Goal: Task Accomplishment & Management: Use online tool/utility

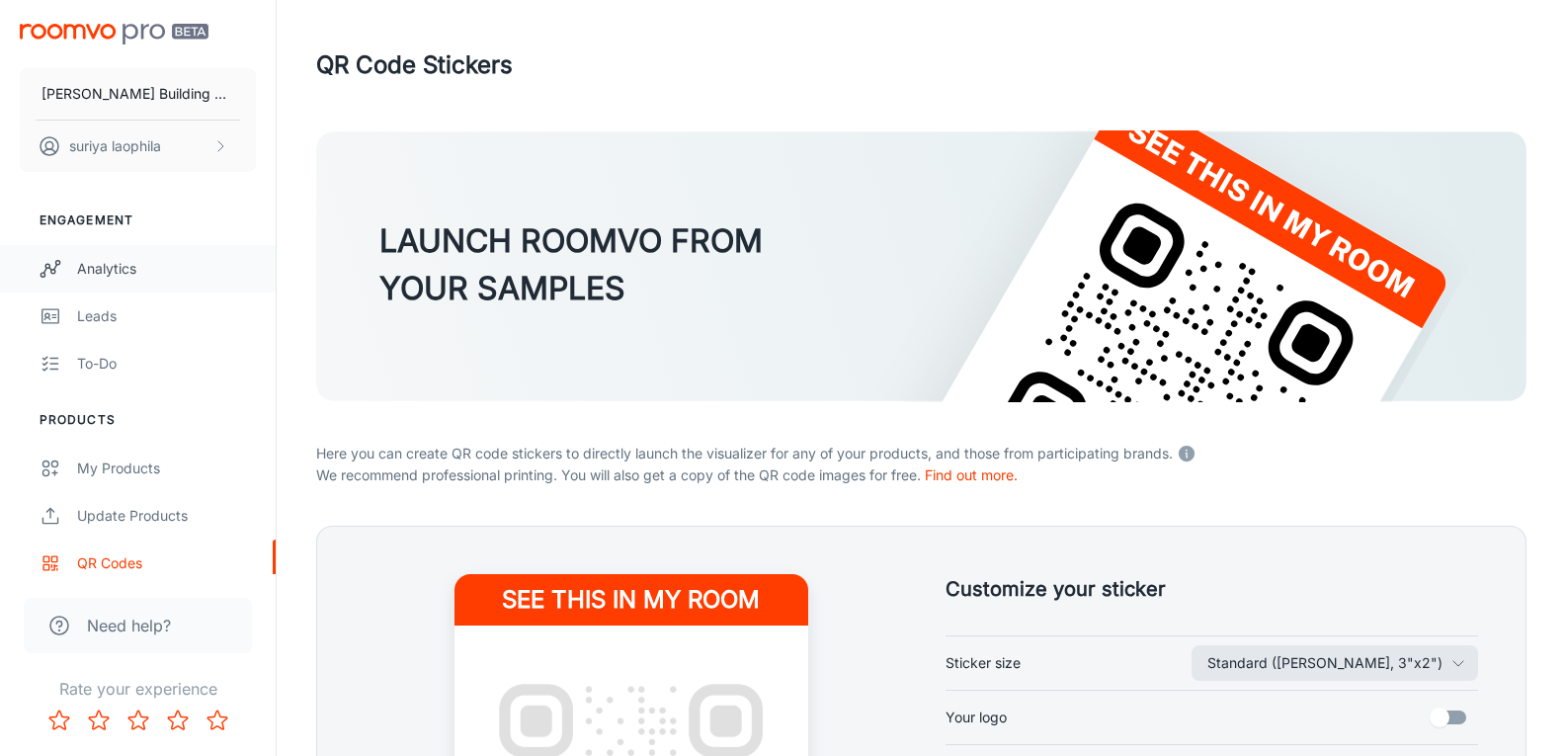
click at [90, 269] on div "Analytics" at bounding box center [166, 269] width 179 height 22
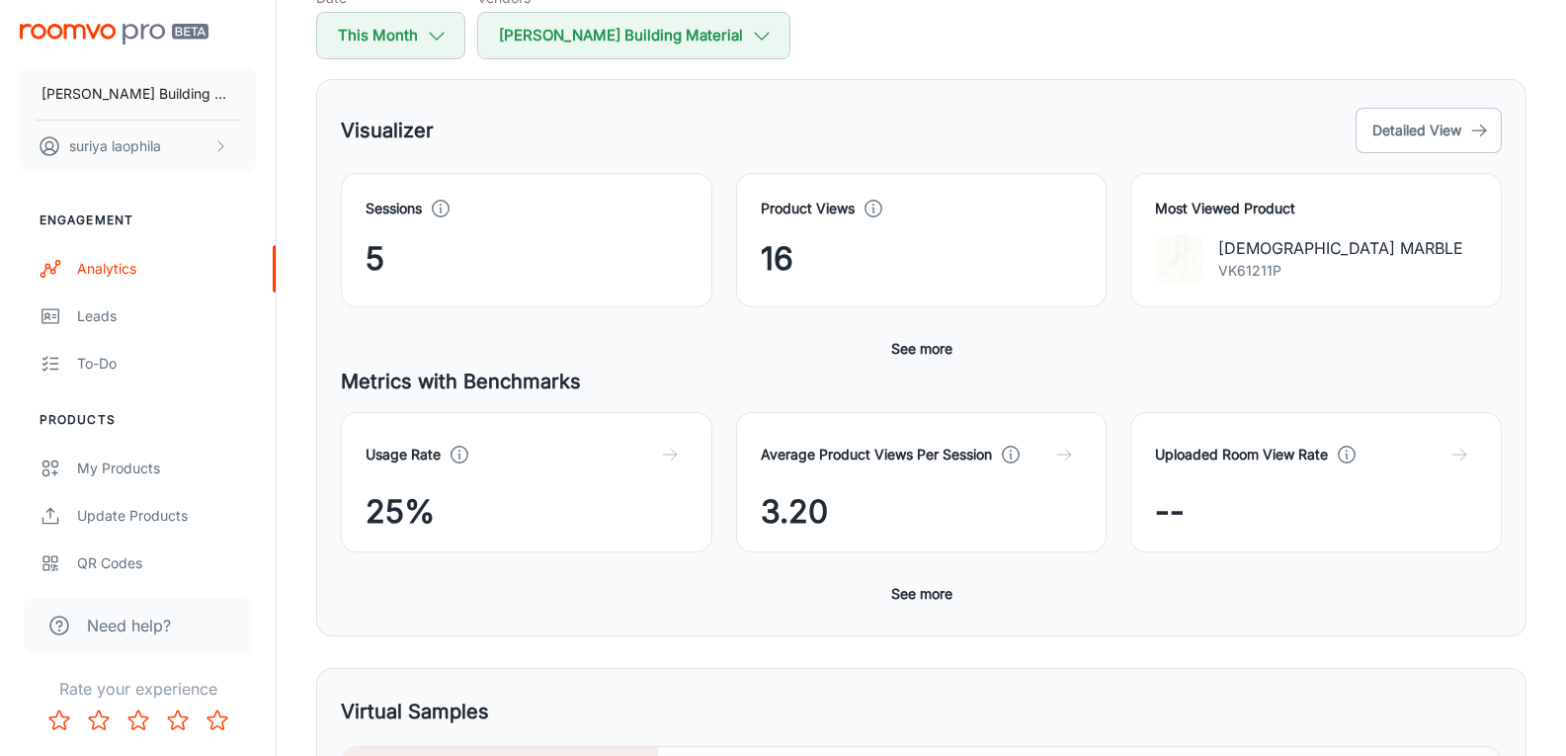
scroll to position [198, 0]
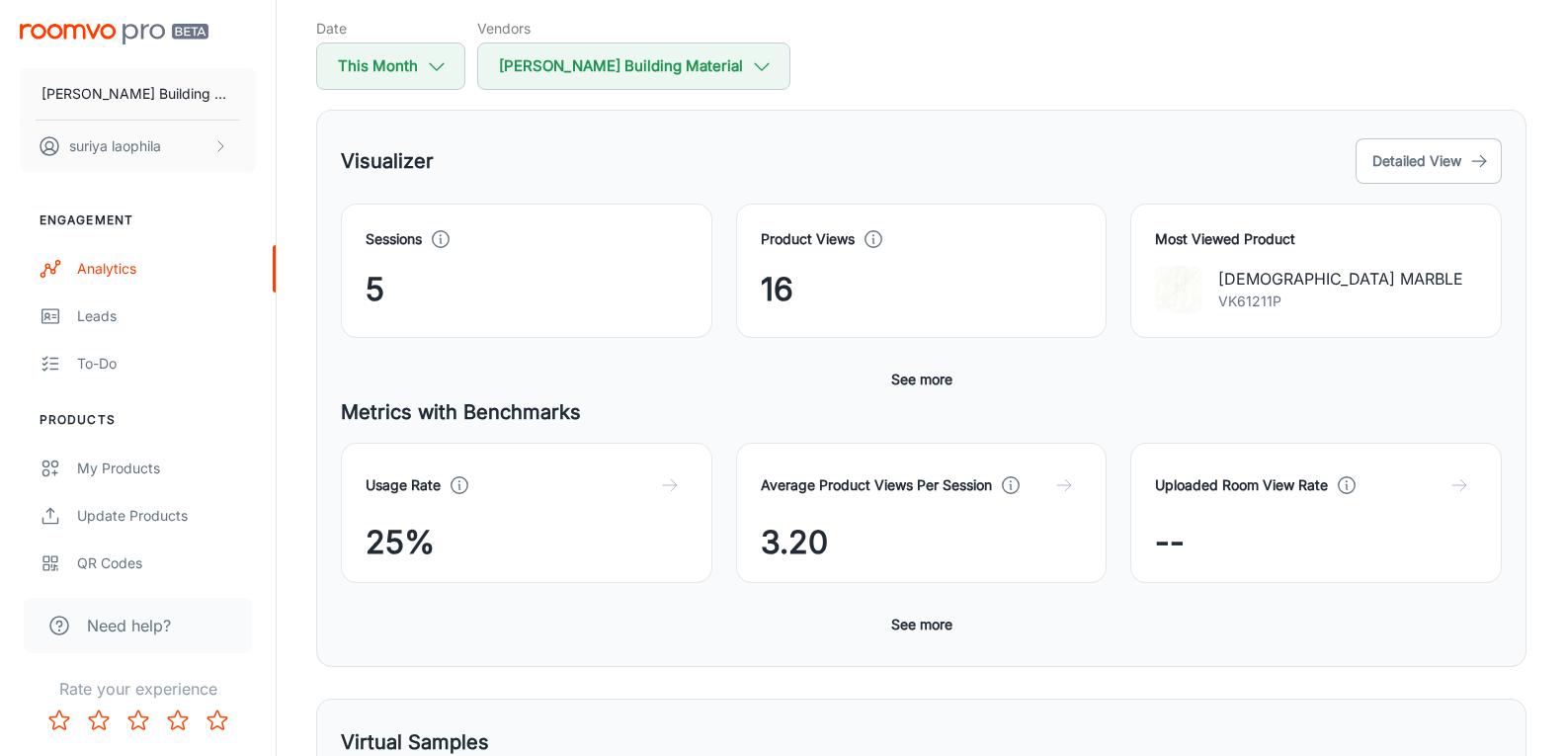
click at [386, 366] on div "Sessions 5 Product Views 16 Most Viewed Product ZEN MARBLE VK61211P Conversion …" at bounding box center [921, 300] width 1161 height 194
drag, startPoint x: 386, startPoint y: 287, endPoint x: 340, endPoint y: 284, distance: 46.6
click at [340, 284] on div "Sessions 5" at bounding box center [514, 259] width 395 height 158
click at [442, 293] on div "5" at bounding box center [527, 289] width 322 height 47
drag, startPoint x: 778, startPoint y: 298, endPoint x: 766, endPoint y: 291, distance: 14.6
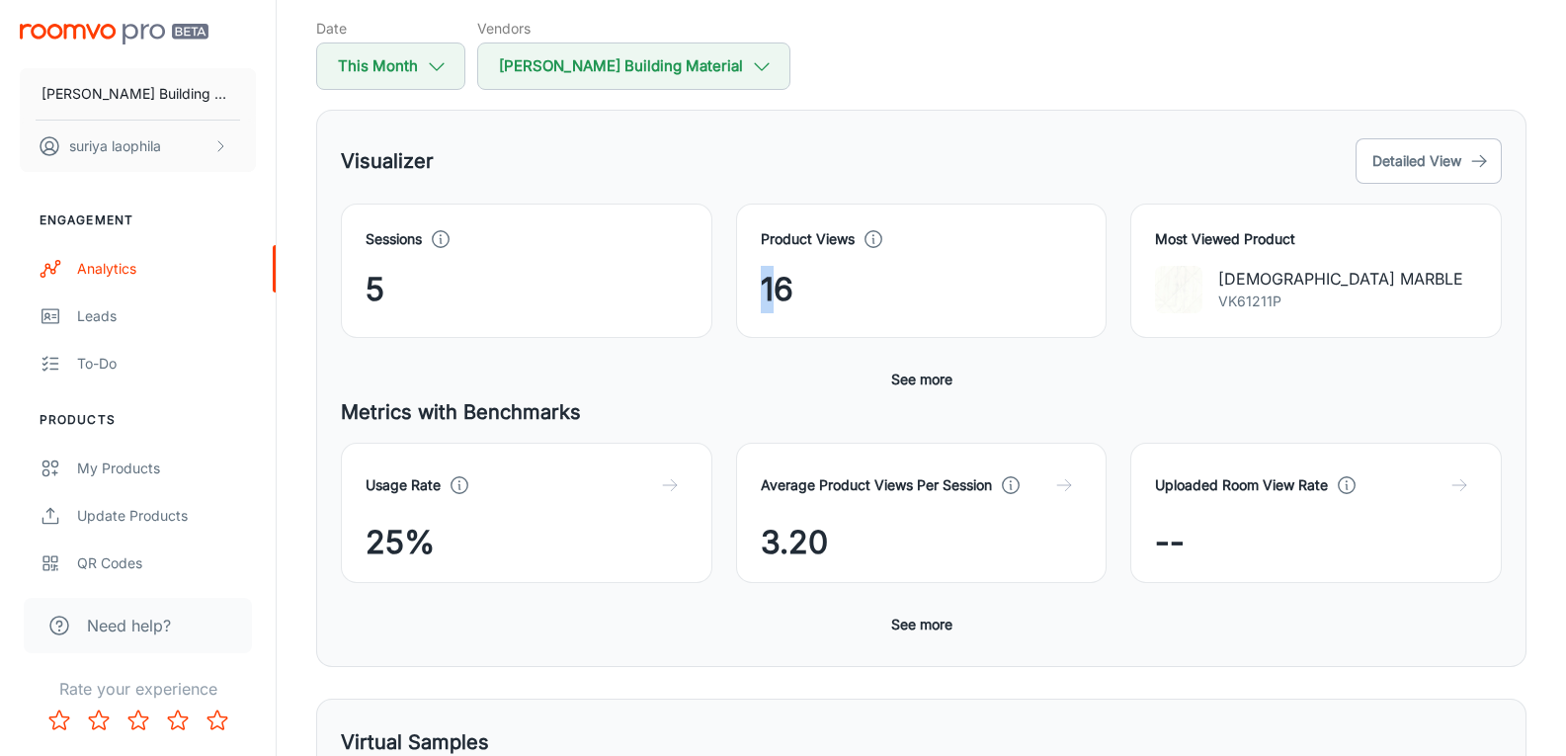
click at [766, 291] on span "16" at bounding box center [777, 289] width 33 height 47
drag, startPoint x: 766, startPoint y: 290, endPoint x: 794, endPoint y: 285, distance: 29.3
click at [769, 290] on span "16" at bounding box center [777, 289] width 33 height 47
click at [800, 284] on div "16" at bounding box center [922, 289] width 322 height 47
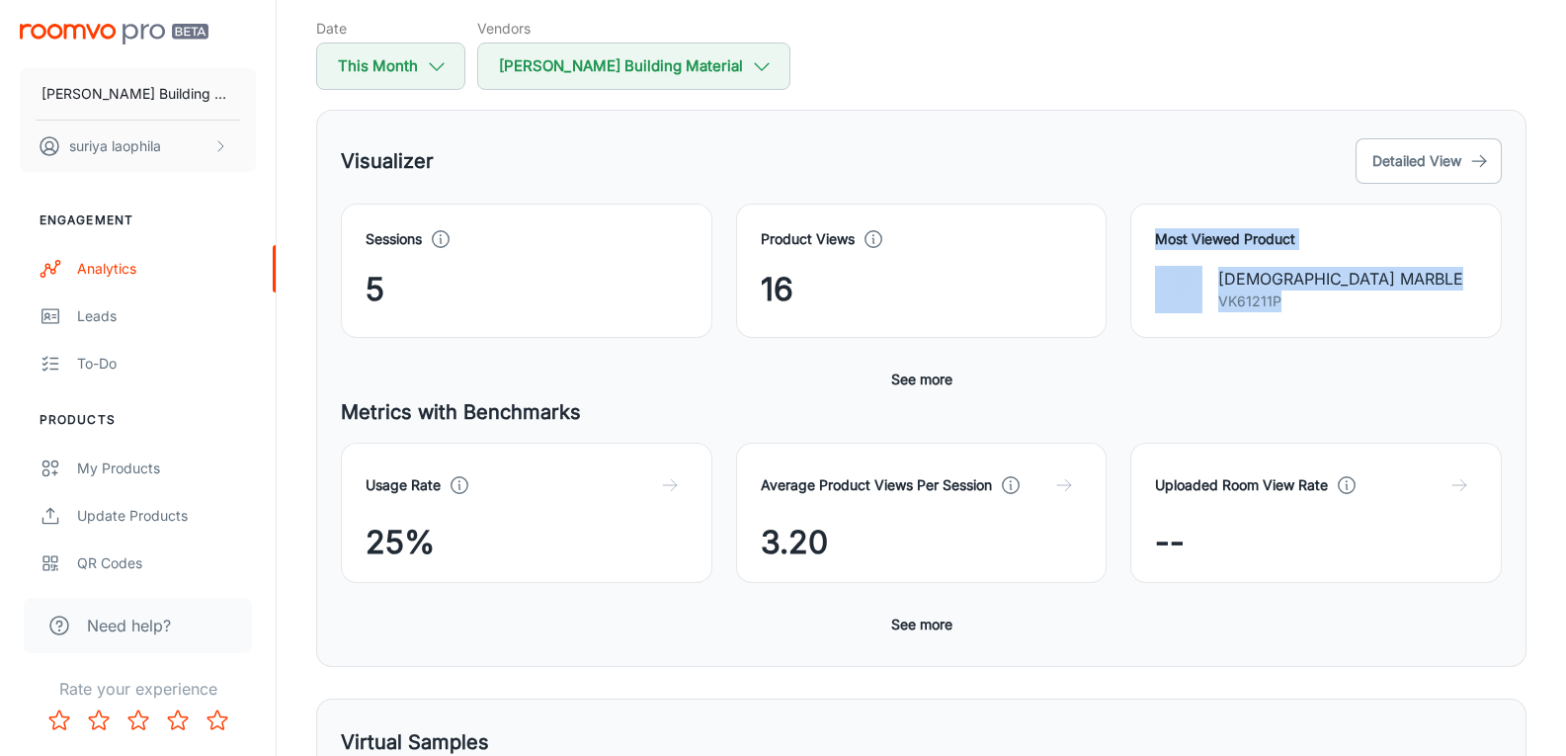
drag, startPoint x: 1285, startPoint y: 308, endPoint x: 1137, endPoint y: 228, distance: 168.4
click at [1137, 228] on div "Most Viewed Product ZEN MARBLE VK61211P" at bounding box center [1315, 270] width 371 height 134
click at [1151, 234] on div "Most Viewed Product ZEN MARBLE VK61211P" at bounding box center [1315, 270] width 371 height 134
drag, startPoint x: 1151, startPoint y: 234, endPoint x: 1323, endPoint y: 305, distance: 186.0
click at [1323, 305] on div "Most Viewed Product ZEN MARBLE VK61211P" at bounding box center [1315, 270] width 371 height 134
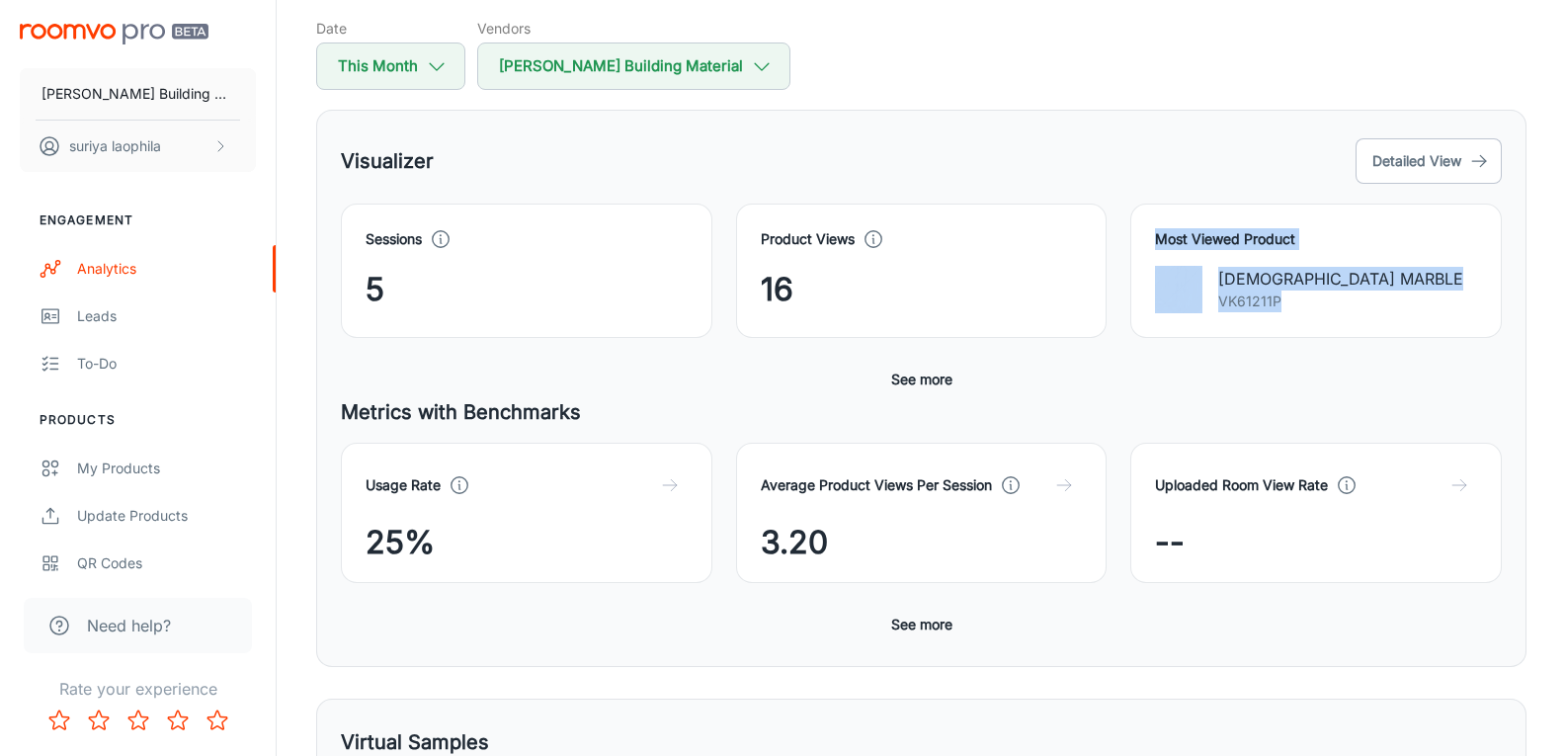
click at [1323, 305] on div "ZEN MARBLE VK61211P" at bounding box center [1316, 289] width 322 height 47
drag, startPoint x: 1323, startPoint y: 305, endPoint x: 1117, endPoint y: 183, distance: 239.2
click at [1117, 183] on div "Most Viewed Product ZEN MARBLE VK61211P" at bounding box center [1303, 259] width 395 height 158
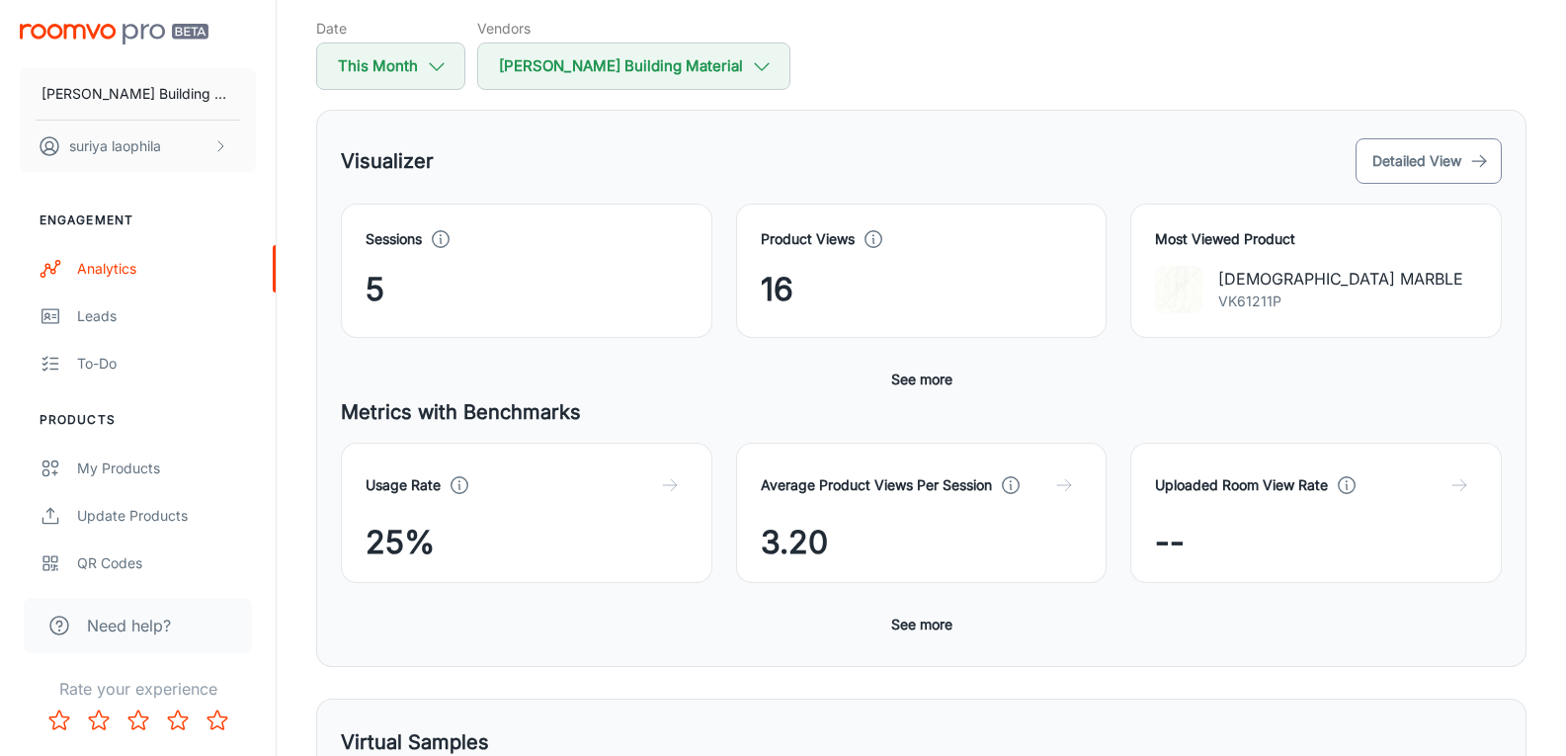
click at [1368, 162] on button "Detailed View" at bounding box center [1428, 160] width 146 height 45
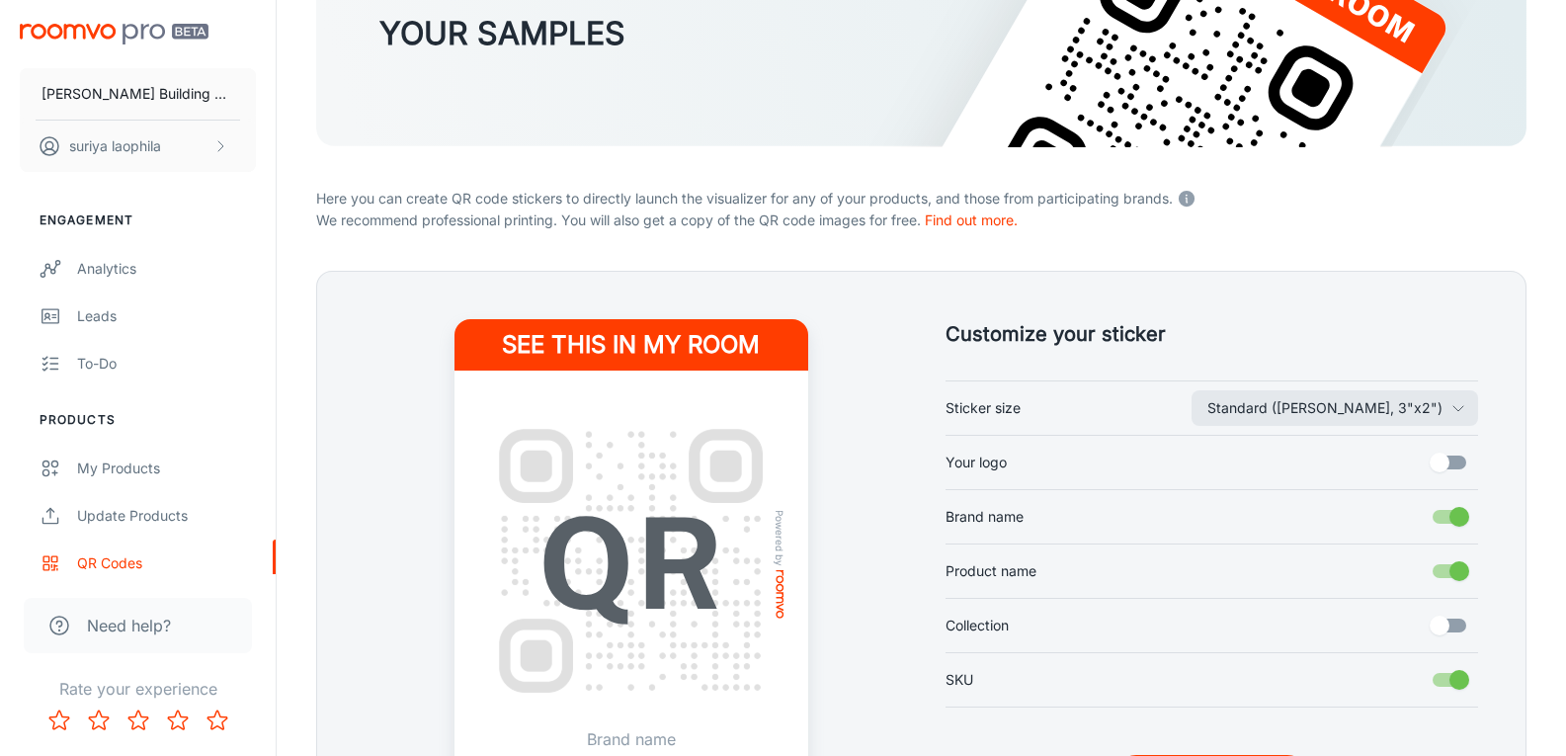
scroll to position [296, 0]
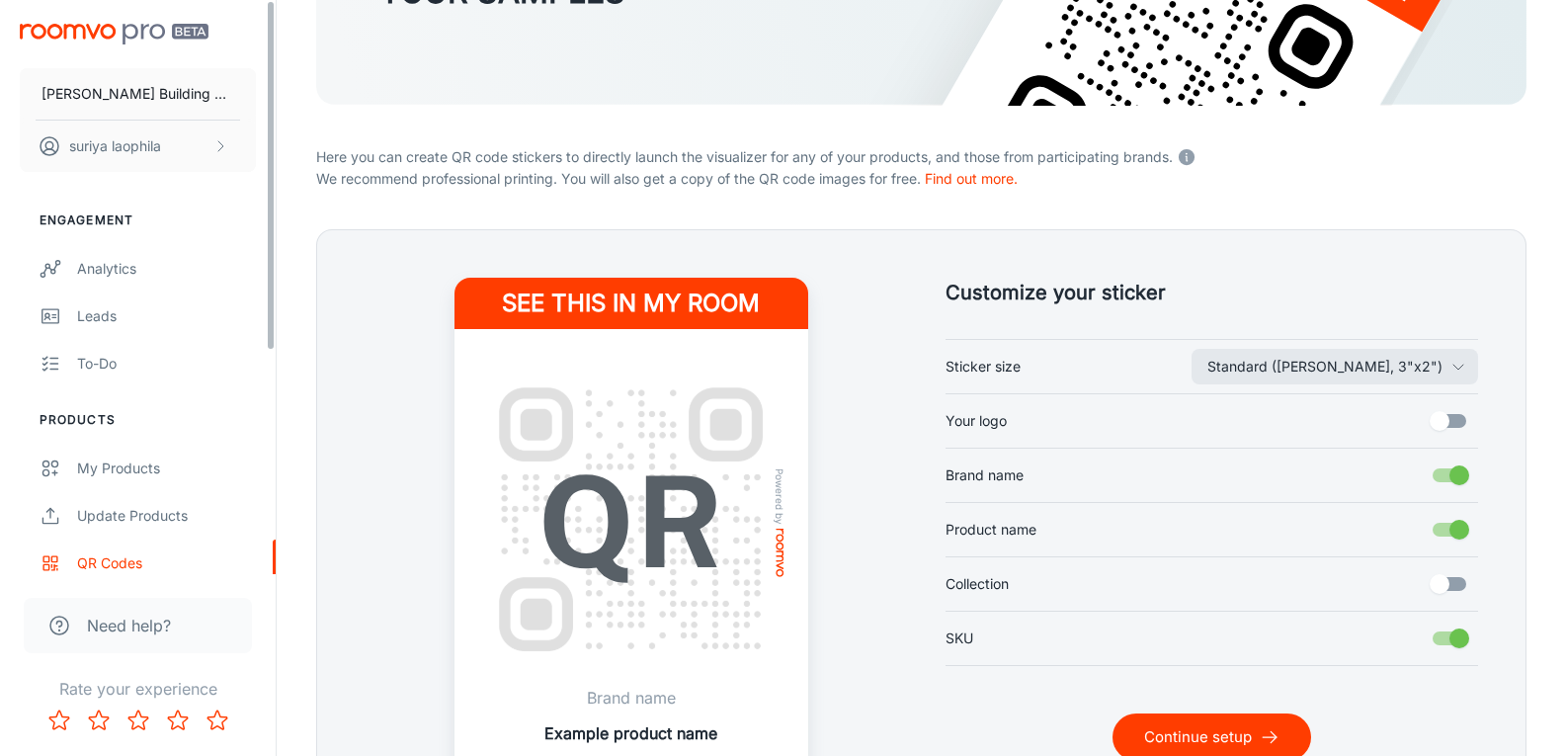
click at [66, 241] on ul "Engagement Analytics Leads To-do" at bounding box center [138, 299] width 276 height 176
click at [89, 271] on div "Analytics" at bounding box center [166, 269] width 179 height 22
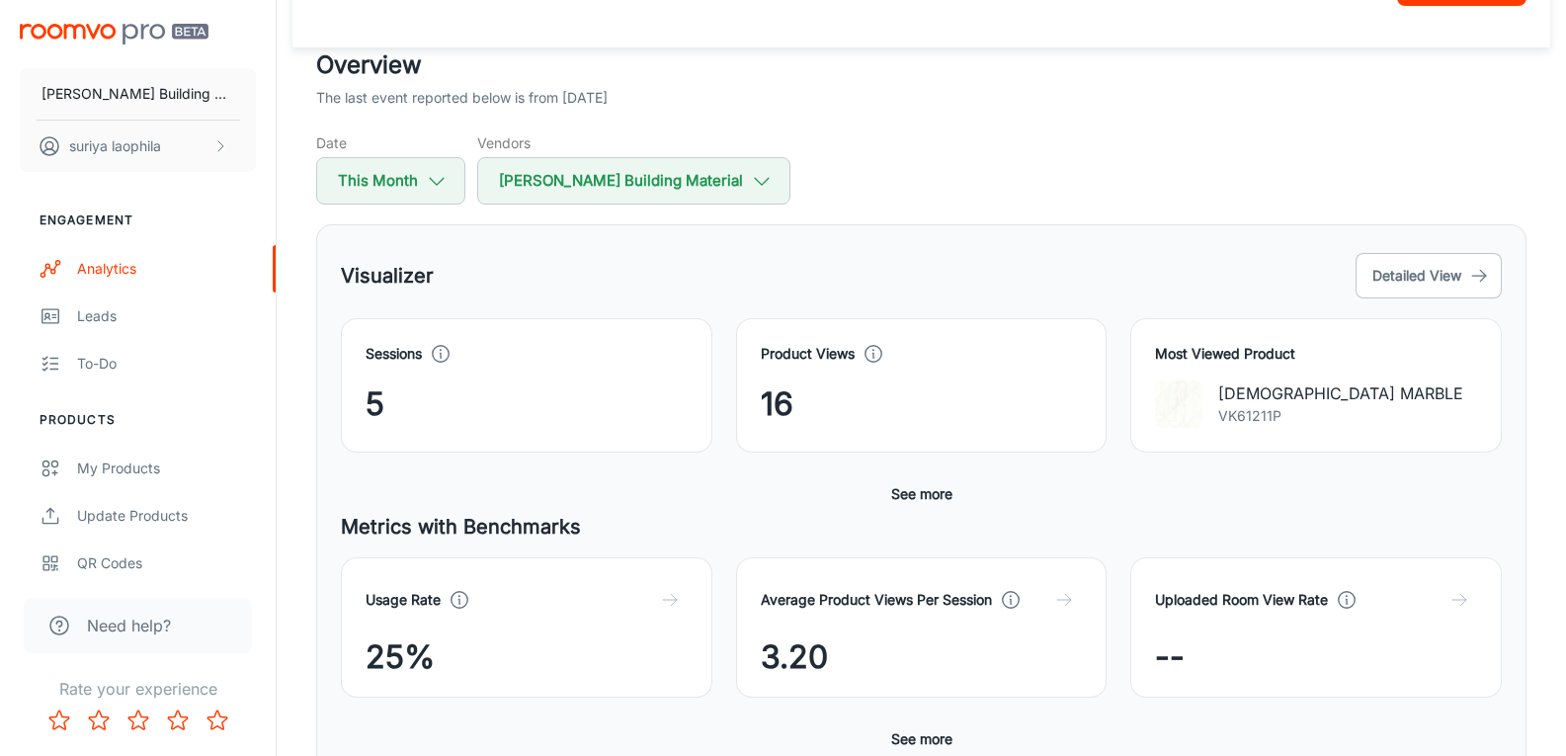
scroll to position [198, 0]
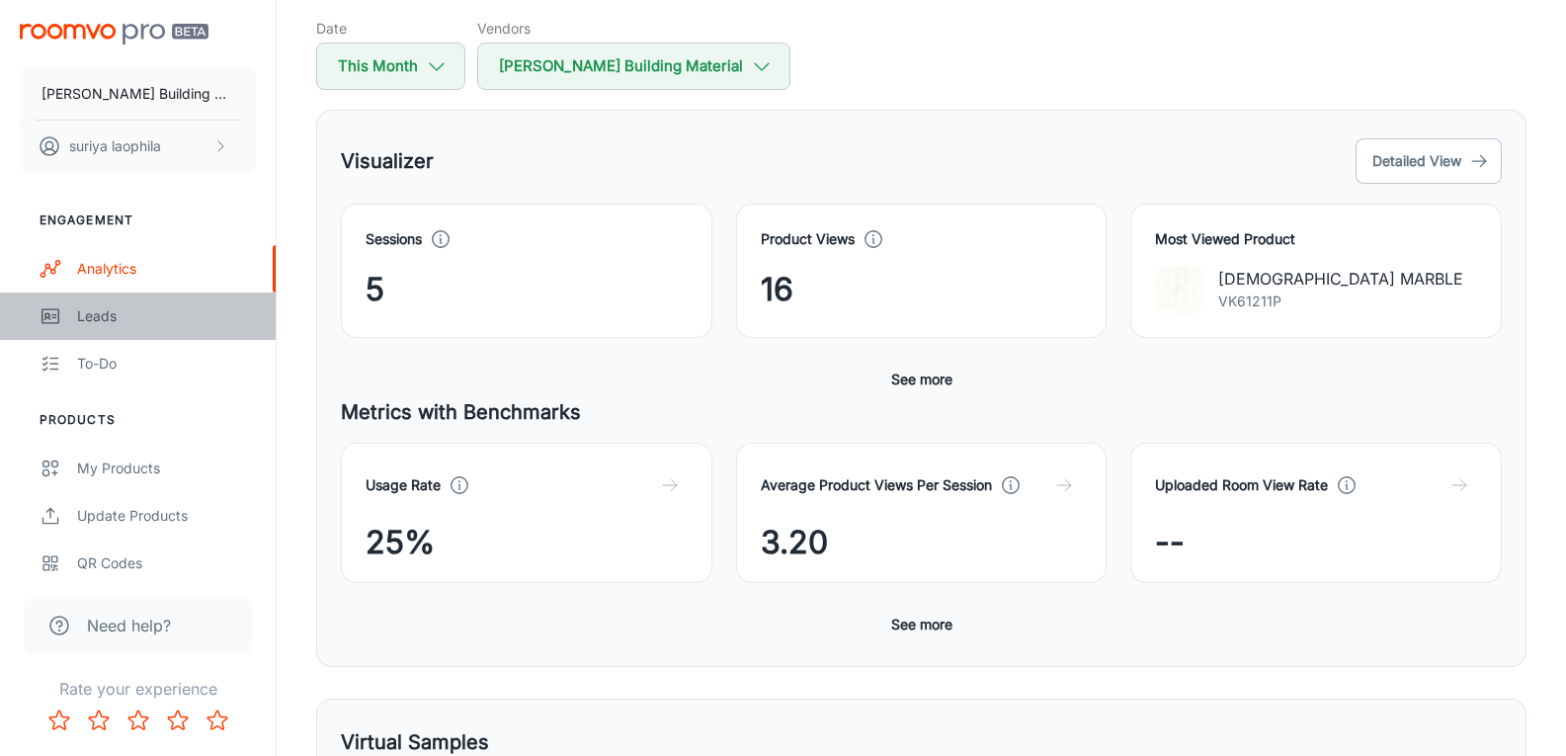
click at [104, 314] on div "Leads" at bounding box center [166, 316] width 179 height 22
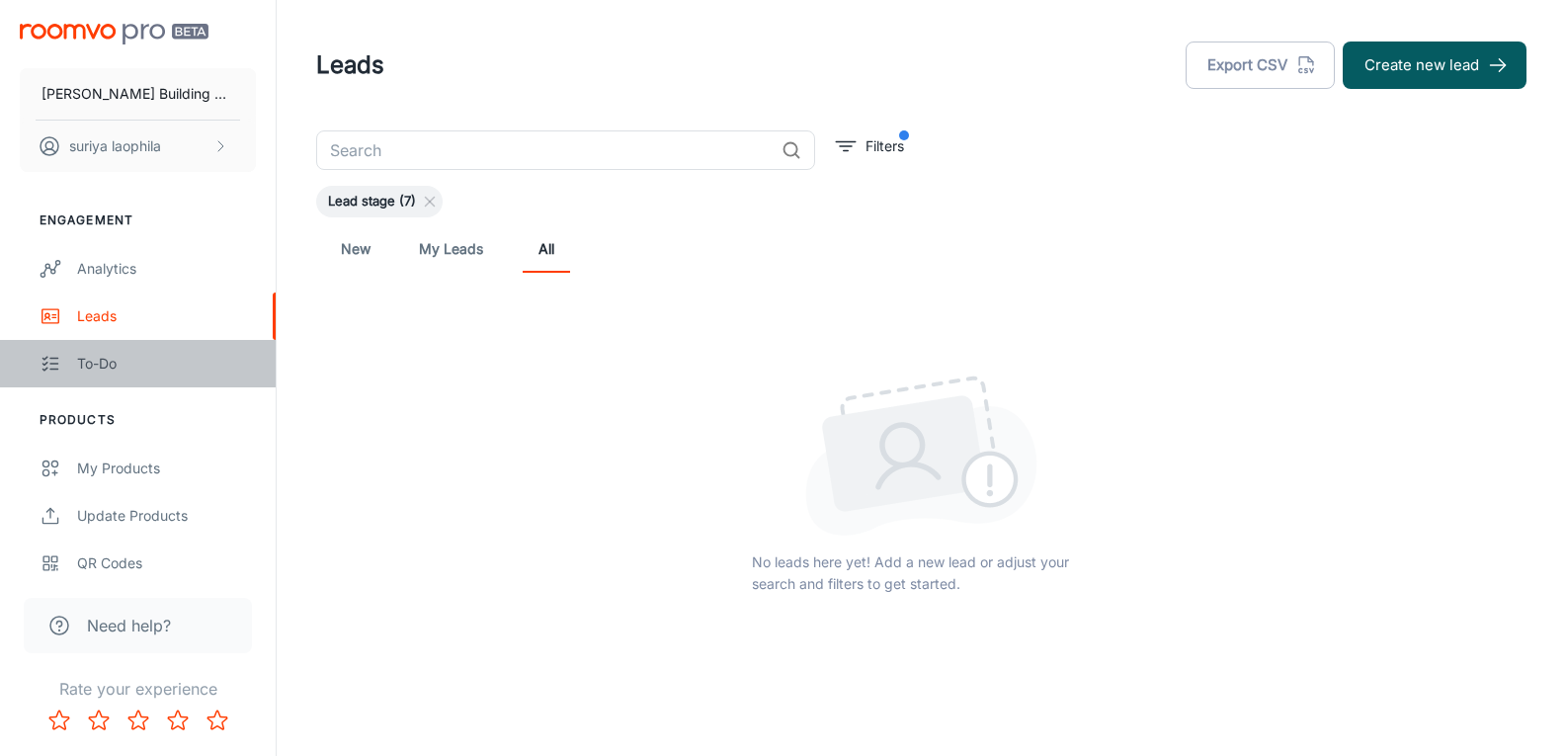
click at [95, 381] on link "To-do" at bounding box center [138, 363] width 276 height 47
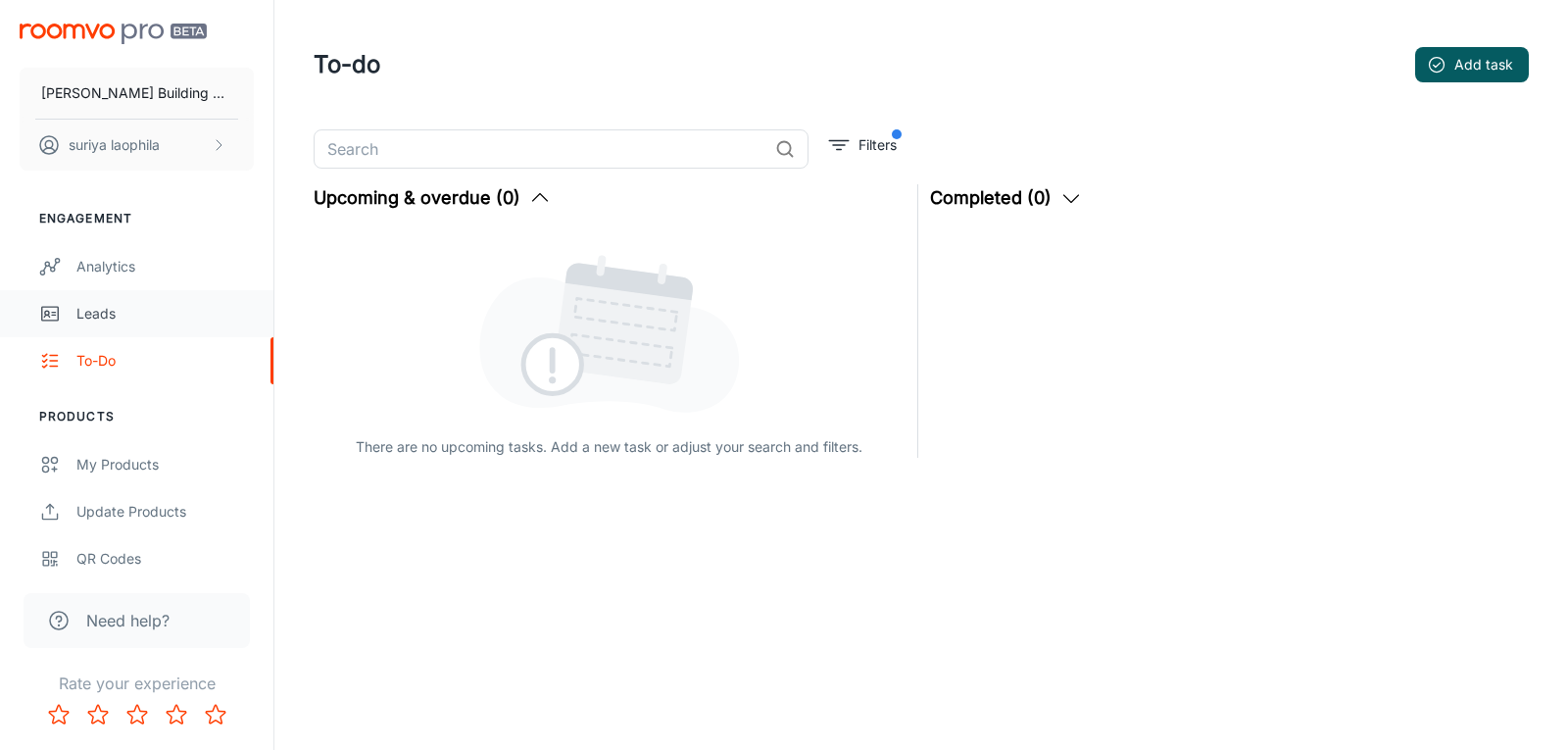
click at [90, 327] on link "Leads" at bounding box center [137, 312] width 274 height 47
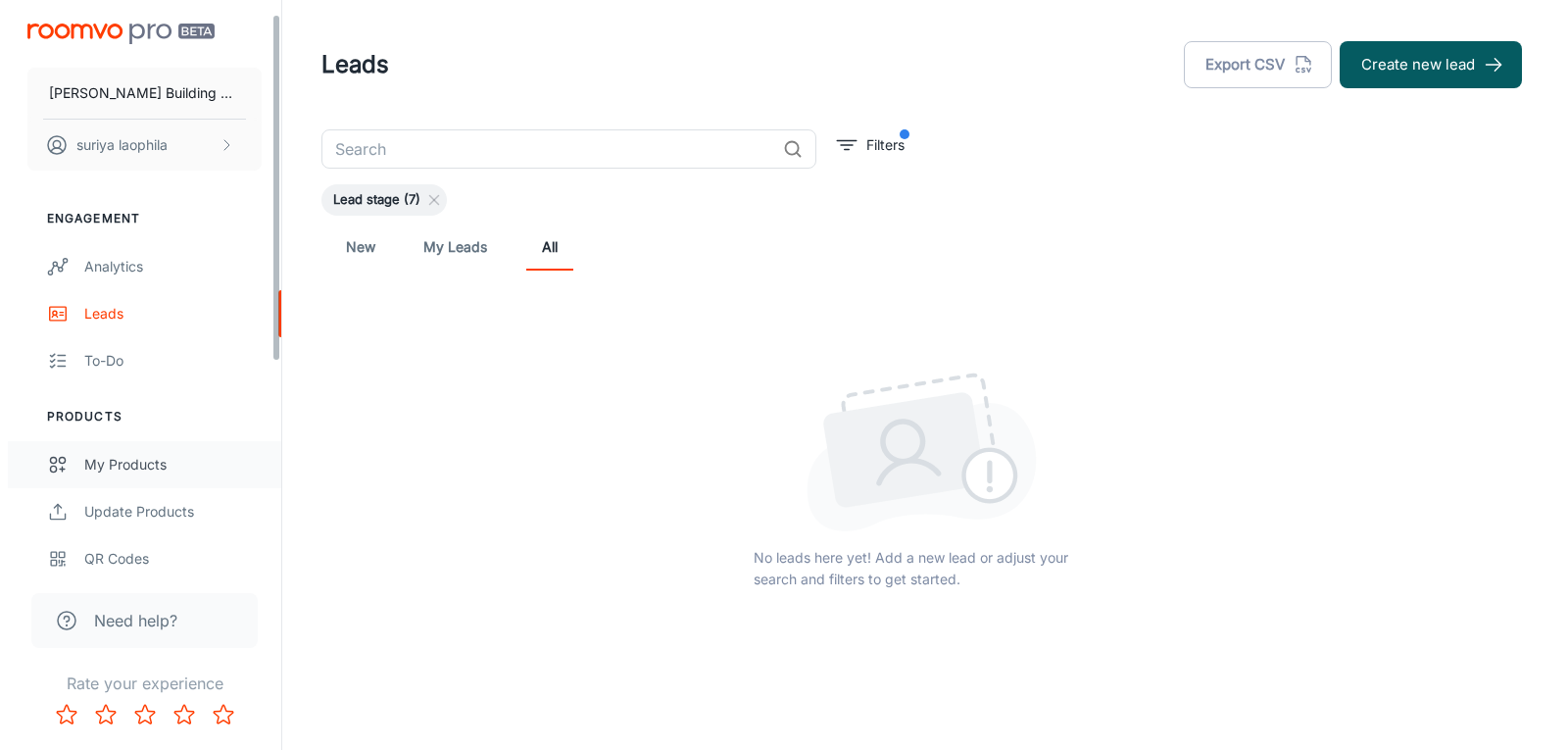
scroll to position [196, 0]
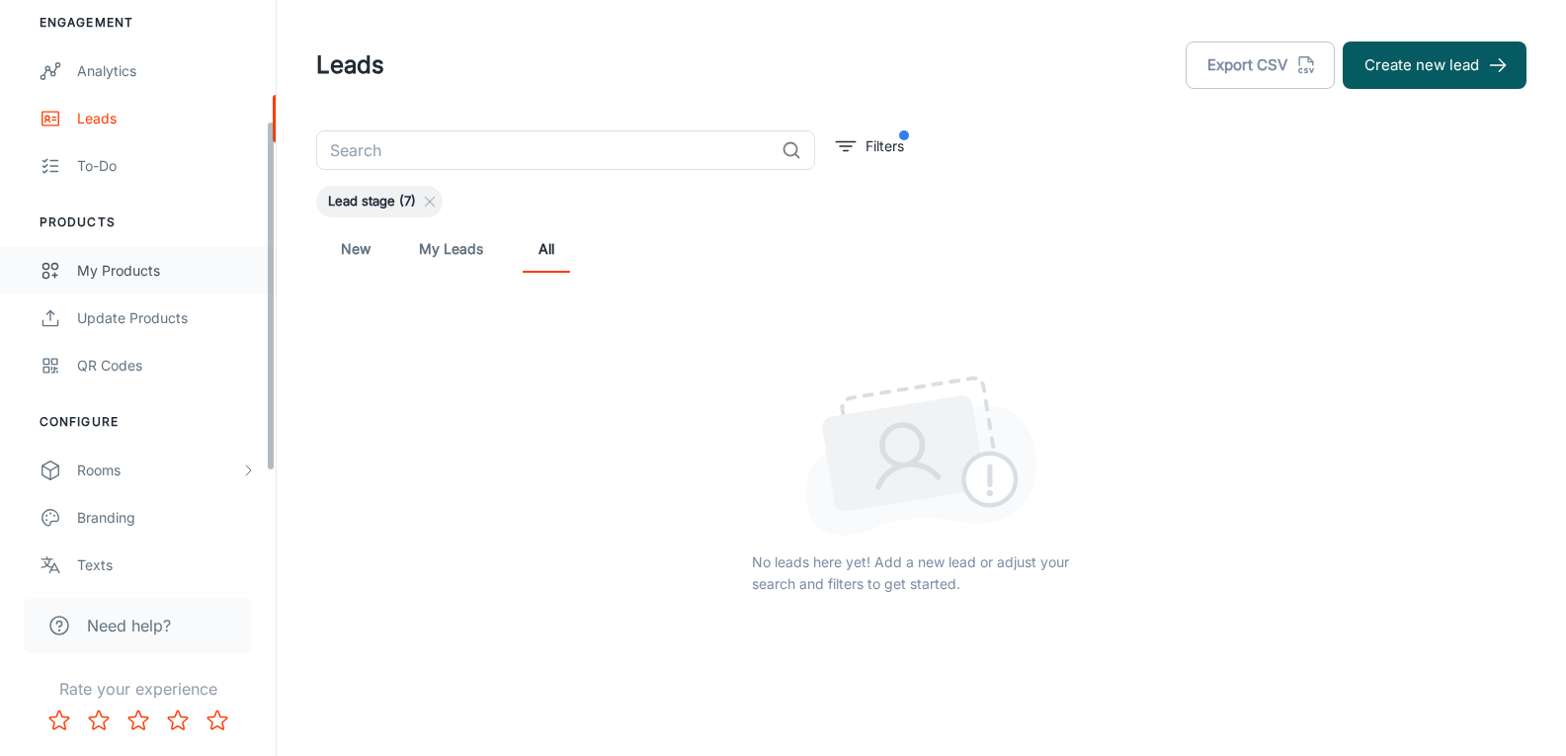
click at [110, 282] on link "My Products" at bounding box center [138, 270] width 276 height 47
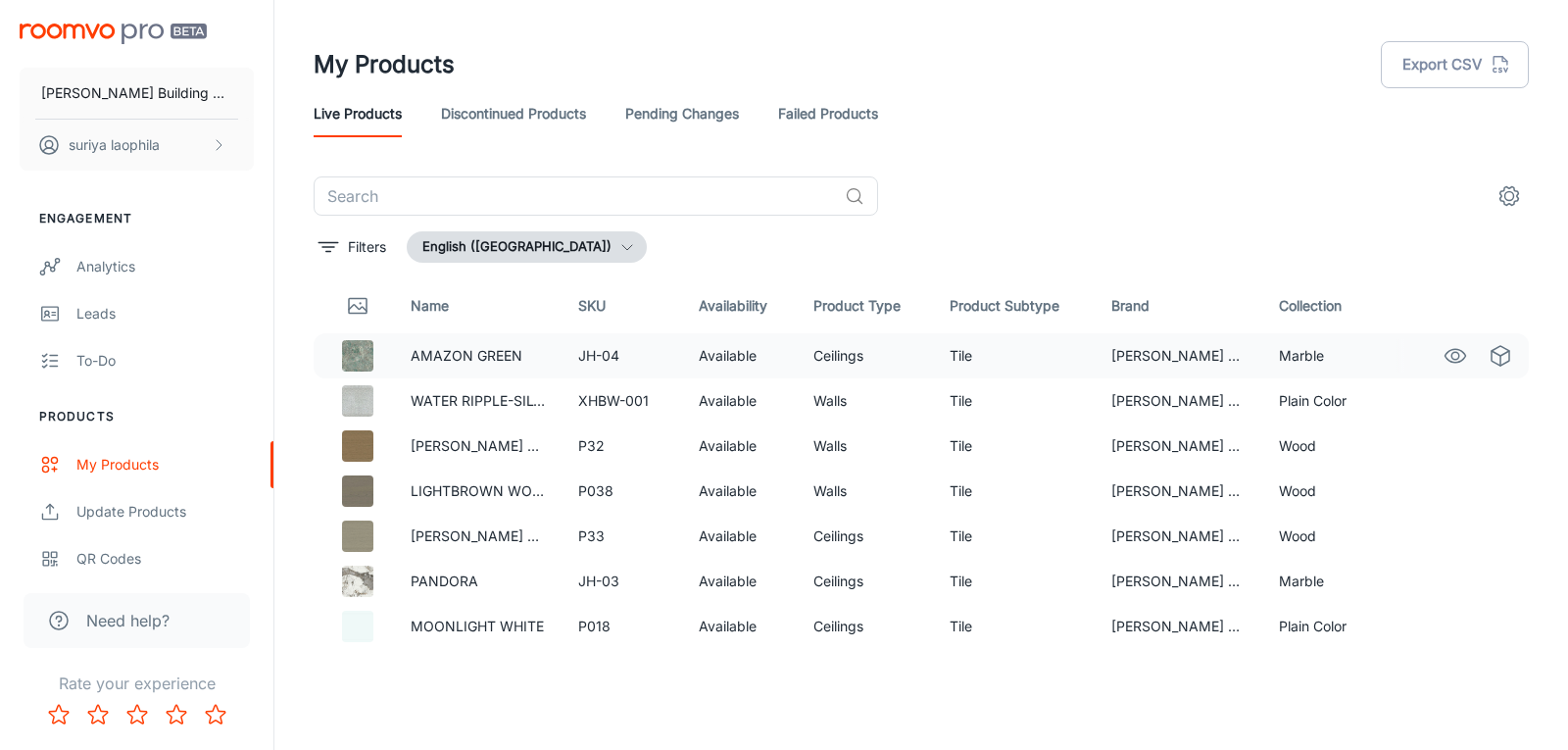
click at [952, 352] on td "Tile" at bounding box center [1014, 355] width 162 height 45
click at [990, 305] on th "Product Subtype" at bounding box center [1014, 306] width 162 height 55
click at [961, 383] on td "Tile" at bounding box center [1014, 400] width 162 height 45
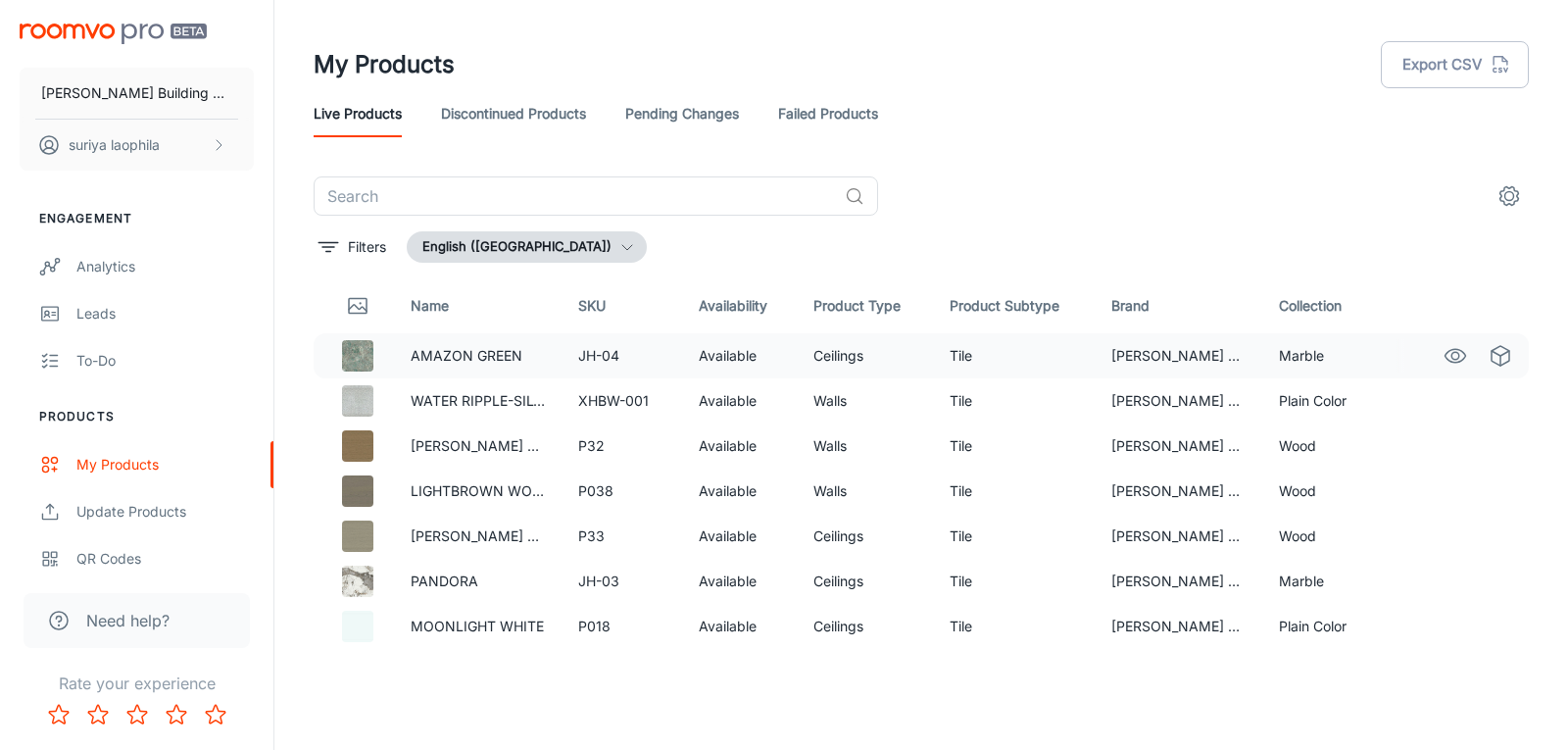
click at [947, 356] on td "Tile" at bounding box center [1014, 355] width 162 height 45
click at [846, 361] on td "Ceilings" at bounding box center [865, 355] width 136 height 45
click at [938, 354] on td "Tile" at bounding box center [1014, 355] width 162 height 45
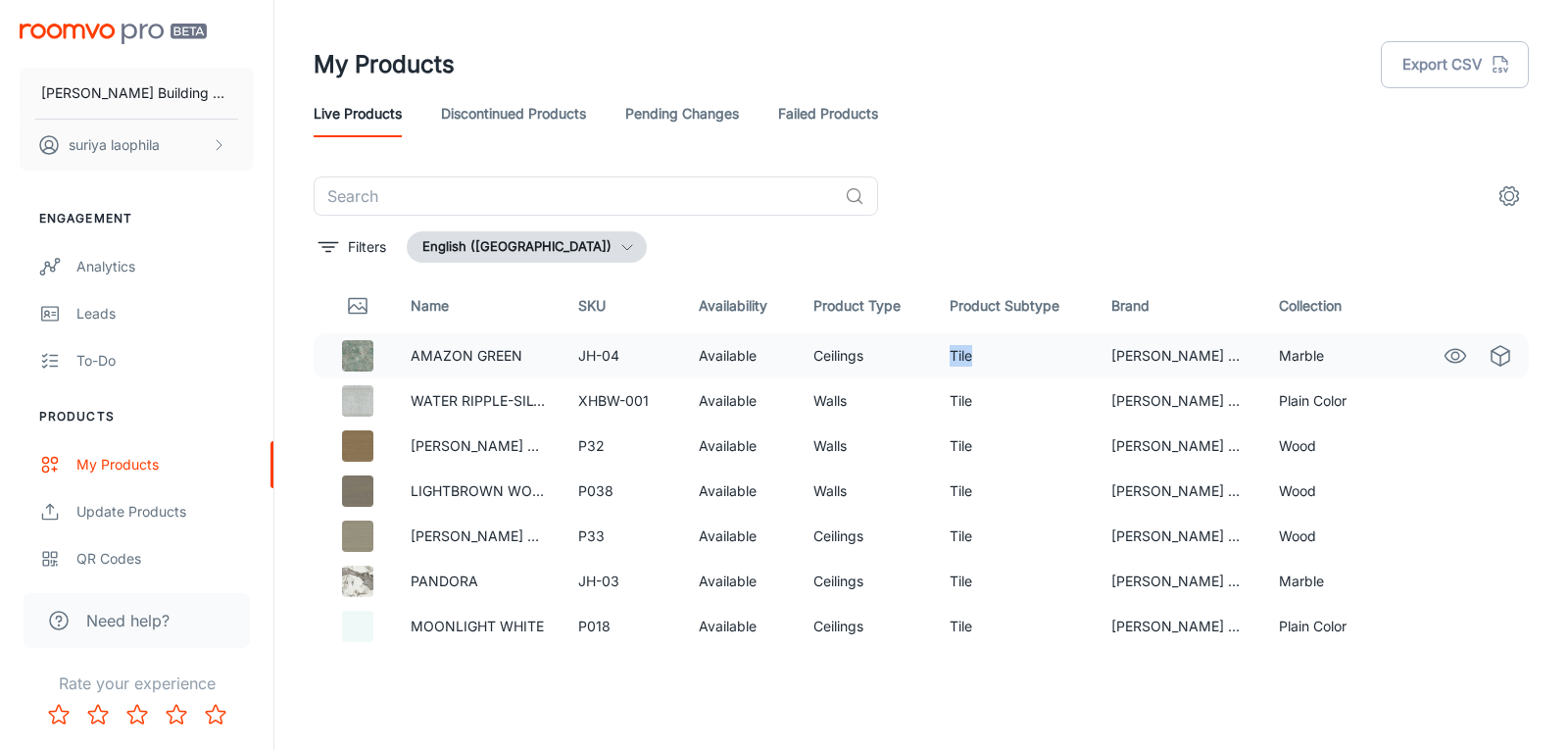
click at [938, 354] on td "Tile" at bounding box center [1014, 355] width 162 height 45
click at [959, 355] on td "Tile" at bounding box center [1014, 355] width 162 height 45
click at [852, 310] on th "Product Type" at bounding box center [865, 306] width 136 height 55
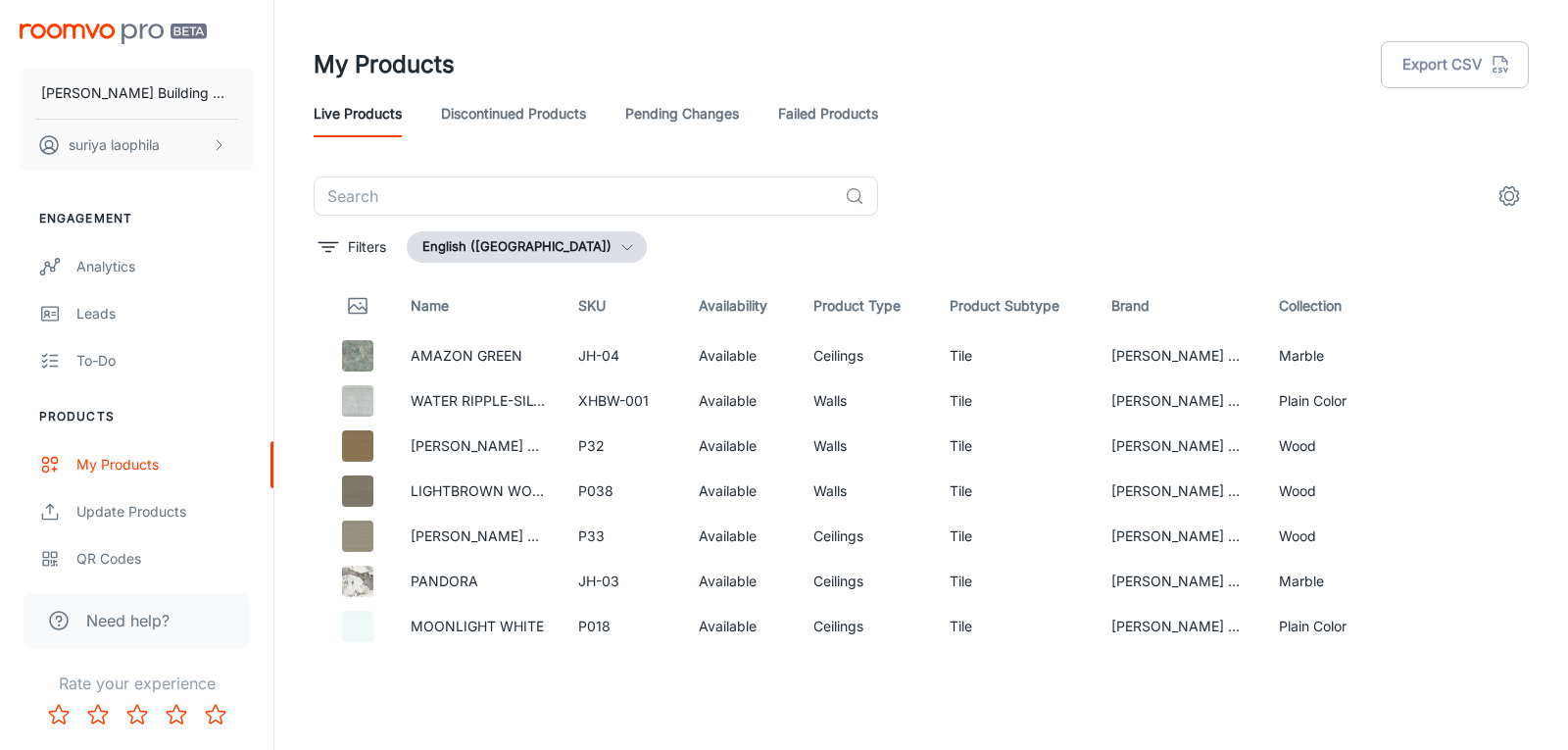
click at [995, 316] on th "Product Subtype" at bounding box center [1014, 306] width 162 height 55
click at [952, 353] on td "Tile" at bounding box center [1014, 355] width 162 height 45
click at [963, 304] on th "Product Subtype" at bounding box center [1014, 306] width 162 height 55
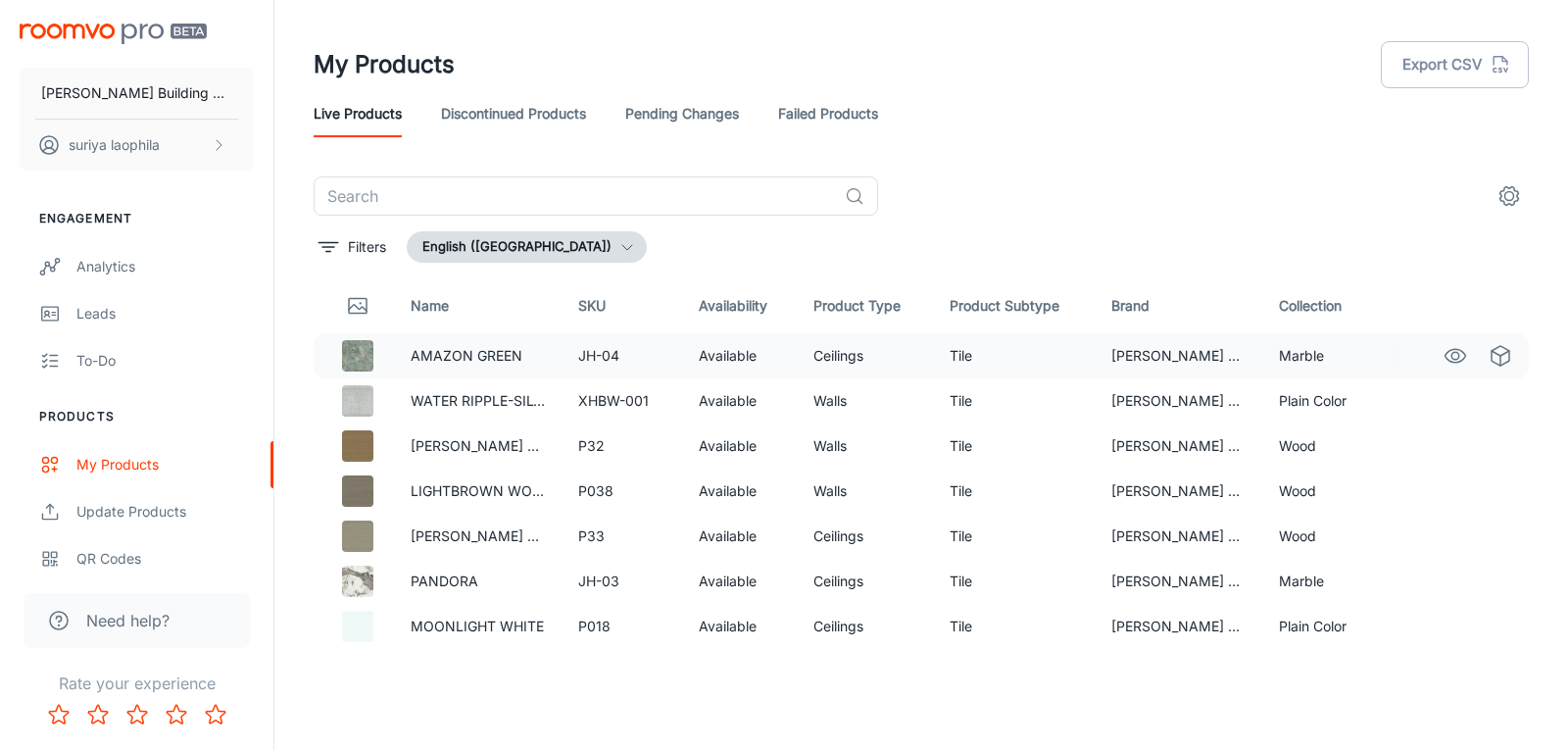
click at [958, 356] on td "Tile" at bounding box center [1014, 355] width 162 height 45
click at [1024, 360] on td "Tile" at bounding box center [1014, 355] width 162 height 45
click at [607, 358] on td "JH-04" at bounding box center [623, 355] width 121 height 45
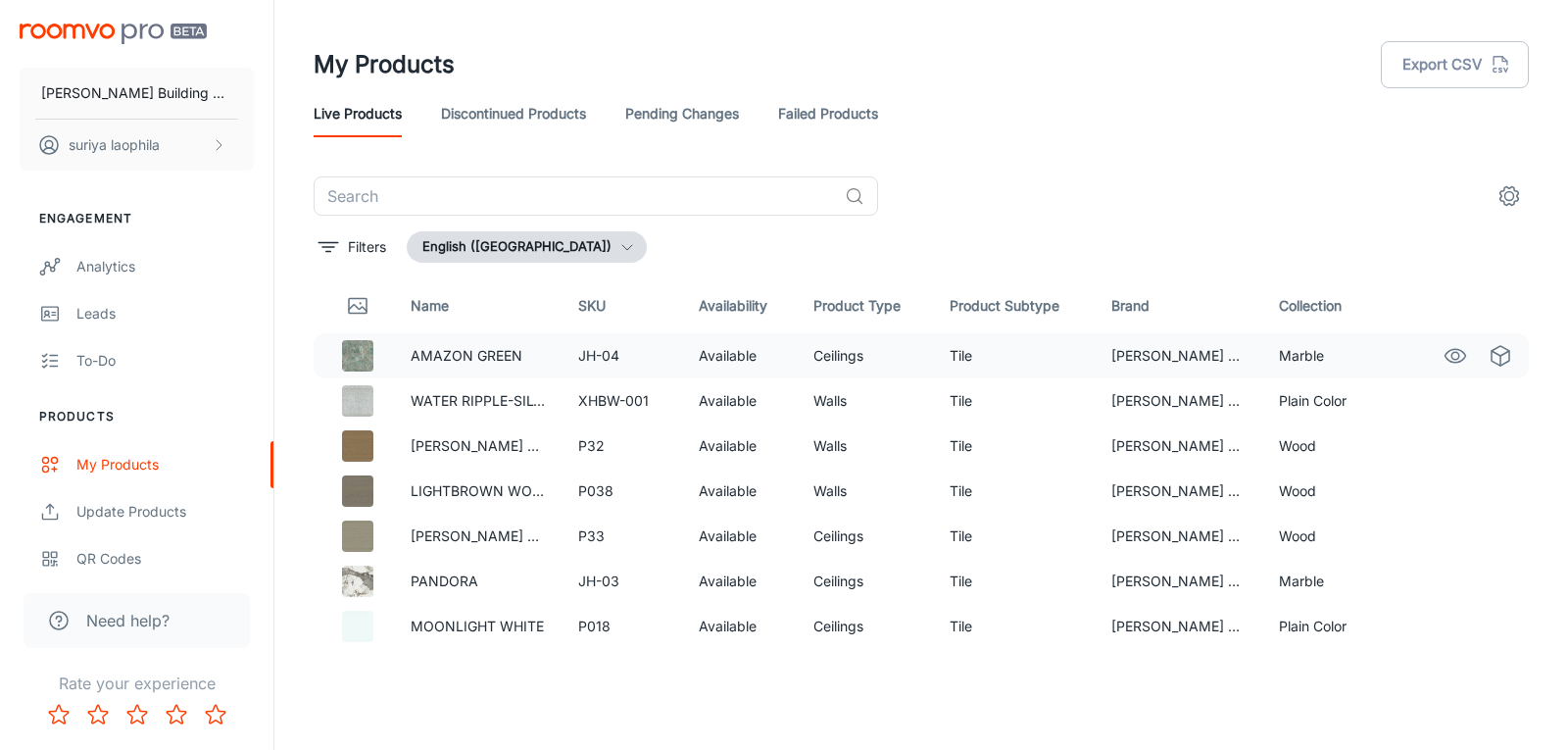
click at [552, 358] on td "AMAZON GREEN" at bounding box center [479, 355] width 169 height 45
drag, startPoint x: 581, startPoint y: 351, endPoint x: 598, endPoint y: 352, distance: 17.0
click at [598, 352] on td "JH-04" at bounding box center [623, 355] width 121 height 45
click at [580, 352] on td "JH-04" at bounding box center [623, 355] width 121 height 45
drag, startPoint x: 578, startPoint y: 352, endPoint x: 637, endPoint y: 355, distance: 59.1
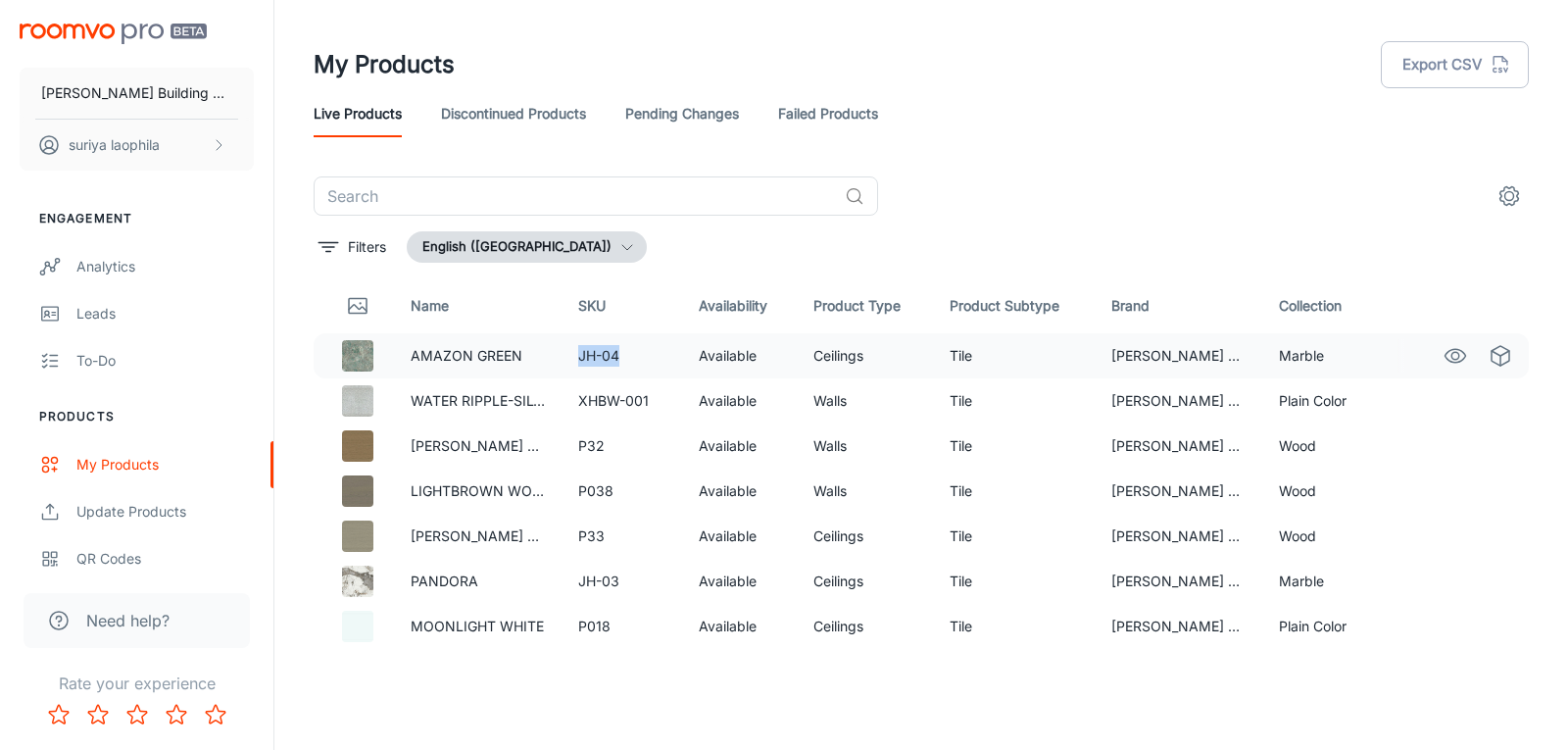
click at [637, 355] on td "JH-04" at bounding box center [623, 355] width 121 height 45
click at [1159, 314] on th "Brand" at bounding box center [1179, 306] width 169 height 55
drag, startPoint x: 1275, startPoint y: 305, endPoint x: 1297, endPoint y: 322, distance: 27.8
click at [1311, 305] on th "Collection" at bounding box center [1321, 306] width 117 height 55
click at [1263, 354] on td "Marble" at bounding box center [1321, 355] width 117 height 45
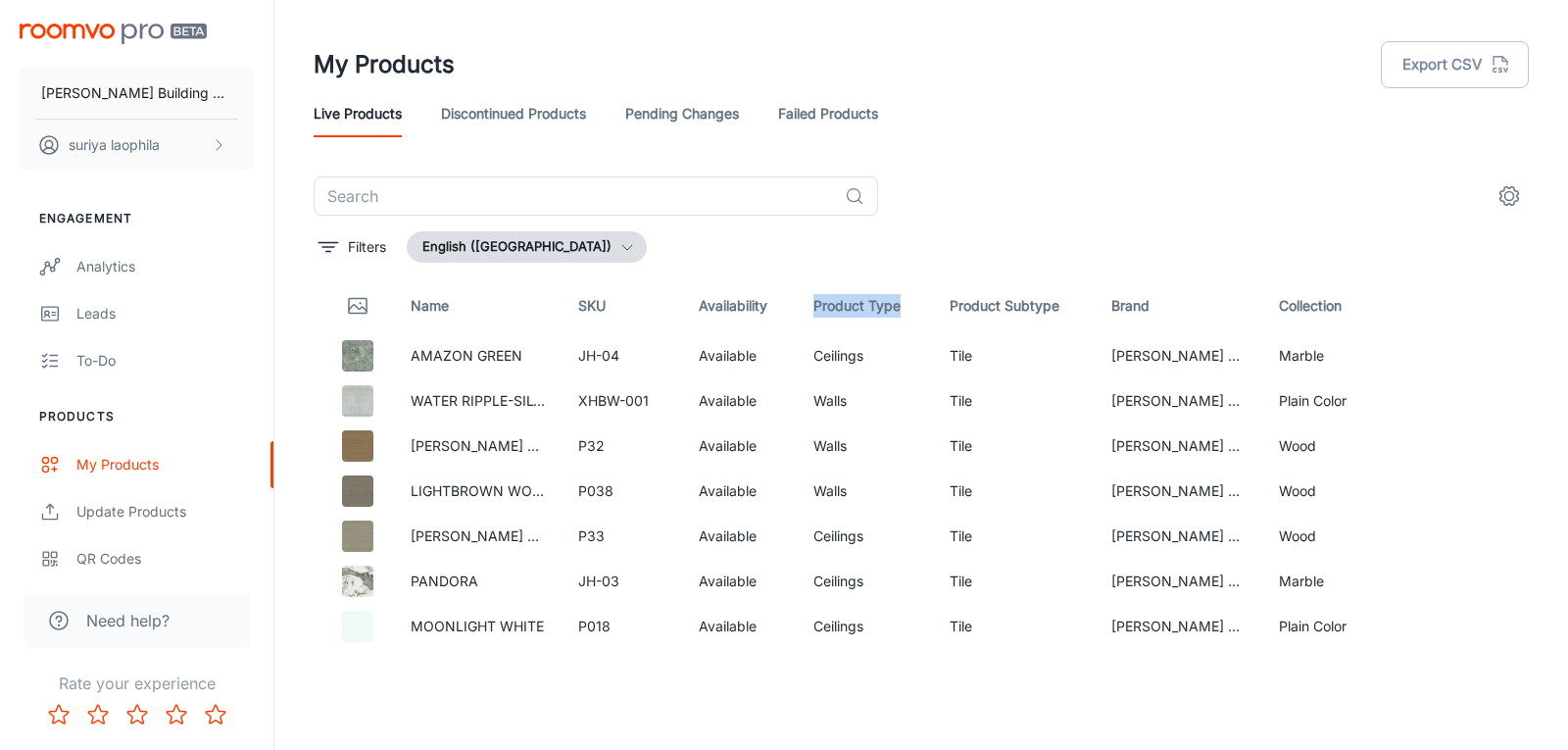
drag, startPoint x: 807, startPoint y: 303, endPoint x: 892, endPoint y: 302, distance: 85.0
click at [892, 302] on th "Product Type" at bounding box center [865, 306] width 136 height 55
click at [823, 368] on td "Ceilings" at bounding box center [865, 355] width 136 height 45
drag, startPoint x: 813, startPoint y: 361, endPoint x: 874, endPoint y: 361, distance: 61.0
click at [874, 361] on td "Ceilings" at bounding box center [865, 355] width 136 height 45
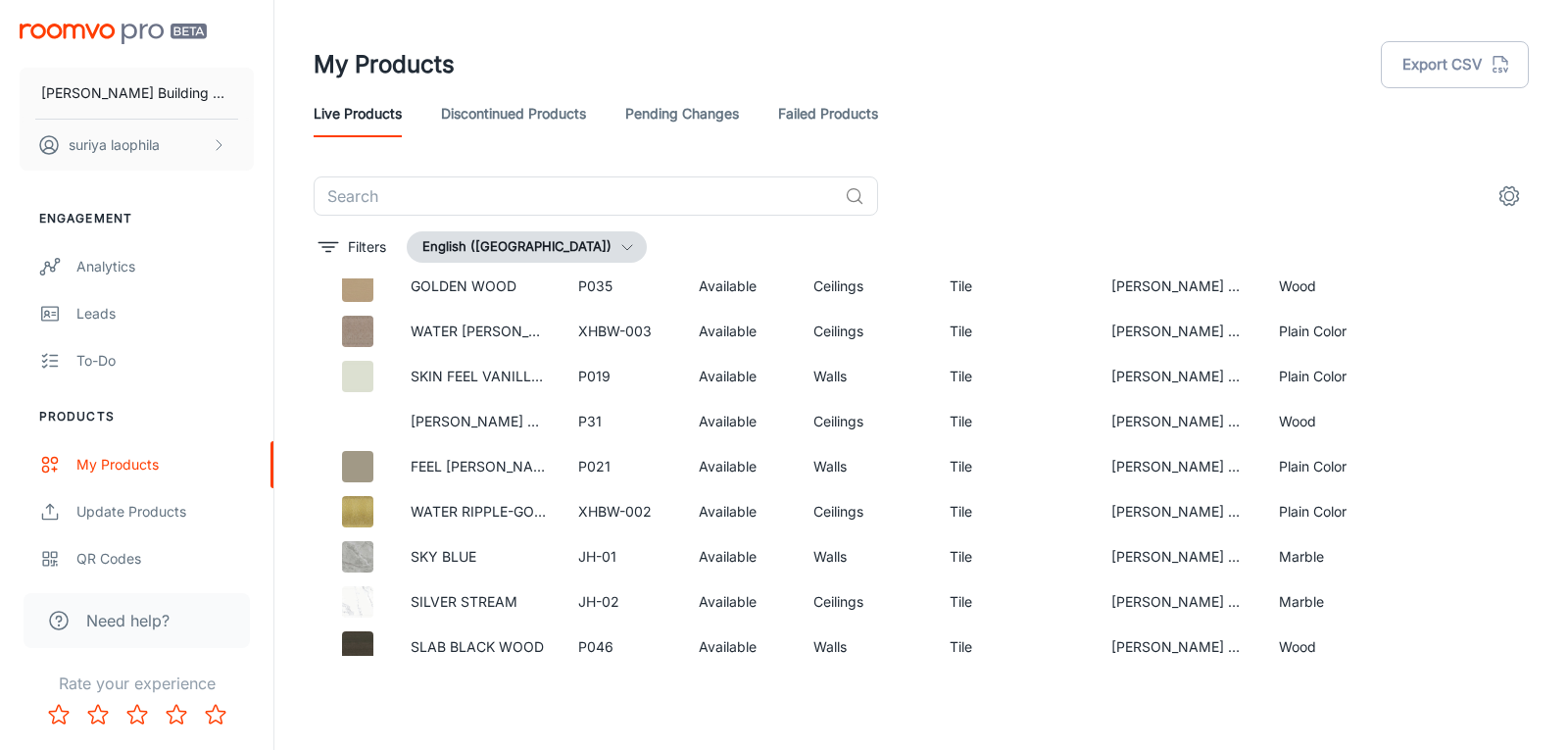
scroll to position [1120, 0]
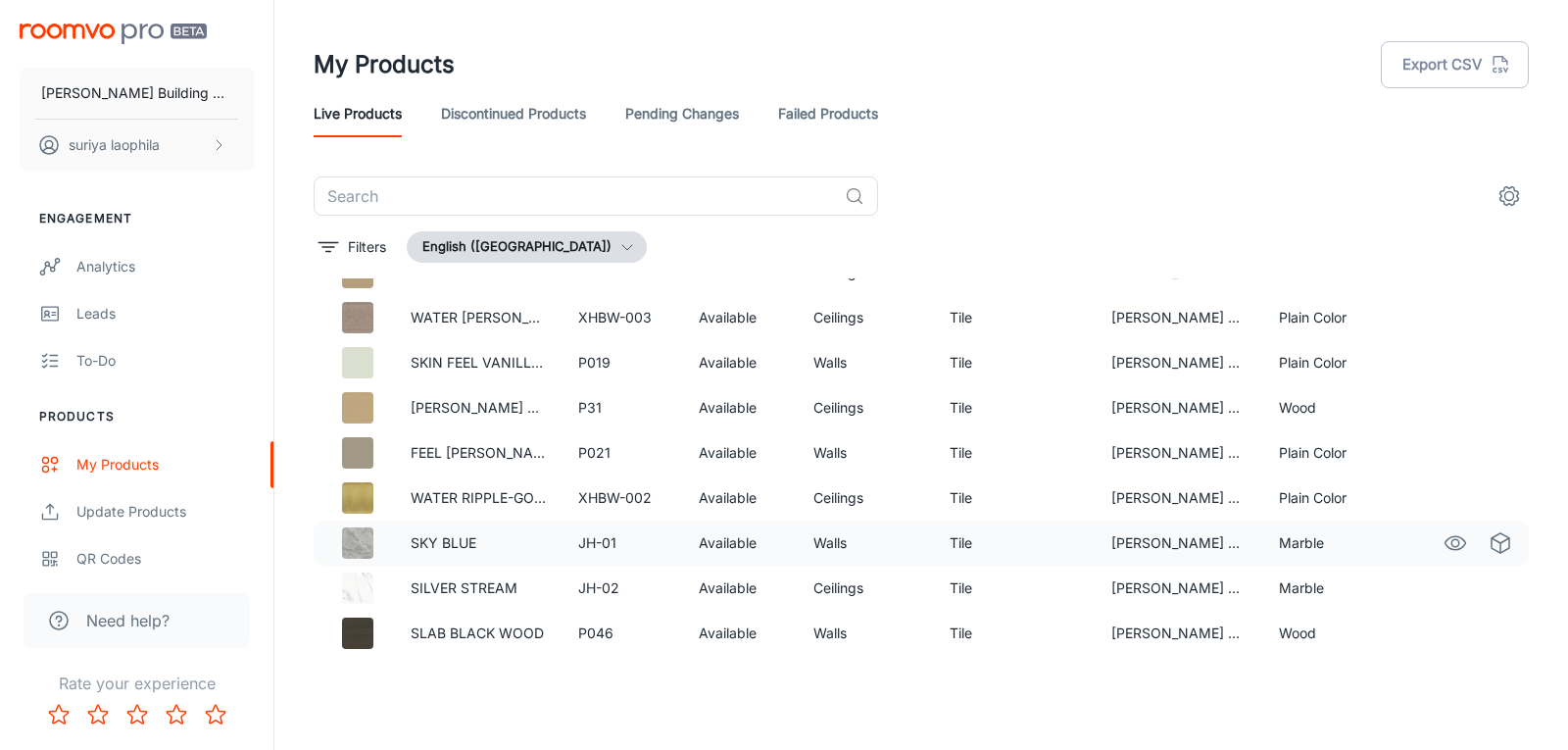
click at [842, 551] on td "Walls" at bounding box center [865, 543] width 136 height 45
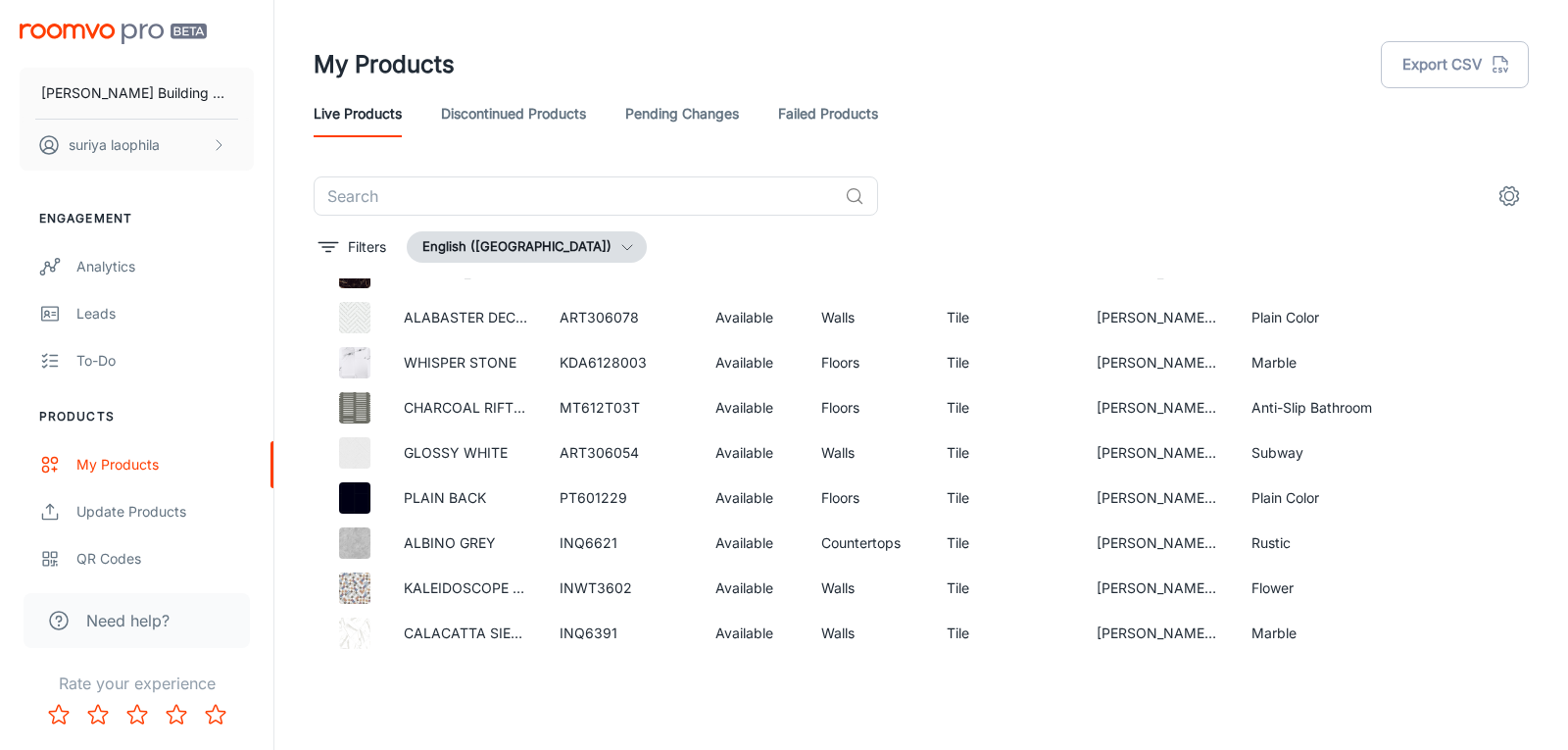
scroll to position [1936, 0]
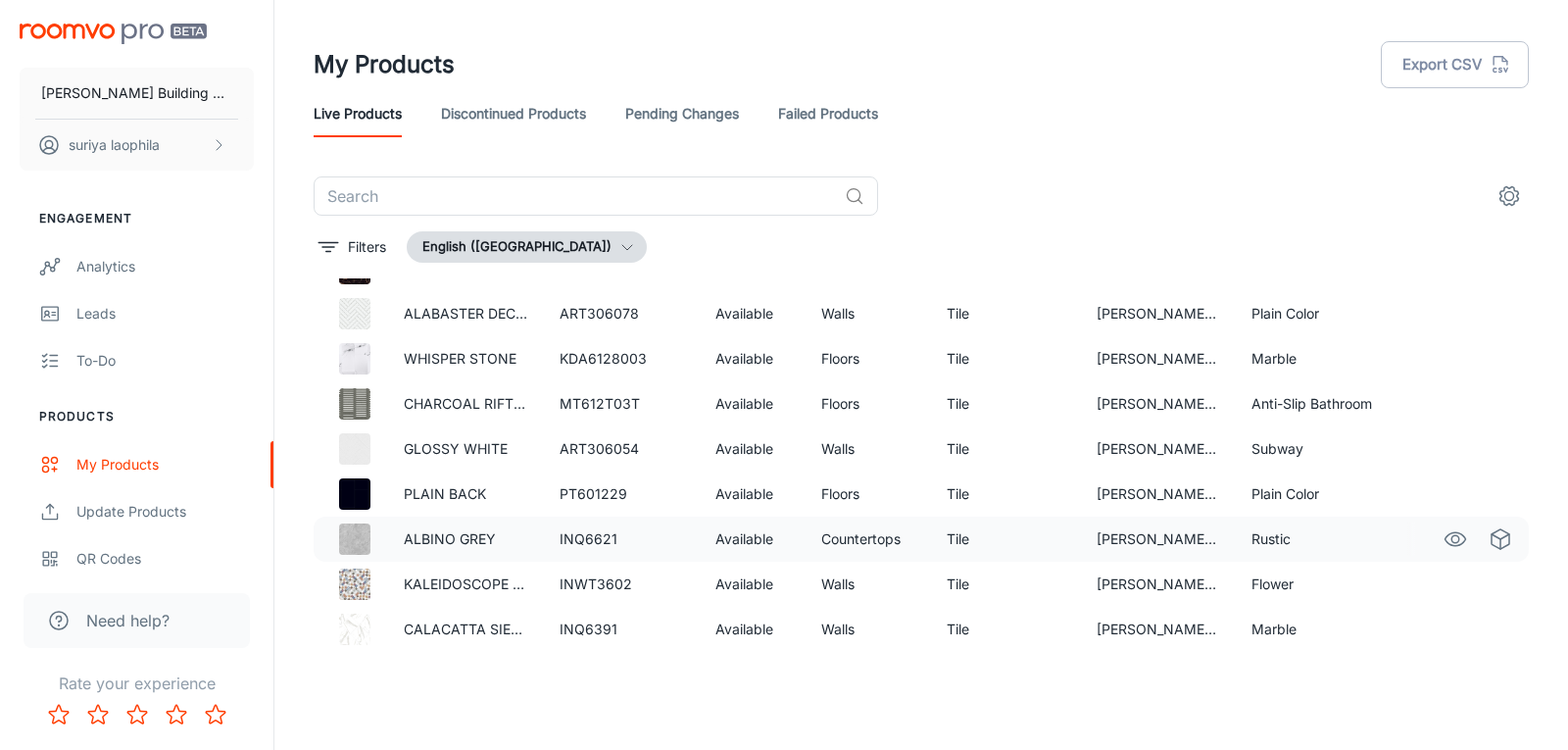
click at [813, 538] on td "Countertops" at bounding box center [868, 539] width 125 height 45
click at [800, 503] on div at bounding box center [800, 503] width 0 height 0
click at [812, 541] on td "Countertops" at bounding box center [868, 539] width 125 height 45
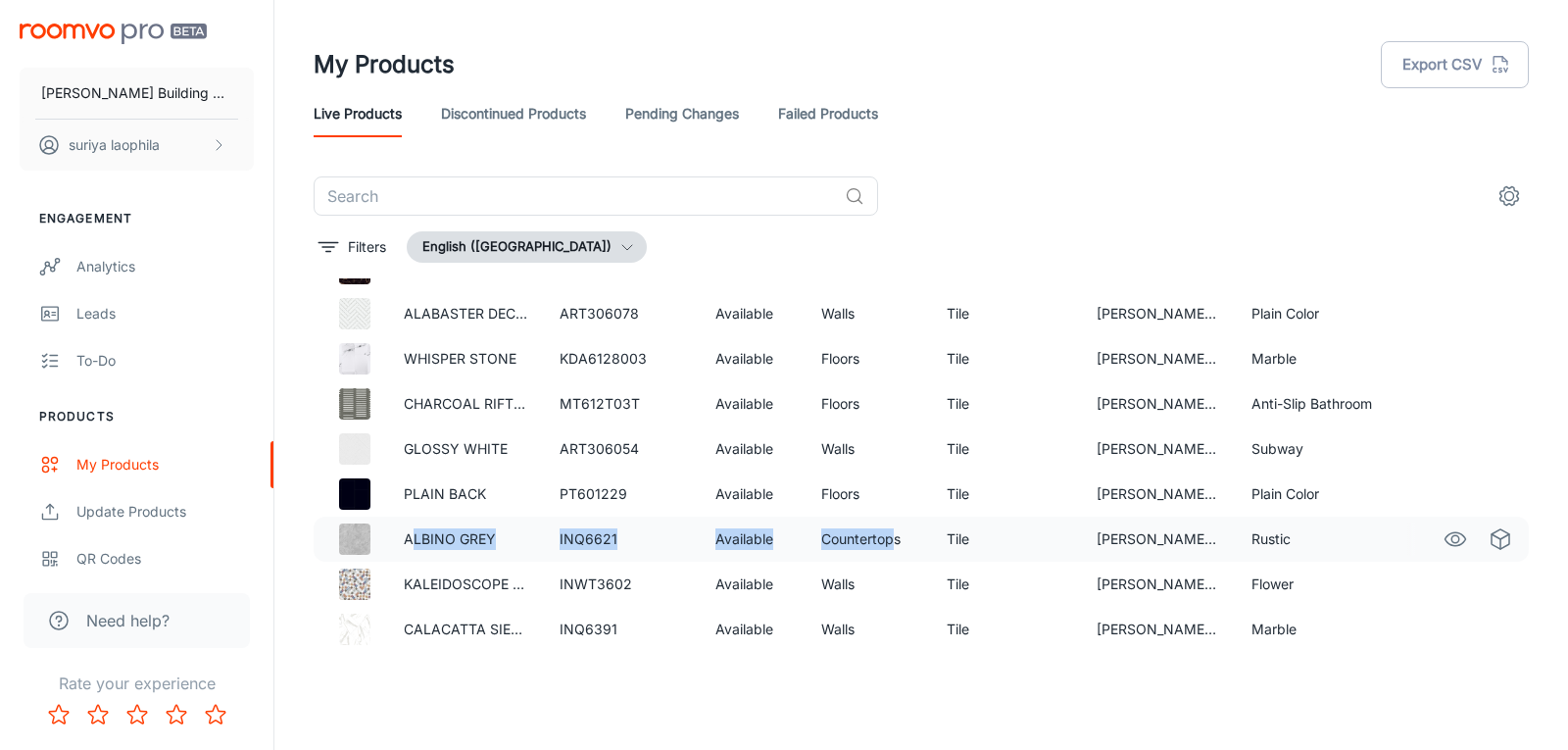
drag, startPoint x: 574, startPoint y: 545, endPoint x: 869, endPoint y: 536, distance: 295.1
click at [869, 536] on tr "ALBINO GREY INQ6621 Available Countertops Tile [PERSON_NAME] Ceramics Rustic" at bounding box center [920, 539] width 1215 height 45
click at [870, 542] on td "Countertops" at bounding box center [868, 539] width 125 height 45
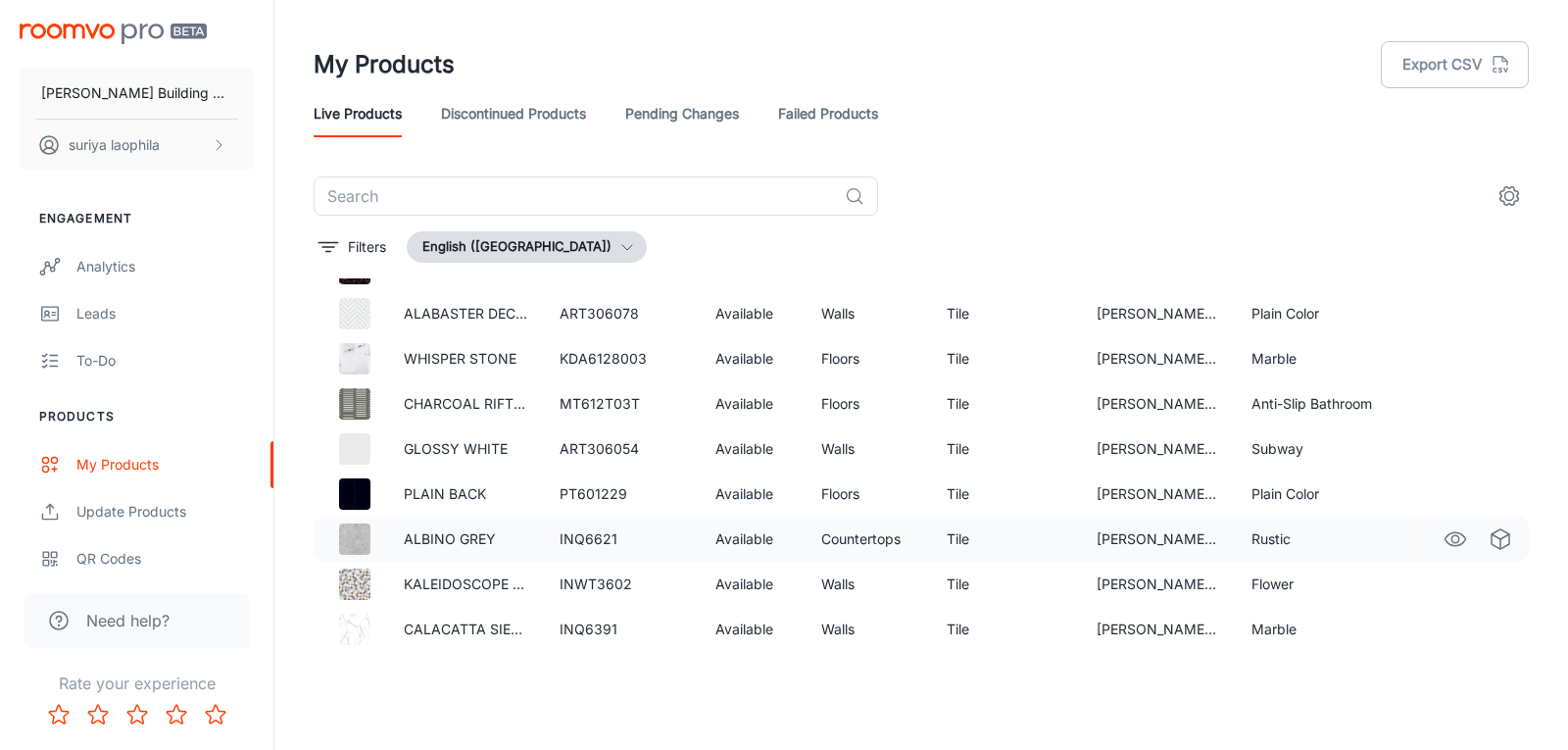
click at [983, 538] on td "Tile" at bounding box center [1005, 539] width 149 height 45
click at [1130, 537] on td "[PERSON_NAME] Ceramics" at bounding box center [1158, 539] width 156 height 45
click at [1210, 543] on td "[PERSON_NAME] Ceramics" at bounding box center [1158, 539] width 156 height 45
drag, startPoint x: 1227, startPoint y: 535, endPoint x: 1425, endPoint y: 532, distance: 198.0
click at [1425, 532] on tr "ALBINO GREY INQ6621 Available Countertops Tile [PERSON_NAME] Ceramics Rustic" at bounding box center [920, 539] width 1215 height 45
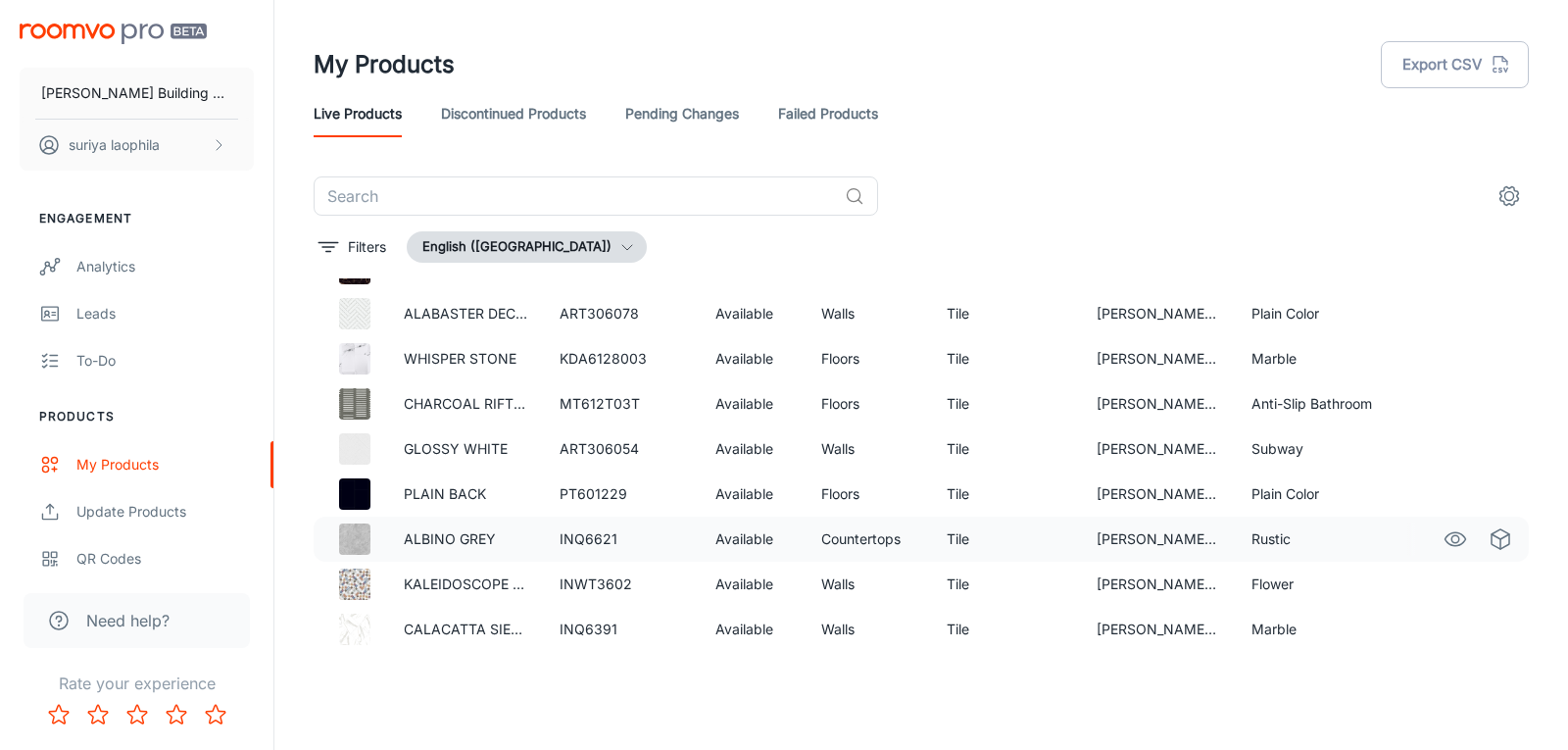
click at [1170, 532] on td "[PERSON_NAME] Ceramics" at bounding box center [1158, 539] width 156 height 45
drag, startPoint x: 1254, startPoint y: 449, endPoint x: 1290, endPoint y: 449, distance: 36.0
click at [1290, 449] on td "Subway" at bounding box center [1313, 448] width 156 height 45
click at [1164, 450] on td "[PERSON_NAME] Ceramics" at bounding box center [1158, 448] width 156 height 45
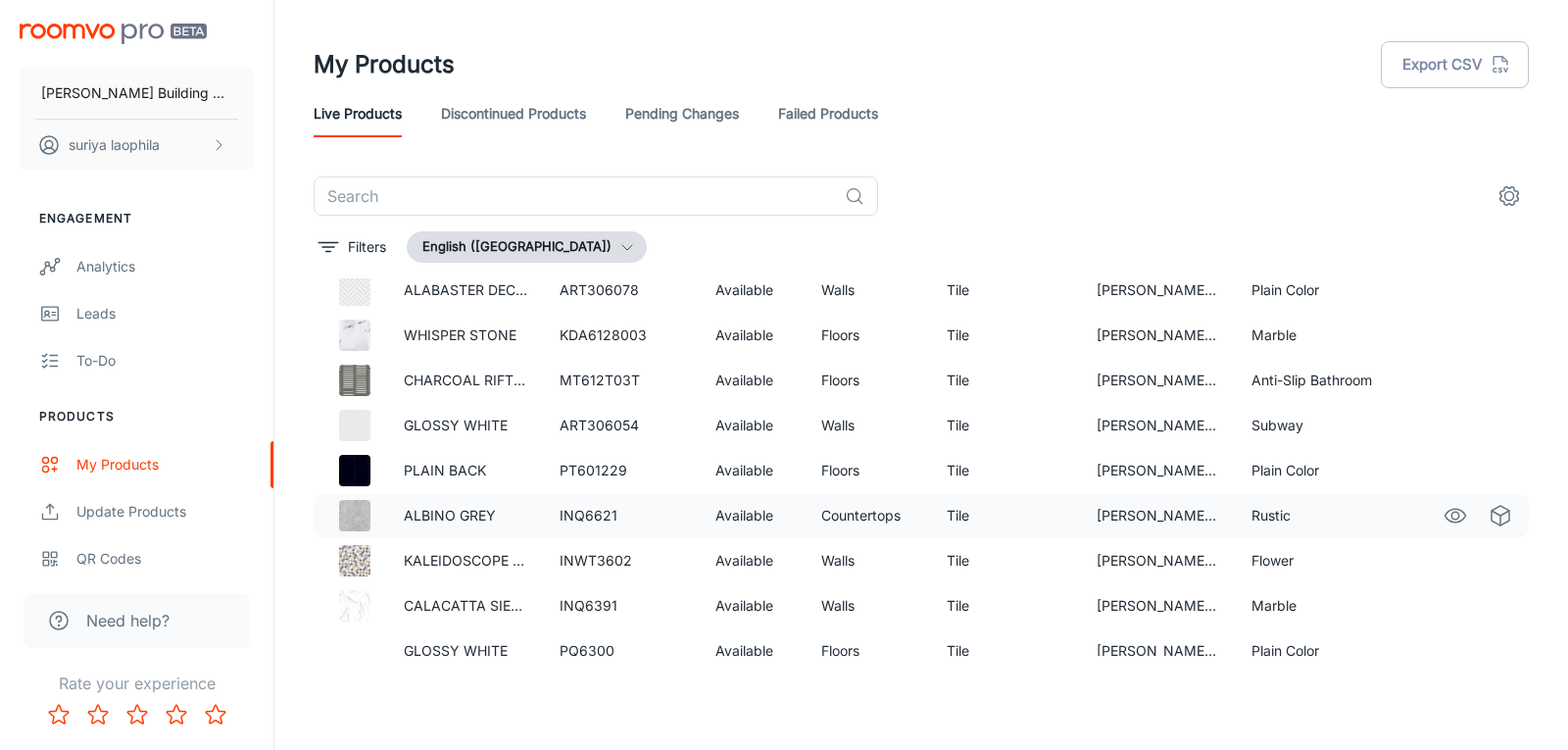
scroll to position [1960, 0]
click at [1236, 497] on td "Rustic" at bounding box center [1313, 514] width 156 height 45
click at [1215, 478] on div at bounding box center [1215, 478] width 0 height 0
click at [464, 516] on p "ALBINO GREY" at bounding box center [465, 515] width 124 height 22
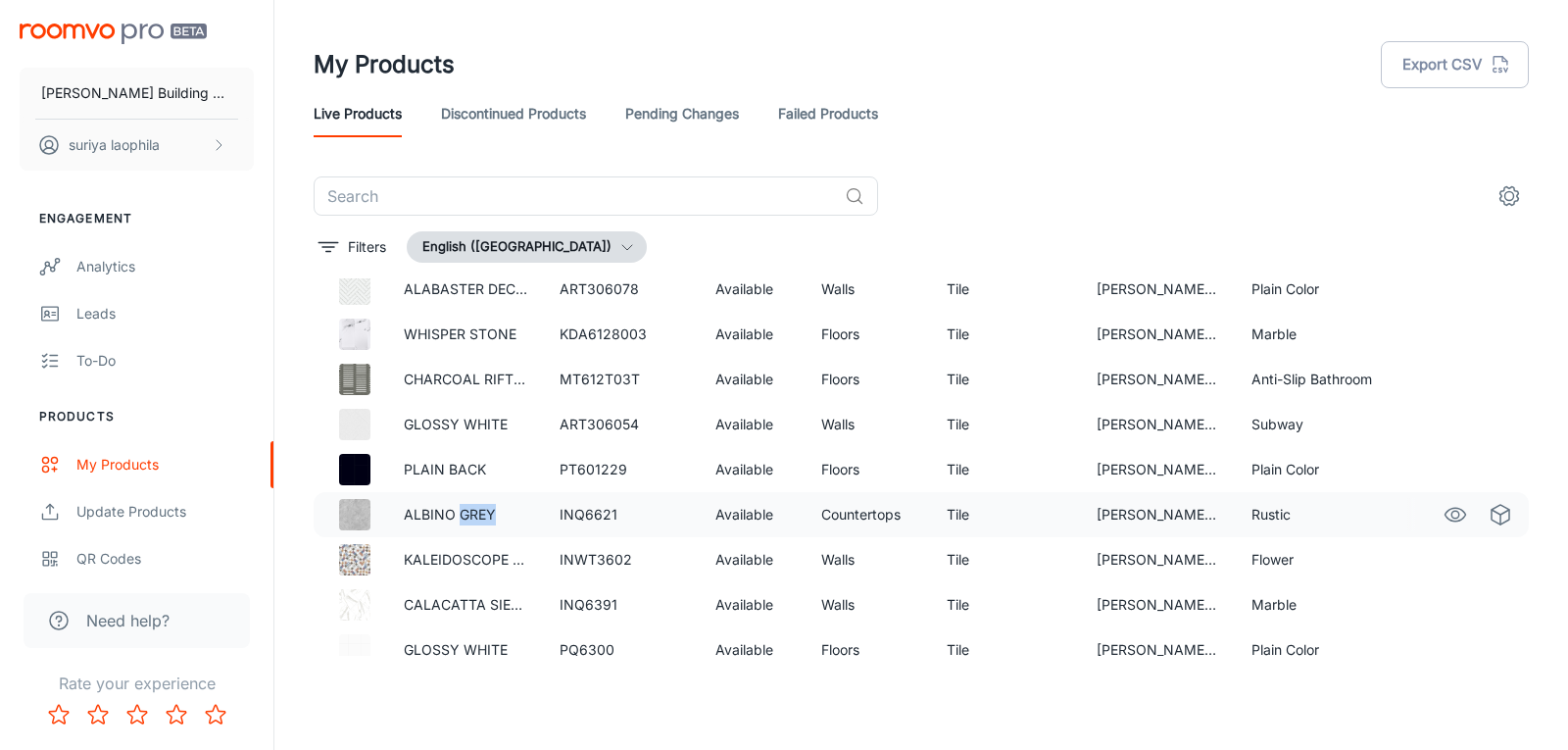
click at [464, 516] on p "ALBINO GREY" at bounding box center [465, 515] width 124 height 22
click at [660, 525] on td "INQ6621" at bounding box center [621, 514] width 156 height 45
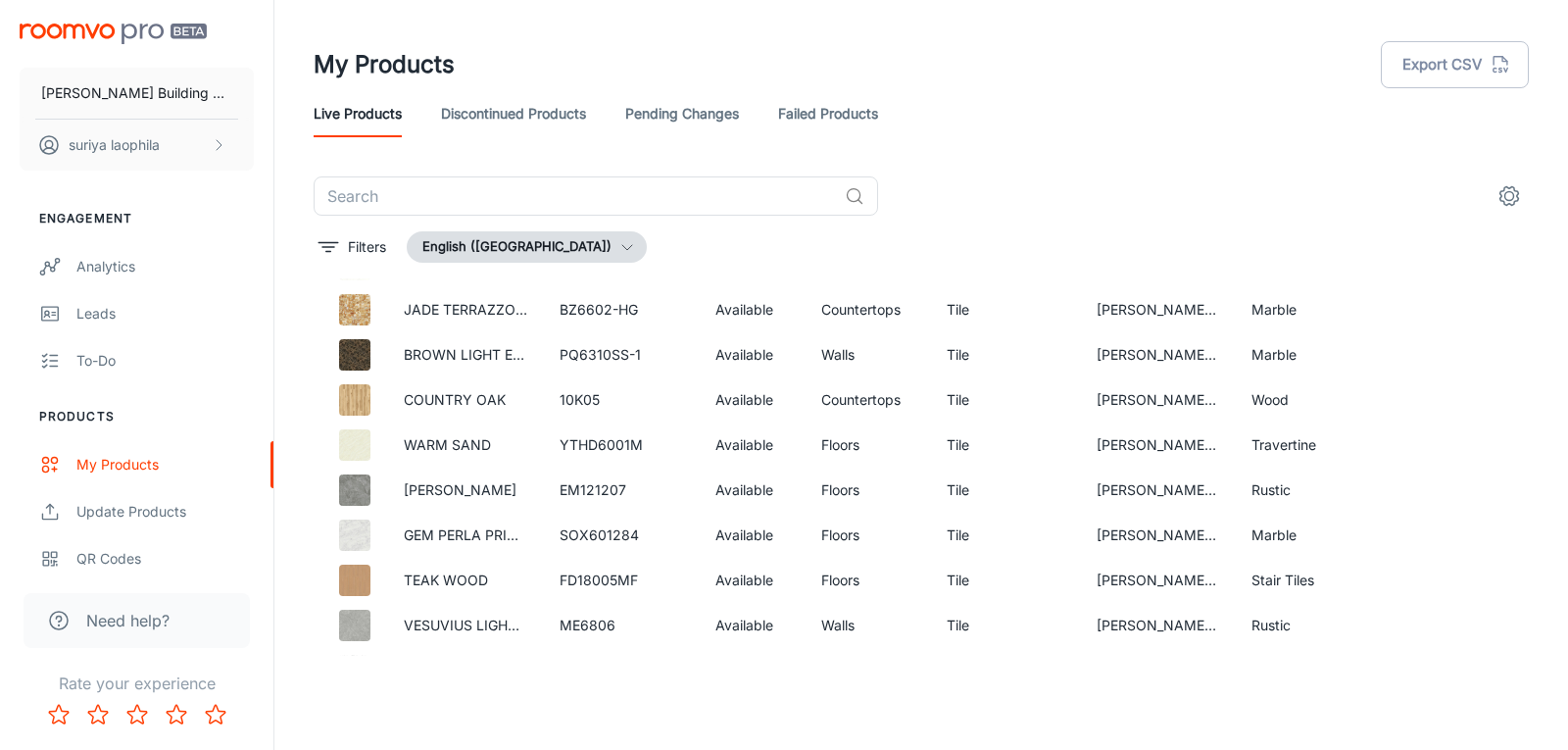
scroll to position [2790, 0]
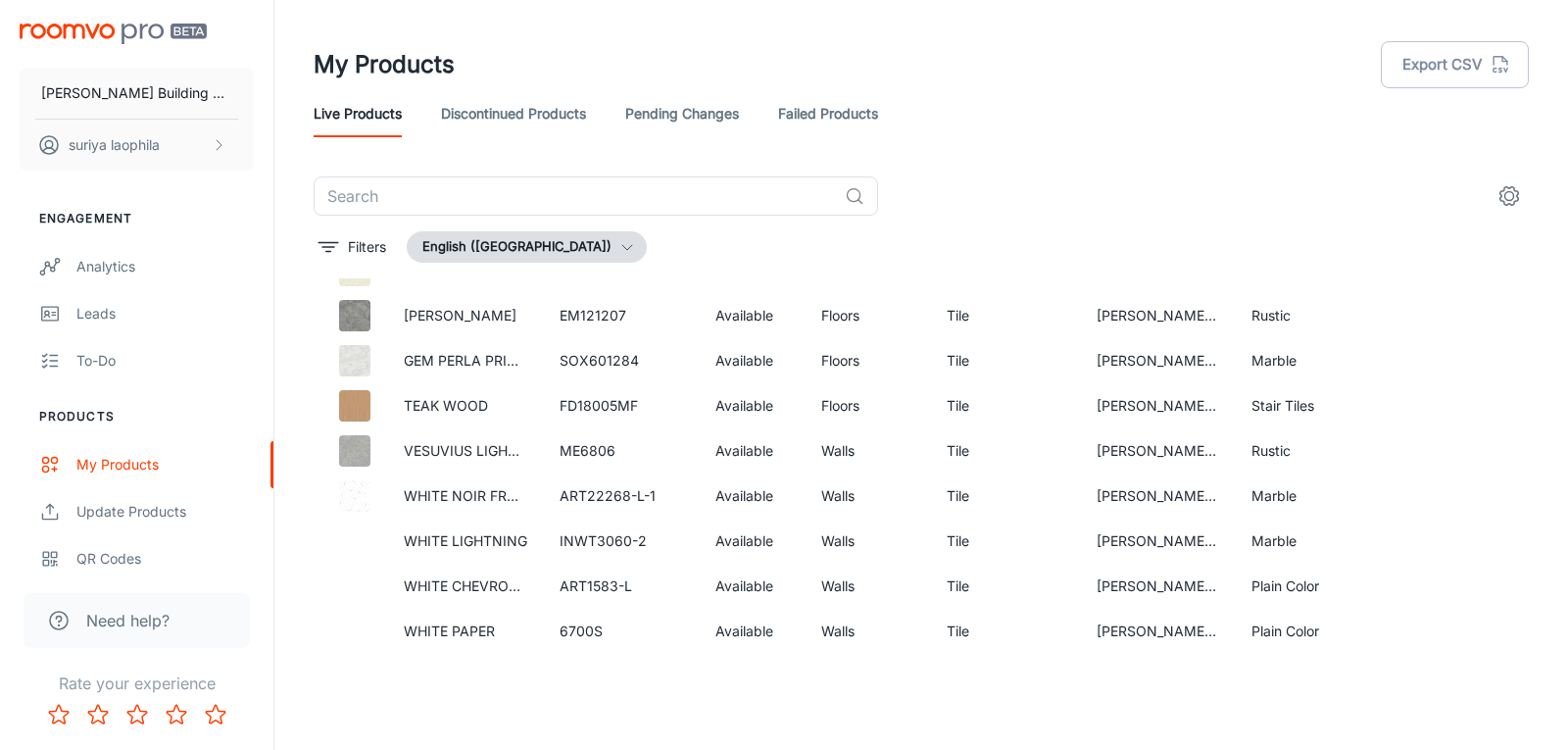
click at [847, 268] on div "​ Filters English ([GEOGRAPHIC_DATA]) Name SKU Availability Product Type Produc…" at bounding box center [920, 416] width 1215 height 479
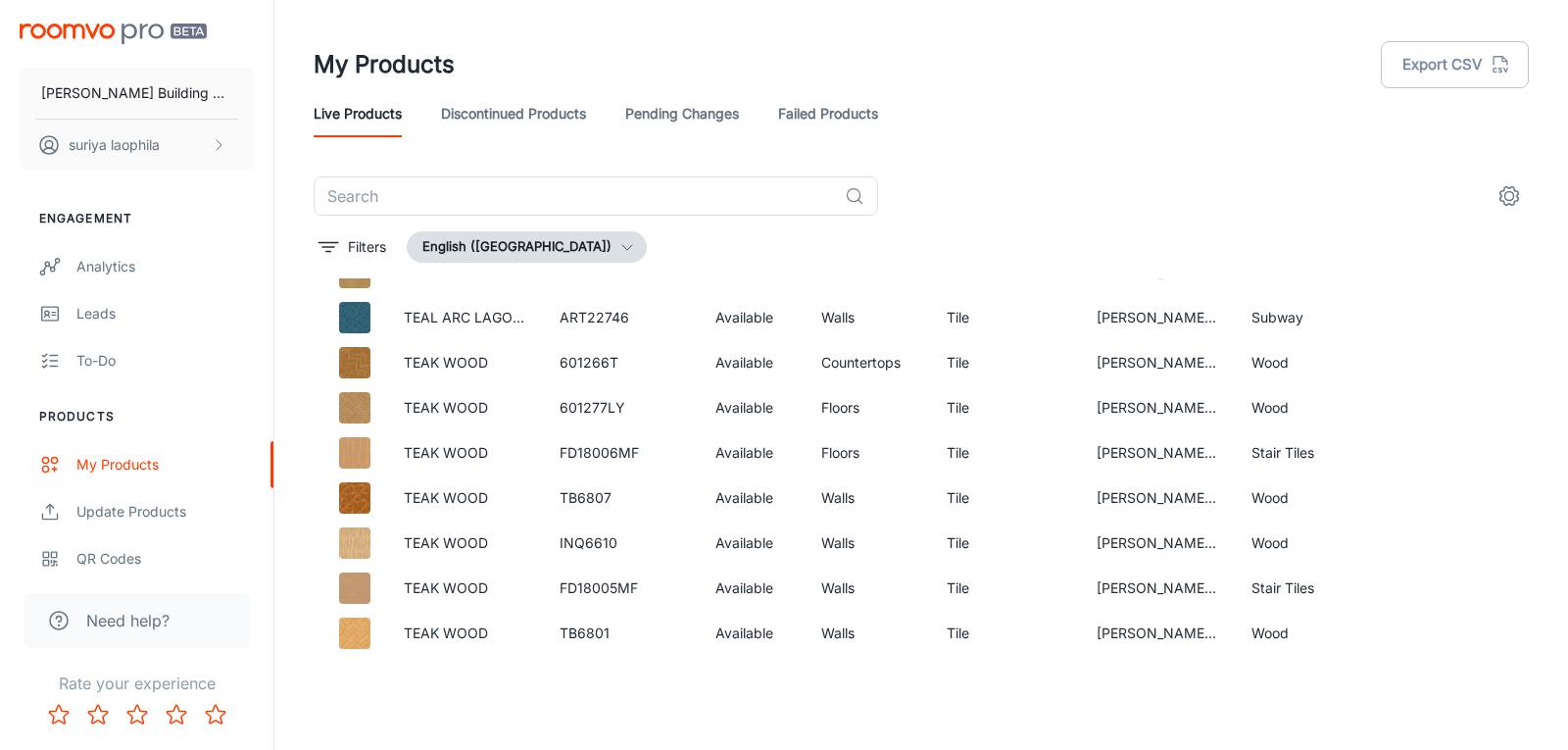
scroll to position [0, 0]
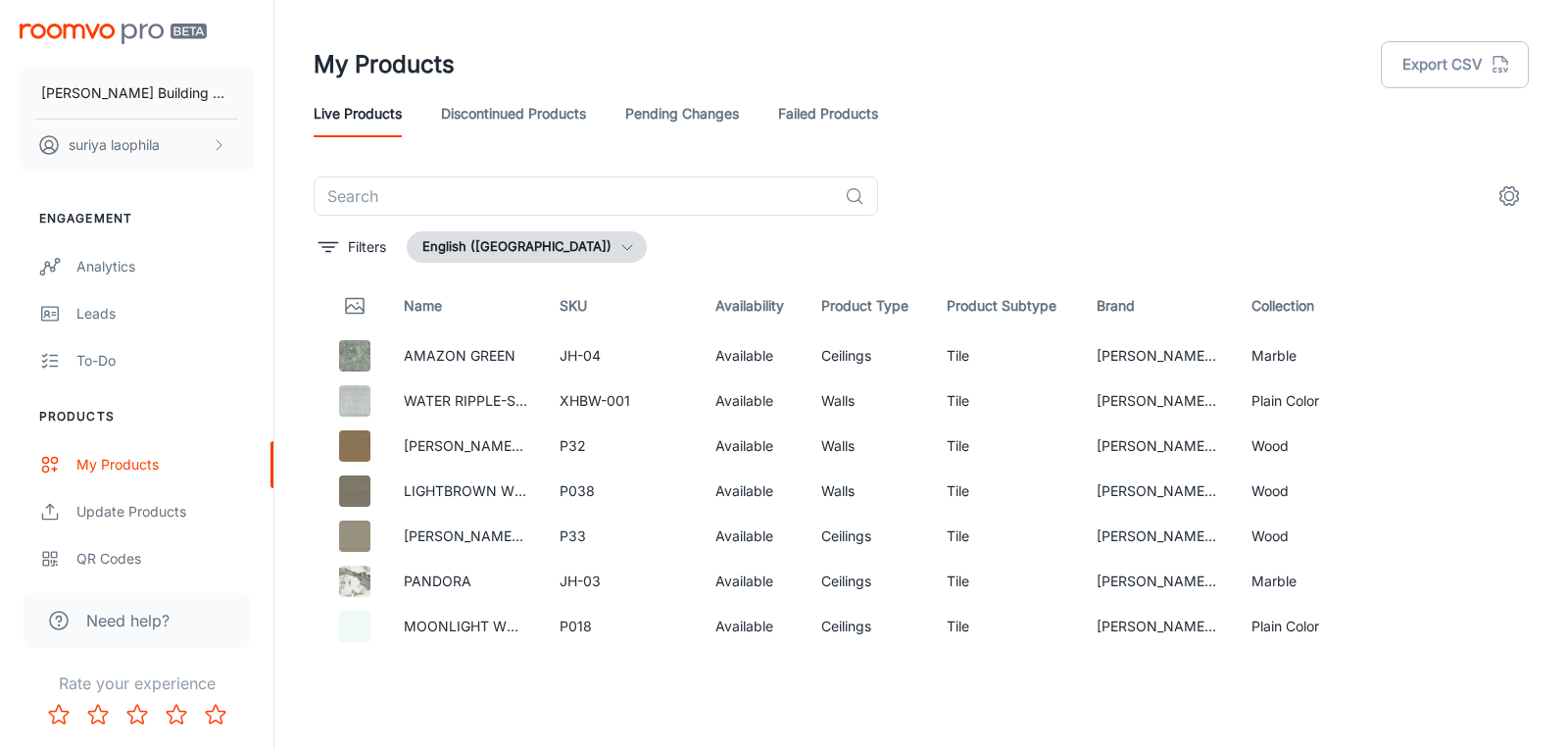
click at [355, 307] on icon "Thumbnail" at bounding box center [355, 308] width 18 height 6
click at [421, 307] on th "Name" at bounding box center [465, 306] width 156 height 55
click at [430, 306] on th "Name" at bounding box center [465, 306] width 156 height 55
click at [634, 304] on th "SKU" at bounding box center [621, 306] width 156 height 55
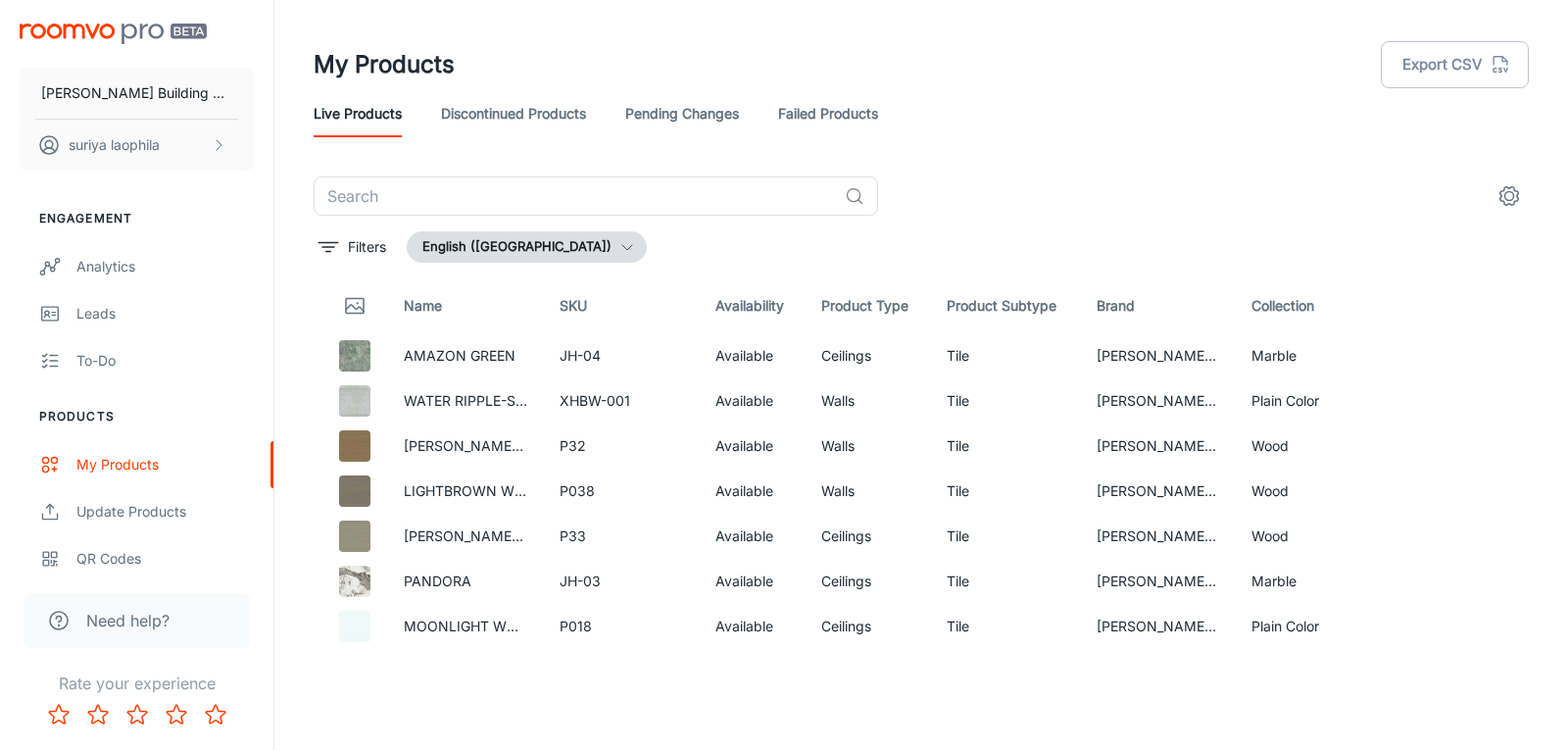
click at [634, 304] on th "SKU" at bounding box center [621, 306] width 156 height 55
click at [805, 291] on th "Product Type" at bounding box center [868, 306] width 125 height 55
click at [930, 303] on th "Product Subtype" at bounding box center [1005, 306] width 149 height 55
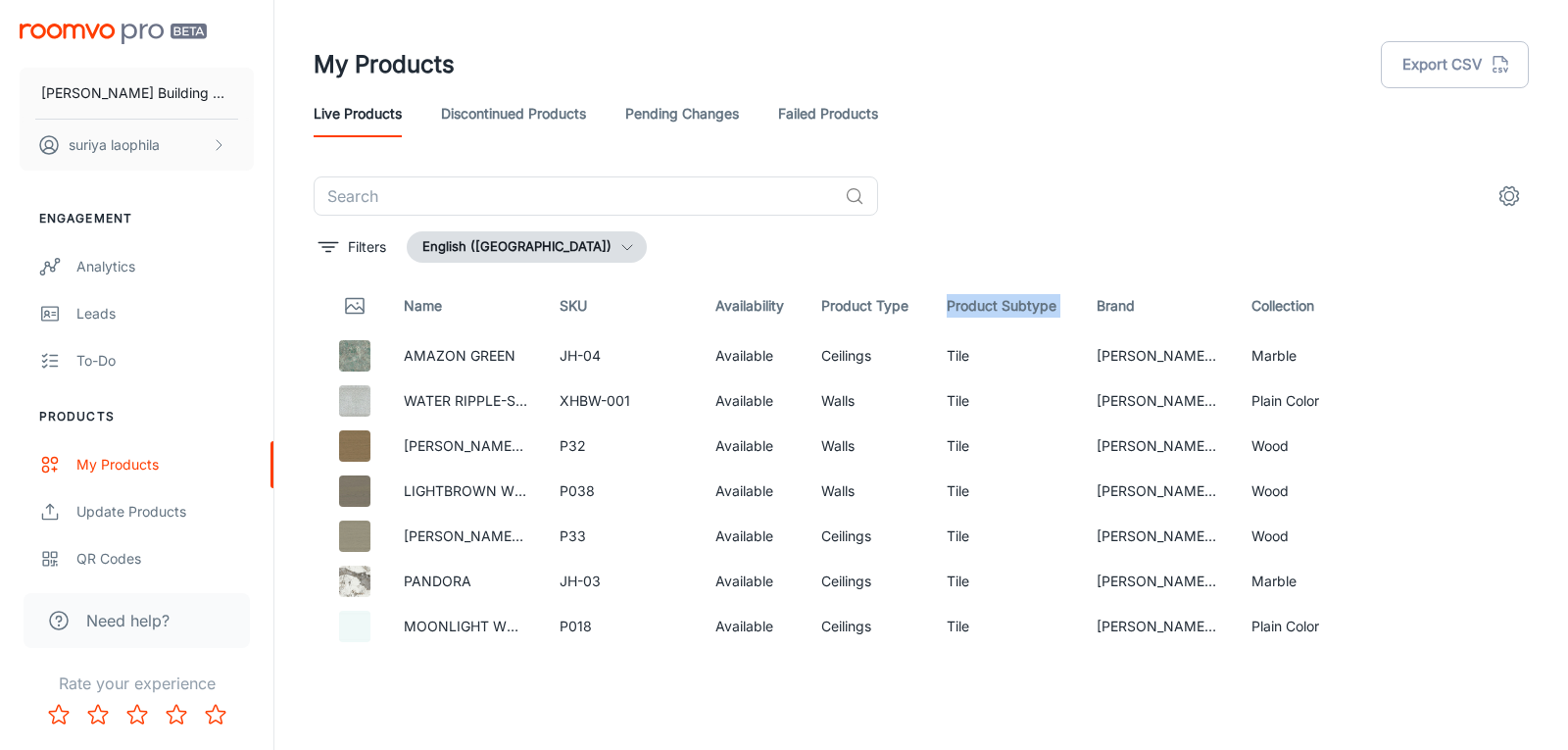
click at [930, 303] on th "Product Subtype" at bounding box center [1005, 306] width 149 height 55
click at [1054, 327] on th "Product Subtype" at bounding box center [1005, 306] width 149 height 55
click at [853, 317] on th "Product Type" at bounding box center [868, 306] width 125 height 55
click at [894, 310] on th "Product Type" at bounding box center [868, 306] width 125 height 55
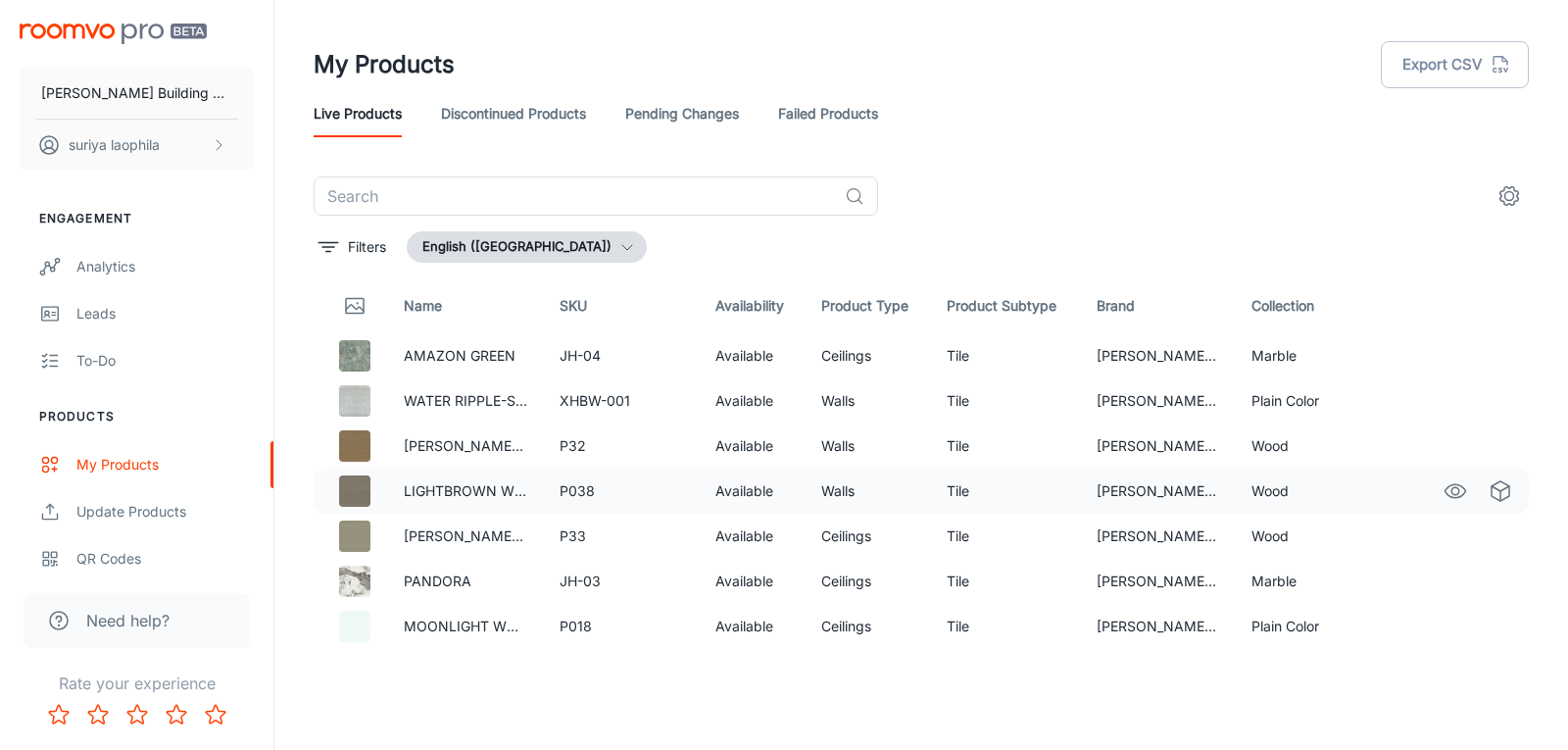
click at [805, 499] on td "Walls" at bounding box center [868, 490] width 125 height 45
click at [1047, 509] on td "Tile" at bounding box center [1005, 490] width 149 height 45
drag, startPoint x: 1273, startPoint y: 487, endPoint x: 1312, endPoint y: 487, distance: 39.0
click at [1312, 487] on tr "LIGHTBROWN WOOD P038 Available Walls Tile [PERSON_NAME] Ceramics Wood" at bounding box center [920, 490] width 1215 height 45
click at [1250, 545] on td "Wood" at bounding box center [1313, 536] width 156 height 45
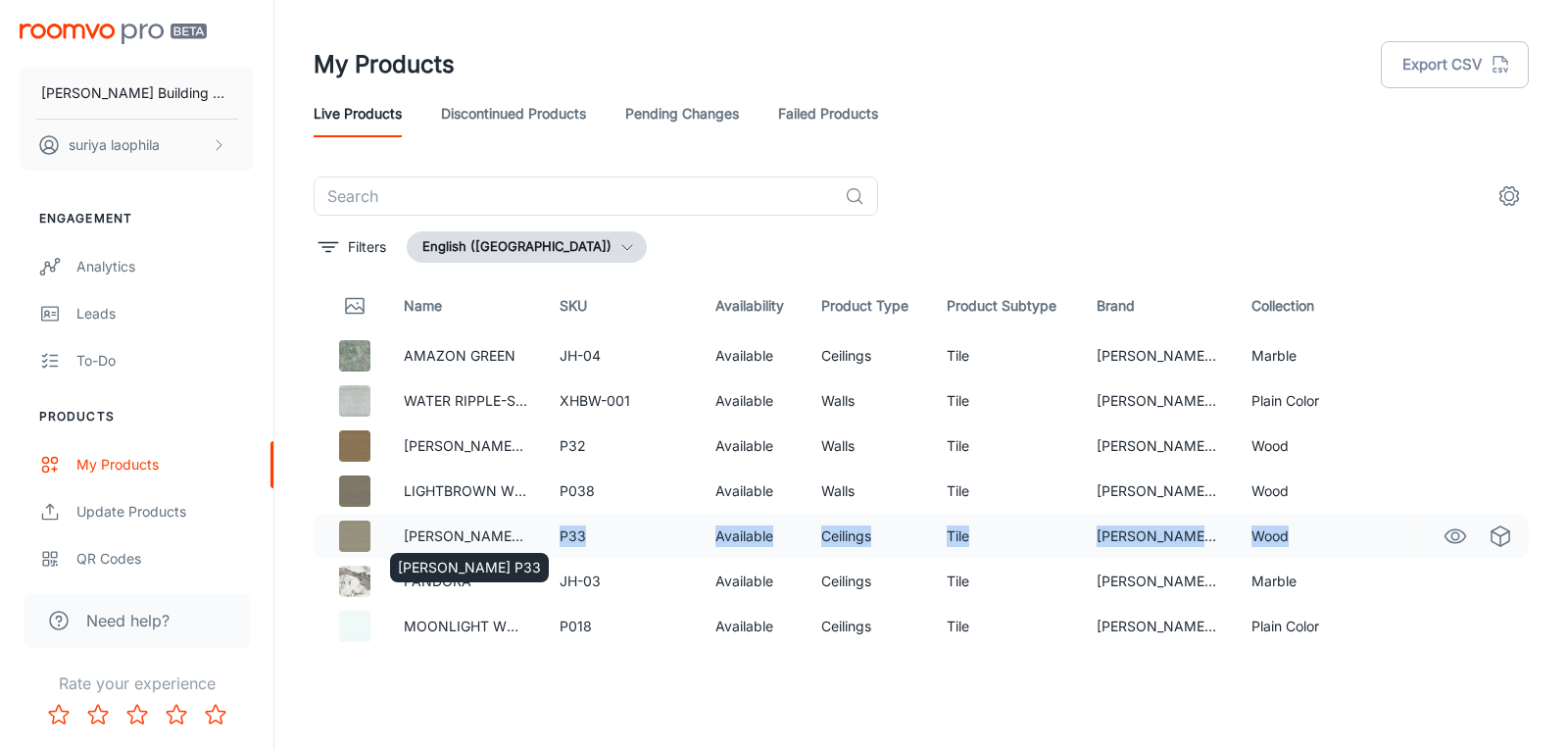
drag, startPoint x: 1278, startPoint y: 534, endPoint x: 534, endPoint y: 535, distance: 744.0
click at [534, 535] on tr "MIZUKI TSINGHUA P33 P33 Available Ceilings Tile [PERSON_NAME] Ceramics Wood" at bounding box center [920, 536] width 1215 height 45
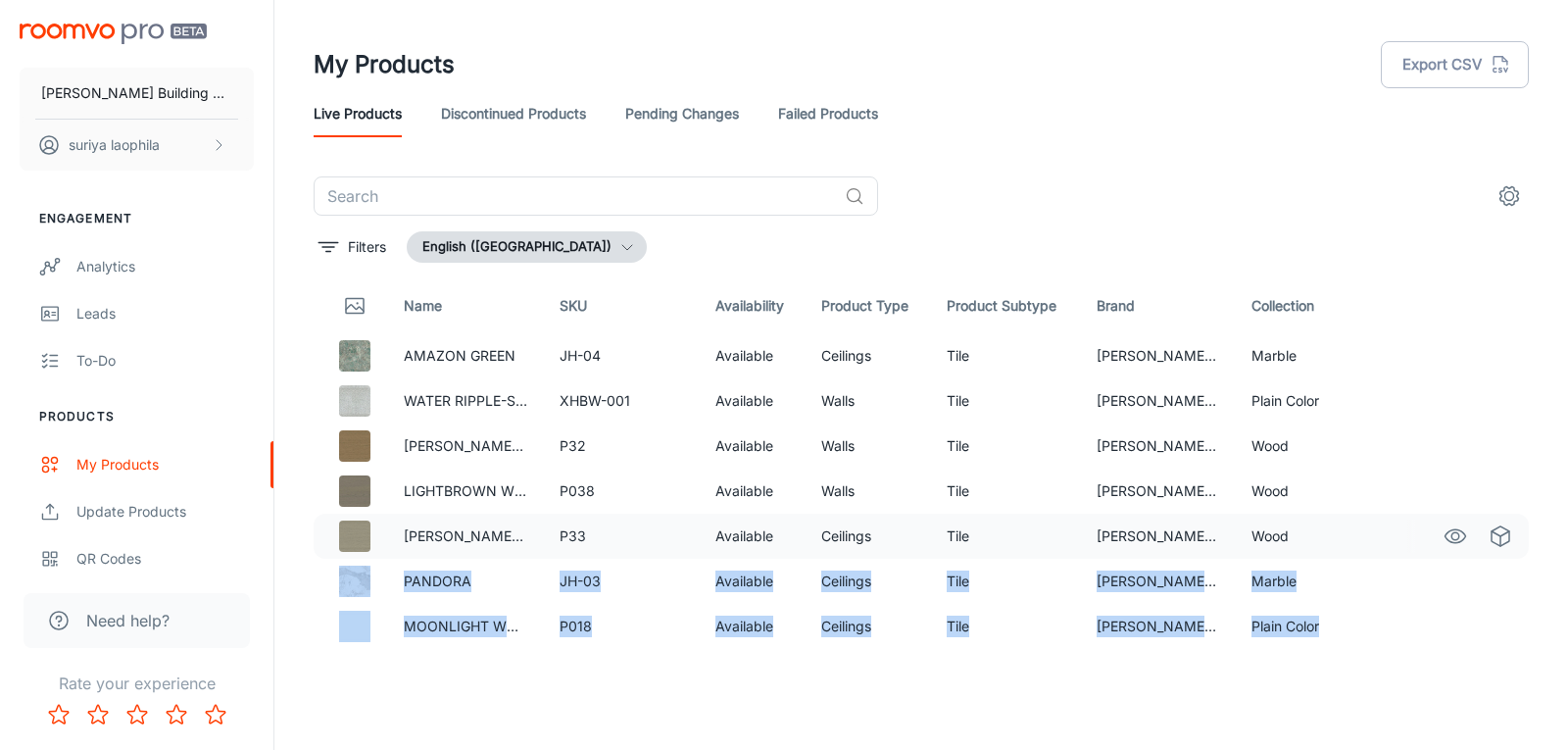
drag, startPoint x: 438, startPoint y: 540, endPoint x: 1287, endPoint y: 542, distance: 849.0
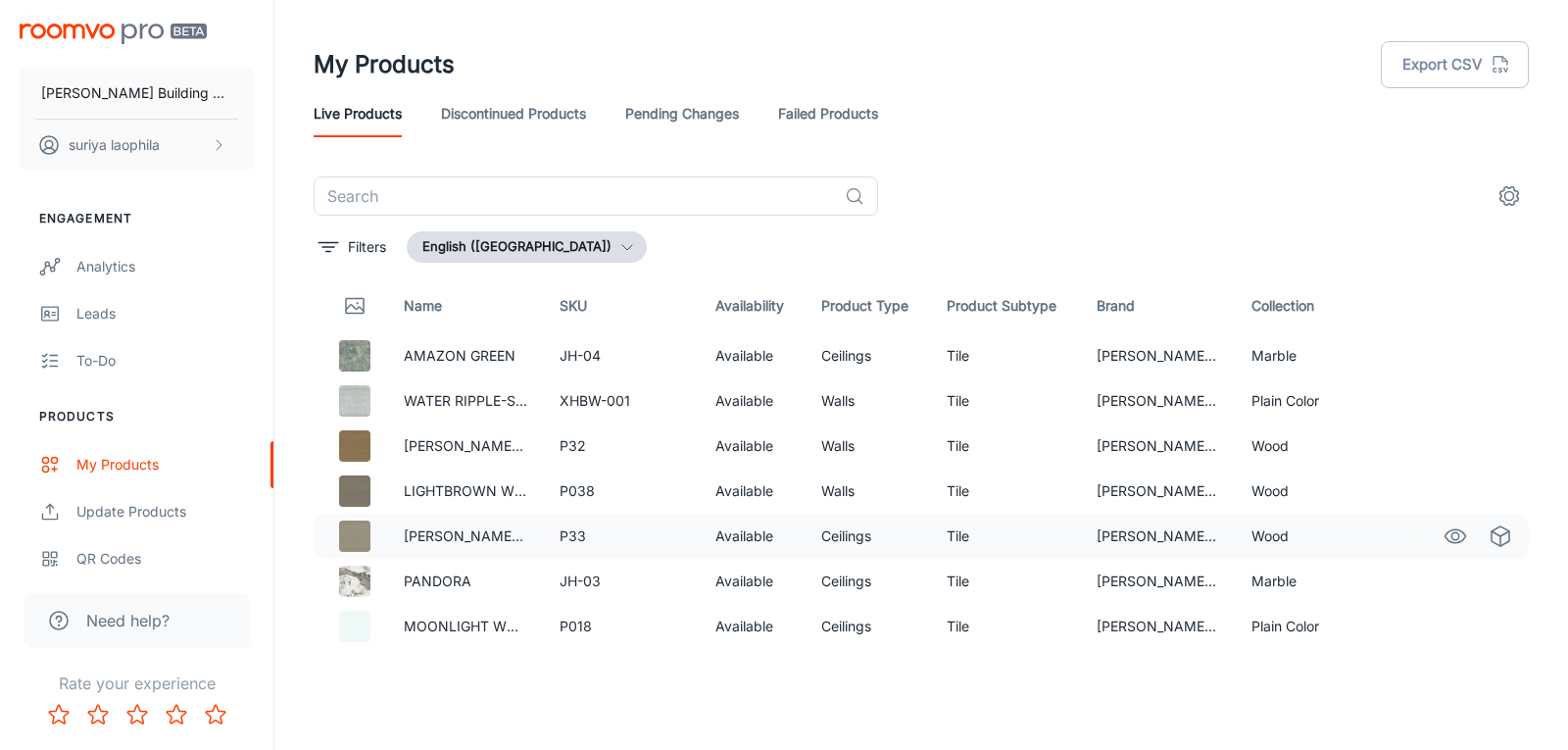
click at [1265, 530] on td "Wood" at bounding box center [1313, 536] width 156 height 45
drag, startPoint x: 826, startPoint y: 536, endPoint x: 855, endPoint y: 538, distance: 29.1
click at [855, 538] on td "Ceilings" at bounding box center [868, 536] width 125 height 45
drag, startPoint x: 828, startPoint y: 540, endPoint x: 863, endPoint y: 543, distance: 35.1
click at [863, 543] on td "Ceilings" at bounding box center [868, 536] width 125 height 45
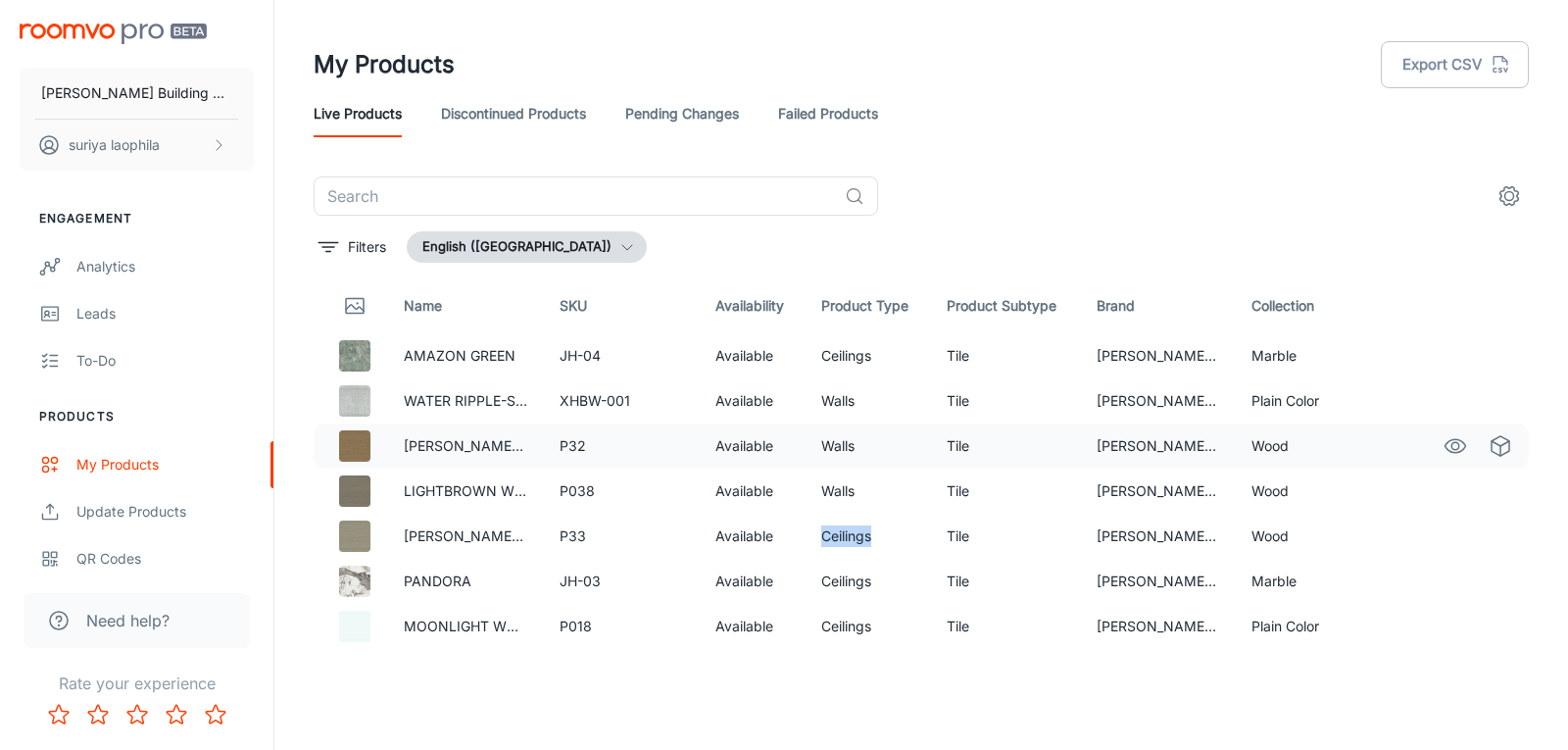
copy td "Ceilings"
click at [780, 485] on td "Available" at bounding box center [752, 490] width 106 height 45
click at [585, 443] on td "P32" at bounding box center [621, 445] width 156 height 45
click at [580, 513] on td "P038" at bounding box center [621, 490] width 156 height 45
drag, startPoint x: 566, startPoint y: 449, endPoint x: 593, endPoint y: 451, distance: 27.1
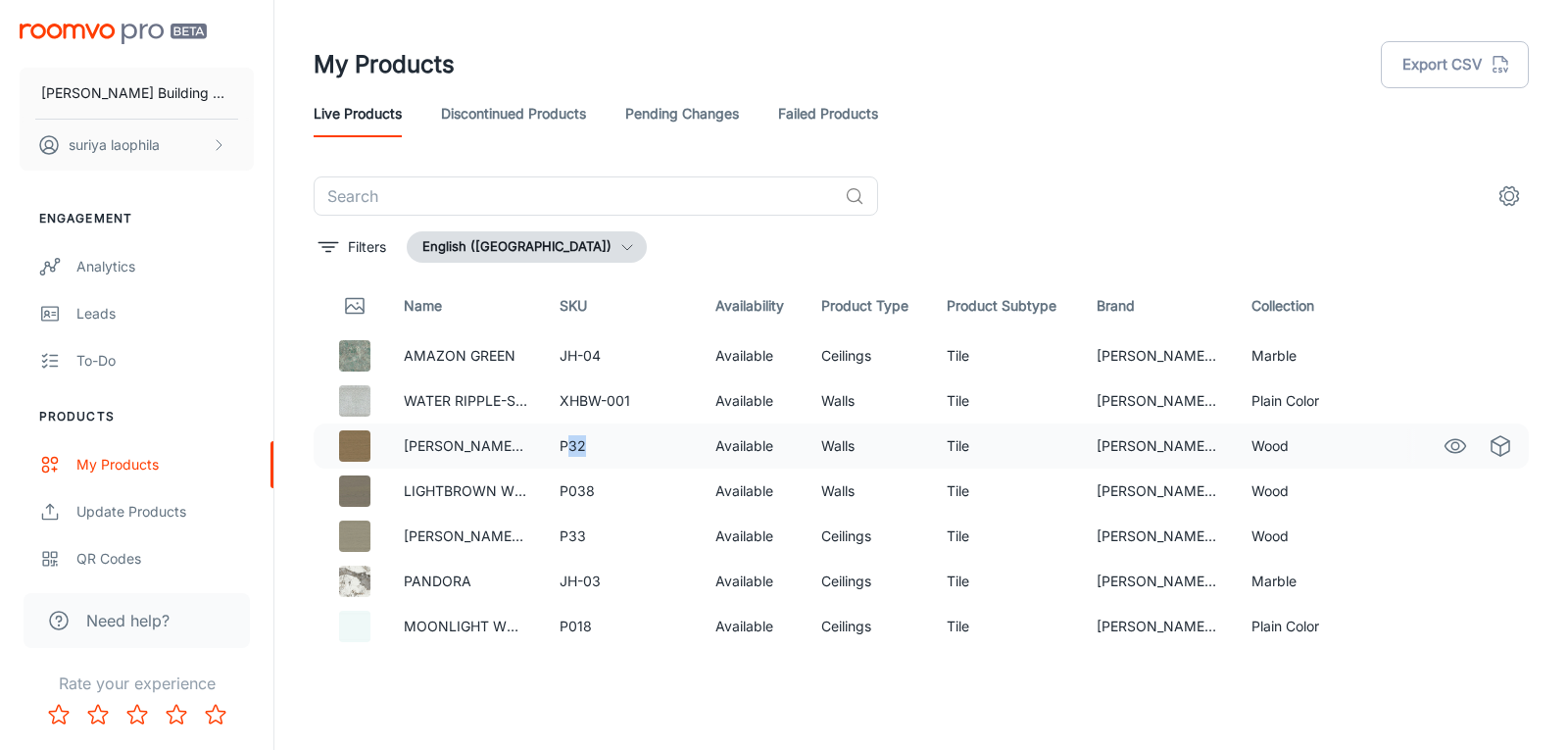
click at [593, 451] on td "P32" at bounding box center [621, 445] width 156 height 45
drag, startPoint x: 967, startPoint y: 449, endPoint x: 921, endPoint y: 444, distance: 46.3
click at [930, 444] on td "Tile" at bounding box center [1005, 445] width 149 height 45
drag, startPoint x: 568, startPoint y: 483, endPoint x: 706, endPoint y: 495, distance: 138.5
click at [647, 483] on td "P038" at bounding box center [621, 490] width 156 height 45
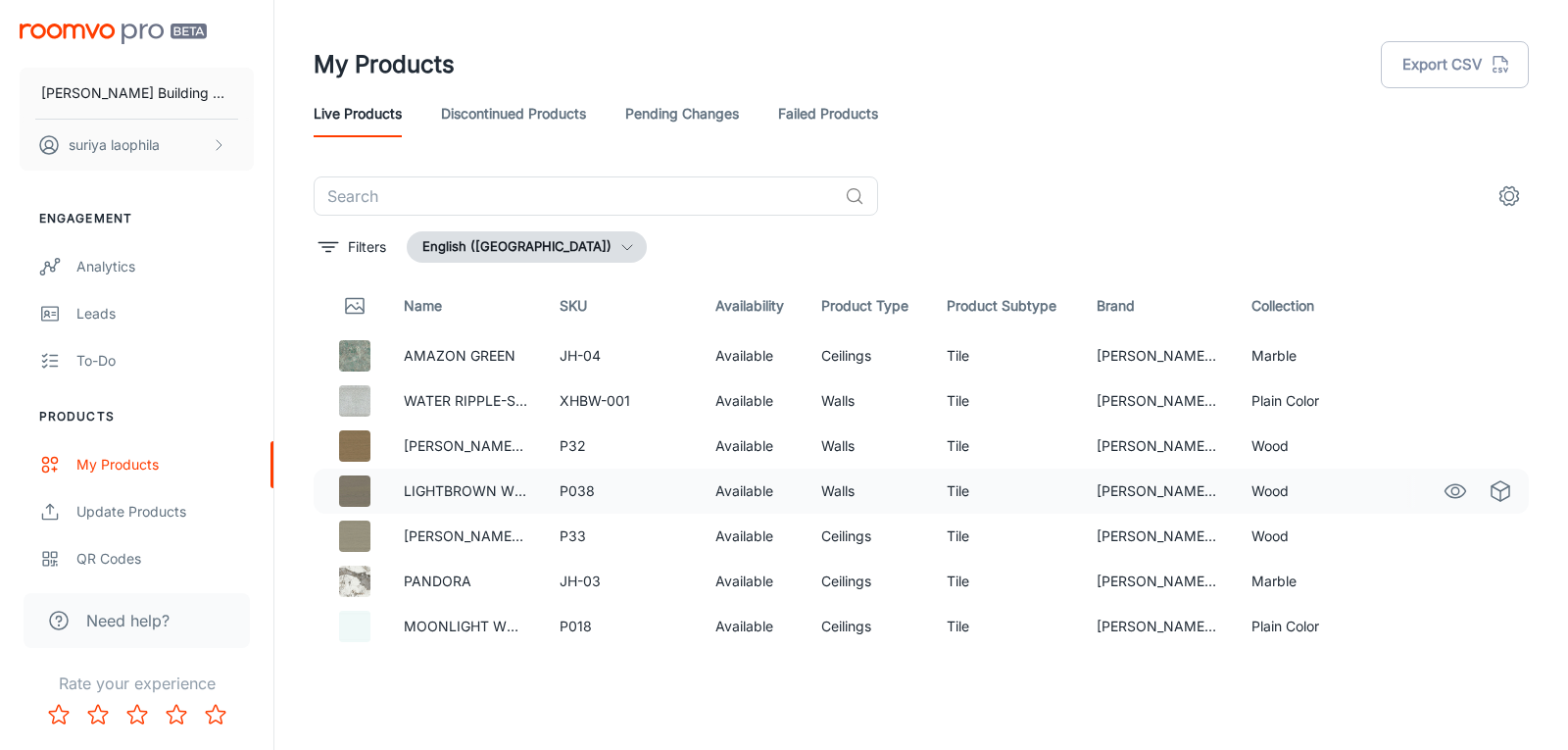
drag, startPoint x: 1046, startPoint y: 509, endPoint x: 1197, endPoint y: 479, distance: 154.0
click at [1049, 508] on td "Tile" at bounding box center [1005, 490] width 149 height 45
drag, startPoint x: 1242, startPoint y: 473, endPoint x: 1285, endPoint y: 477, distance: 43.2
click at [1285, 477] on td "Wood" at bounding box center [1313, 490] width 156 height 45
click at [1284, 401] on td "Plain Color" at bounding box center [1313, 400] width 156 height 45
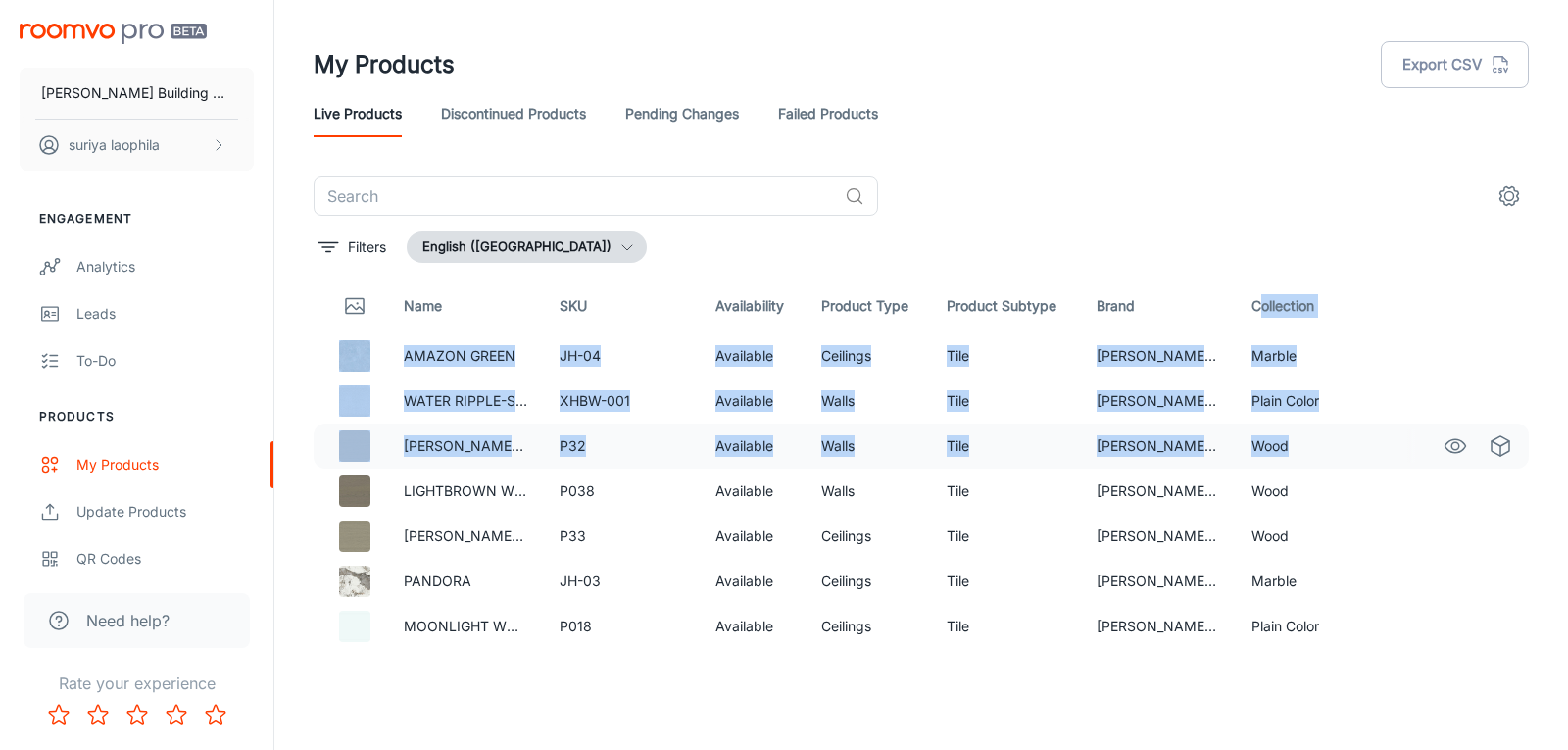
drag, startPoint x: 1281, startPoint y: 301, endPoint x: 1285, endPoint y: 463, distance: 162.0
click at [1284, 464] on td "Wood" at bounding box center [1313, 445] width 156 height 45
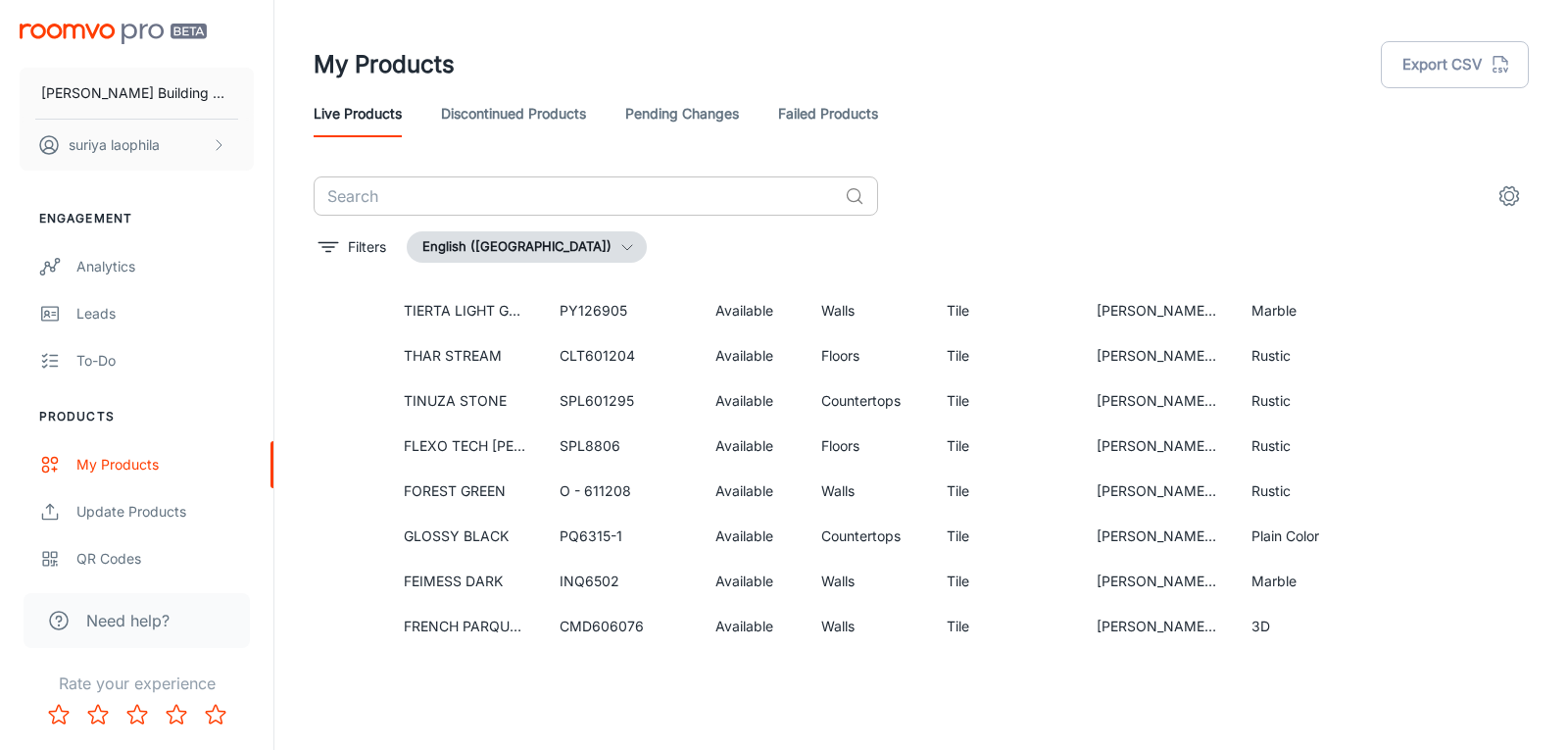
scroll to position [6891, 0]
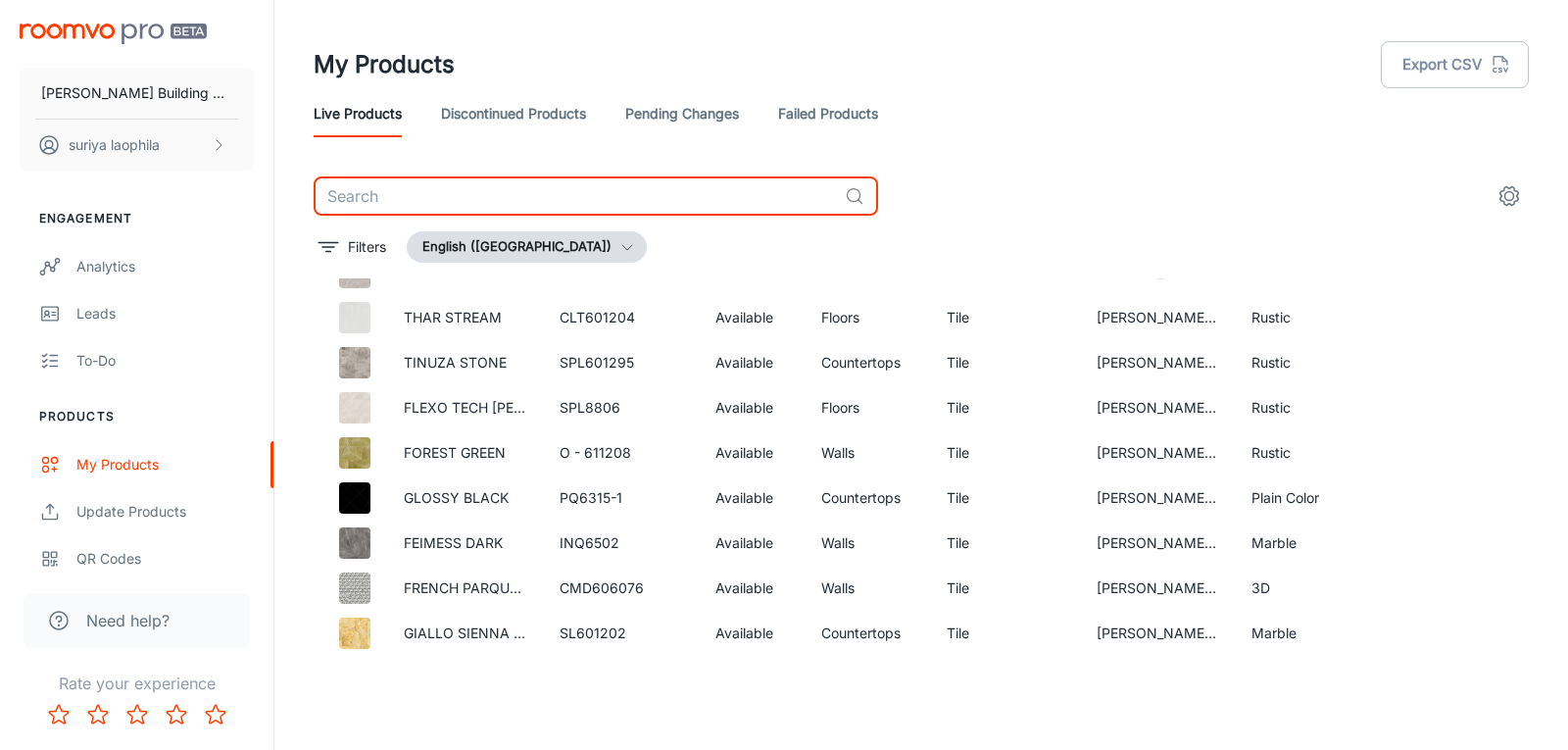
click at [654, 184] on input "text" at bounding box center [575, 196] width 524 height 40
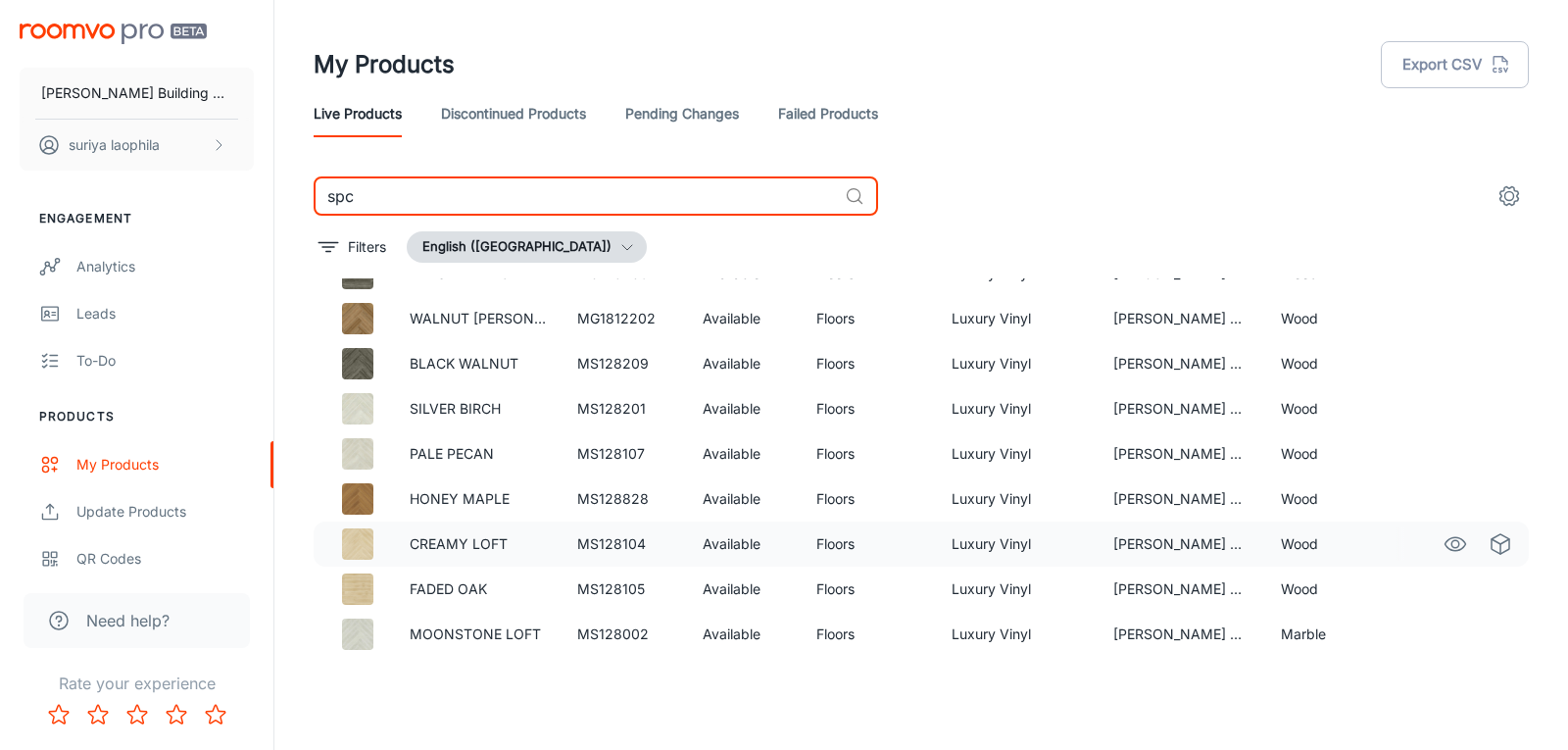
scroll to position [1841, 0]
drag, startPoint x: 314, startPoint y: 204, endPoint x: 231, endPoint y: 196, distance: 83.4
click at [242, 199] on div "[PERSON_NAME] Building Material suriya laophila Engagement Analytics Leads To-d…" at bounding box center [784, 367] width 1568 height 734
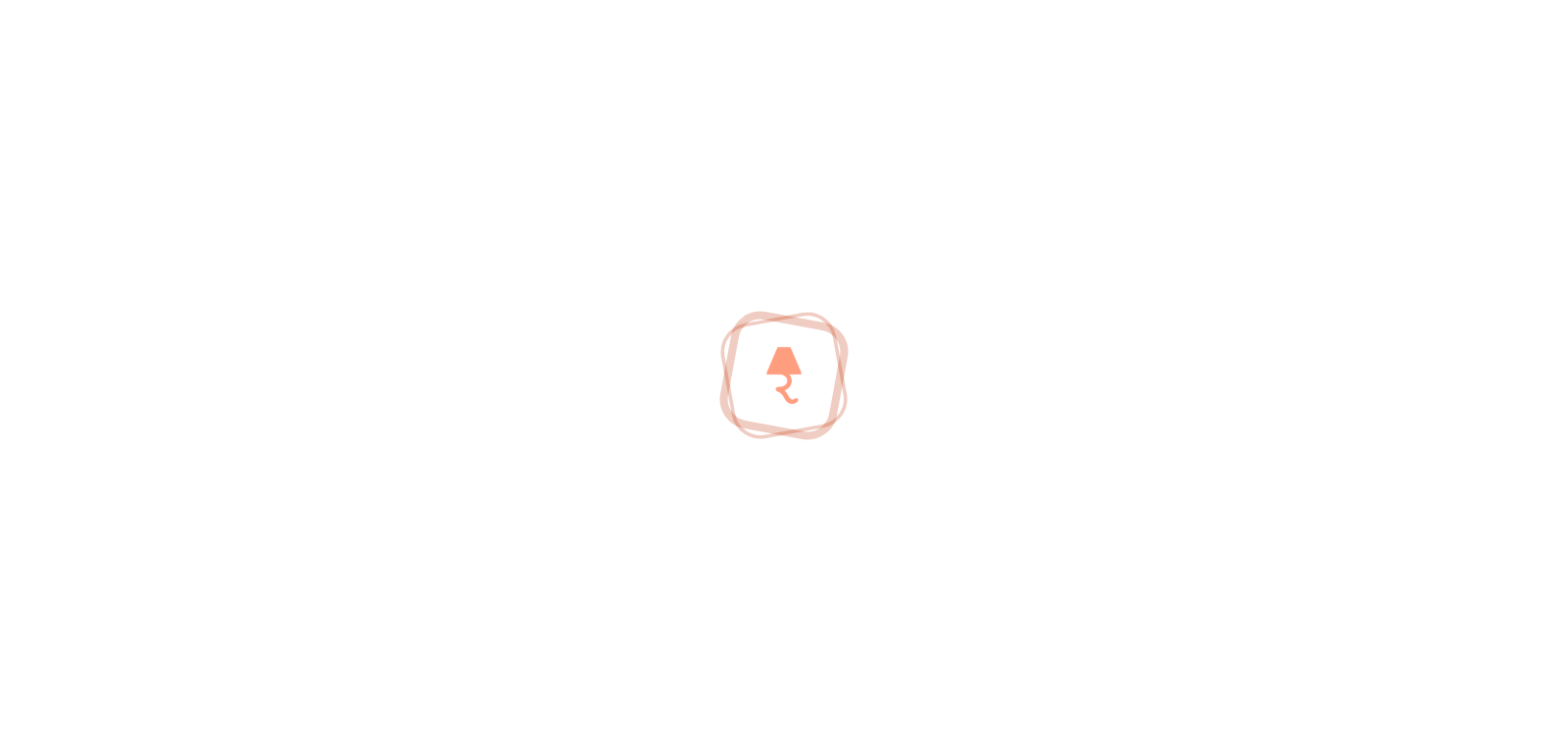
scroll to position [3, 0]
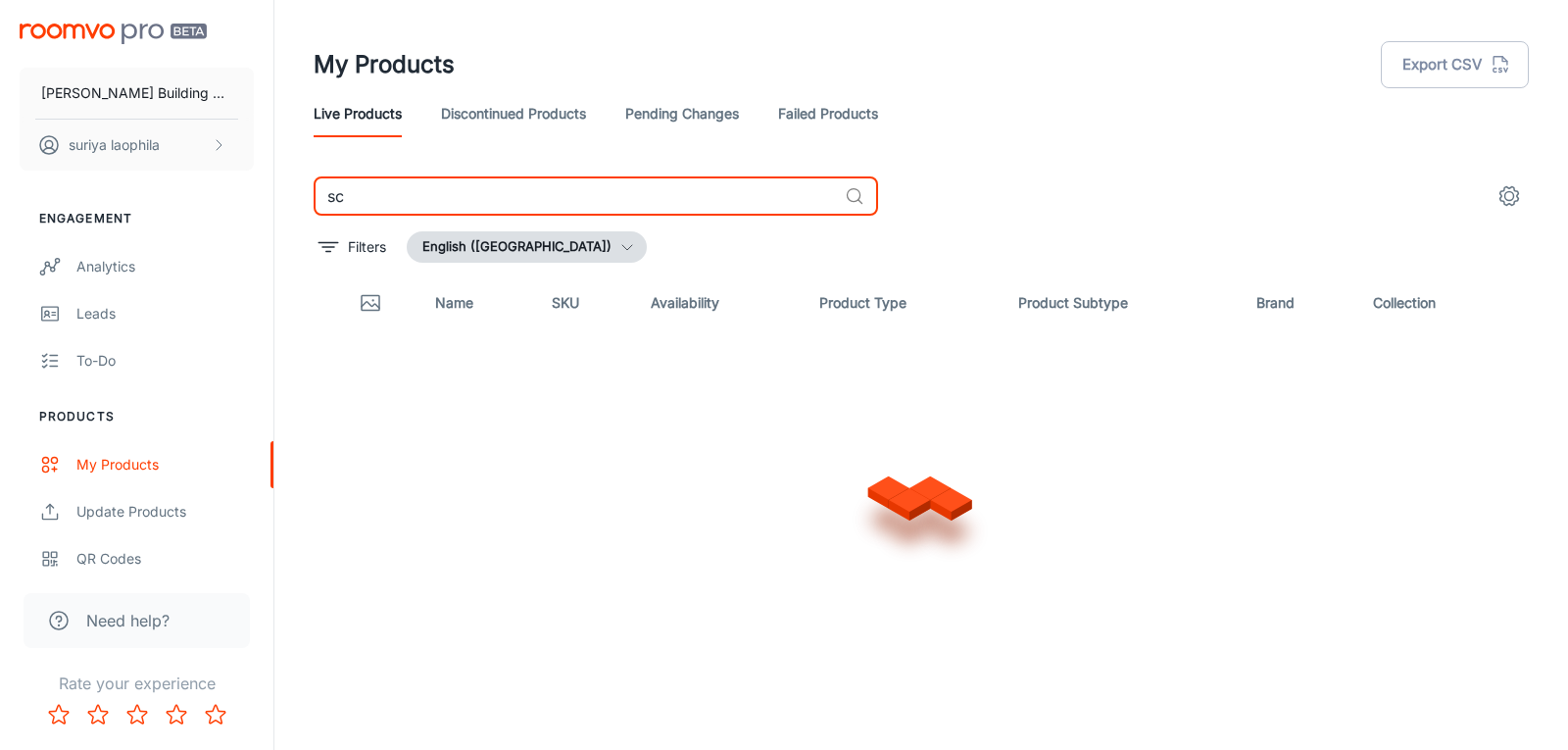
scroll to position [3, 0]
type input "s"
paste input "al"
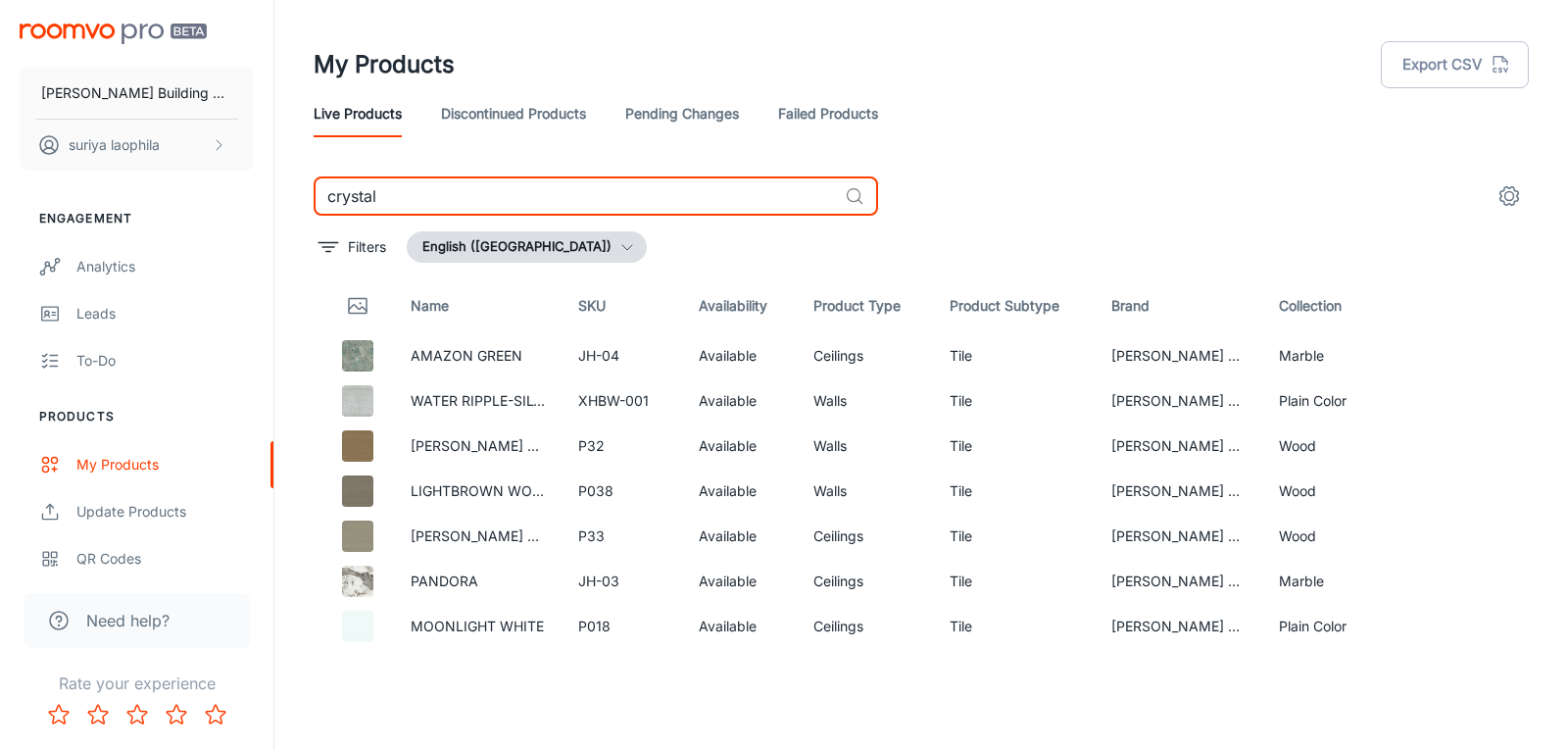
type input "crystal"
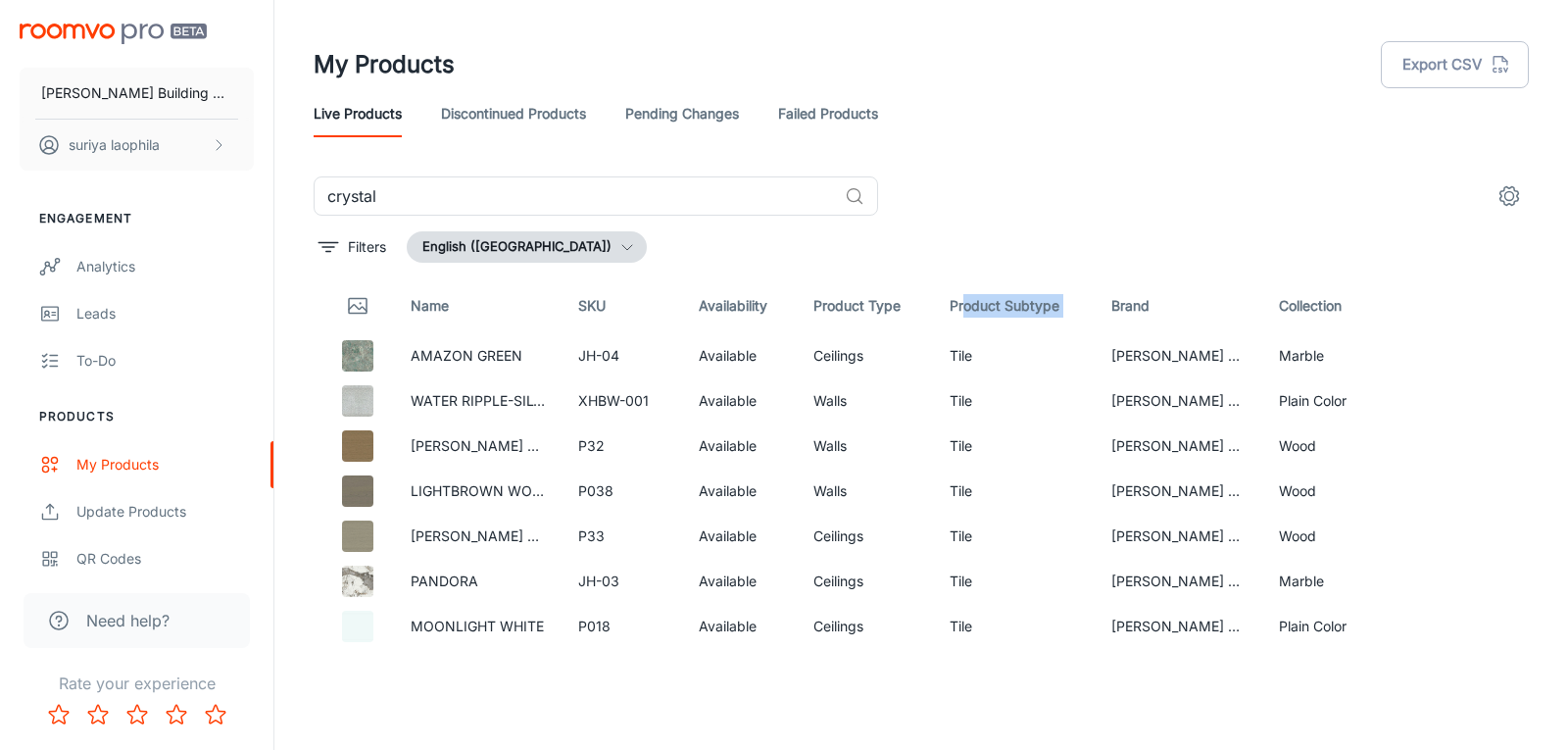
drag, startPoint x: 958, startPoint y: 307, endPoint x: 1096, endPoint y: 297, distance: 138.4
click at [1096, 297] on tr "Name SKU Availability Product Type Product Subtype Brand Collection" at bounding box center [920, 306] width 1215 height 55
click at [997, 302] on th "Product Subtype" at bounding box center [1014, 306] width 162 height 55
drag, startPoint x: 810, startPoint y: 312, endPoint x: 856, endPoint y: 309, distance: 46.1
click at [856, 309] on th "Product Type" at bounding box center [865, 306] width 136 height 55
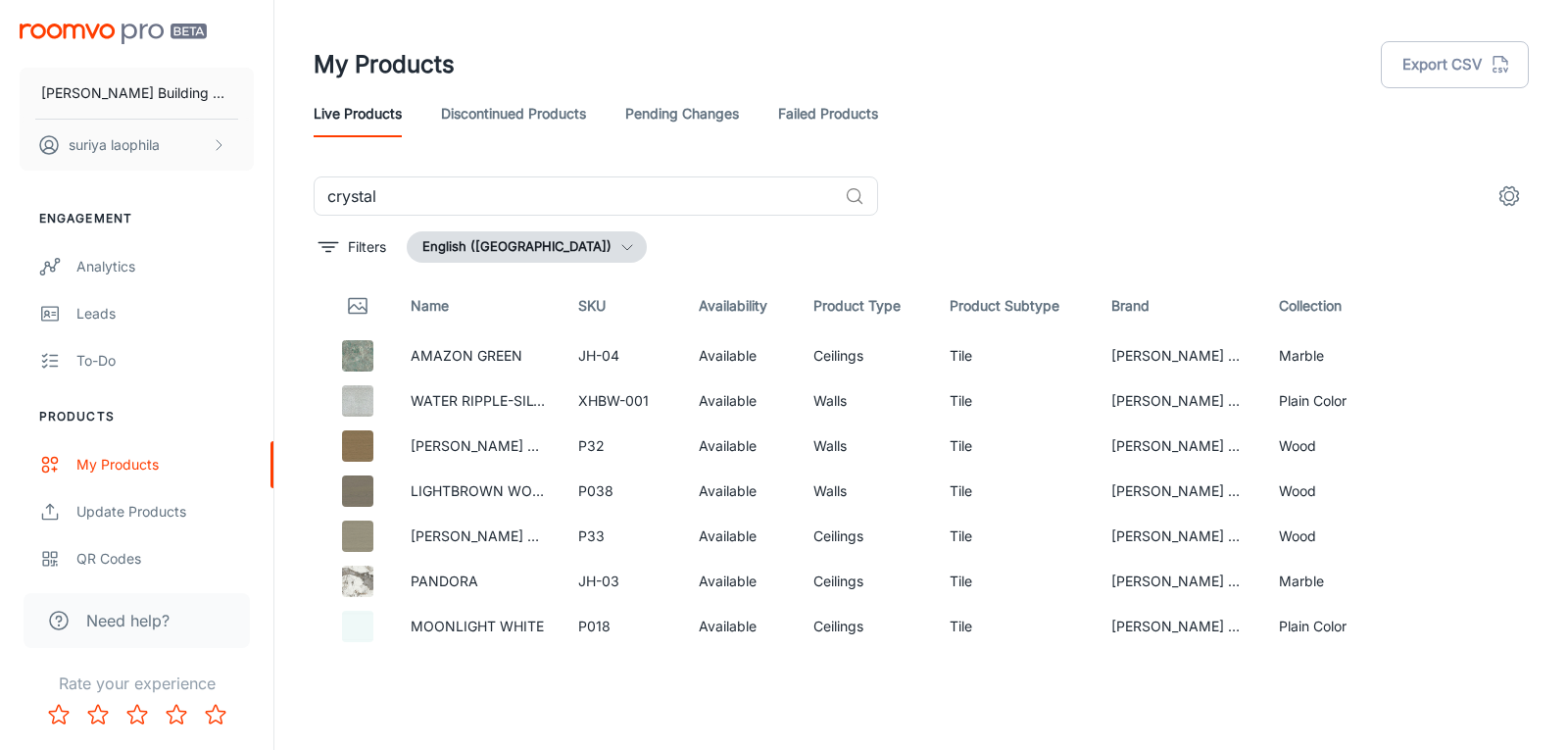
click at [960, 297] on th "Product Subtype" at bounding box center [1014, 306] width 162 height 55
click at [857, 308] on th "Product Type" at bounding box center [865, 306] width 136 height 55
click at [1110, 356] on td "[PERSON_NAME] Ceramics" at bounding box center [1179, 355] width 169 height 45
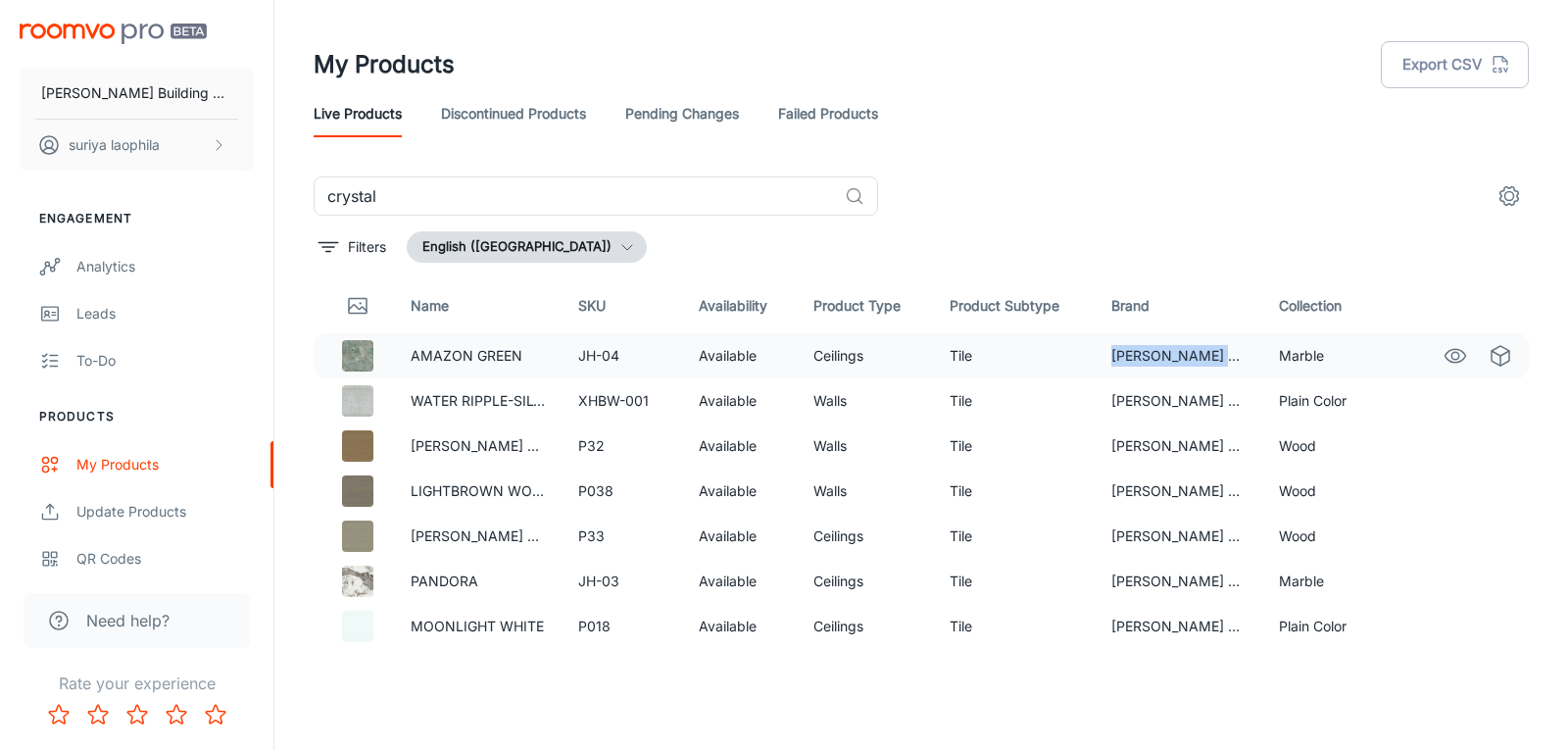
click at [1110, 356] on td "[PERSON_NAME] Ceramics" at bounding box center [1179, 355] width 169 height 45
click at [830, 511] on td "Walls" at bounding box center [865, 490] width 136 height 45
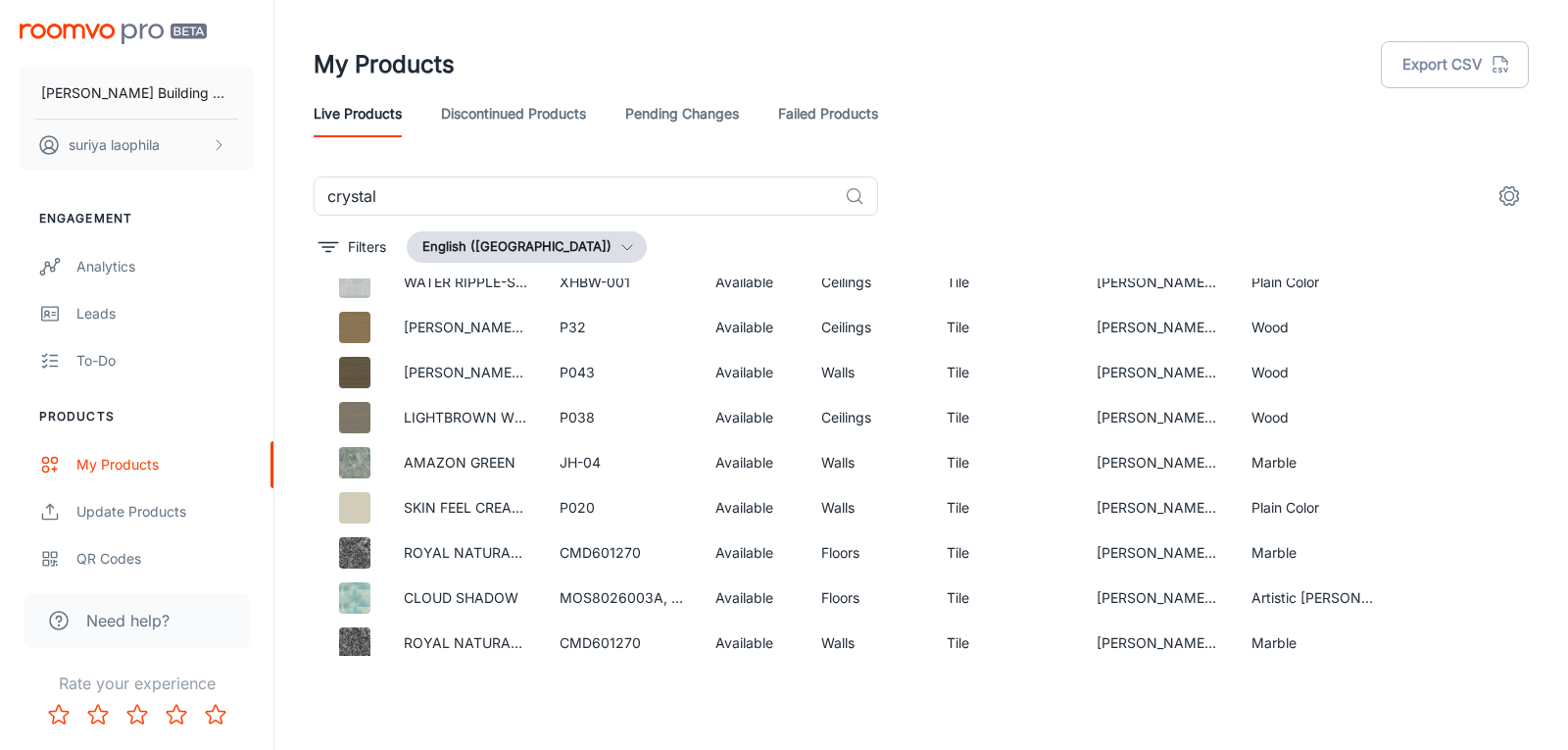
scroll to position [1152, 0]
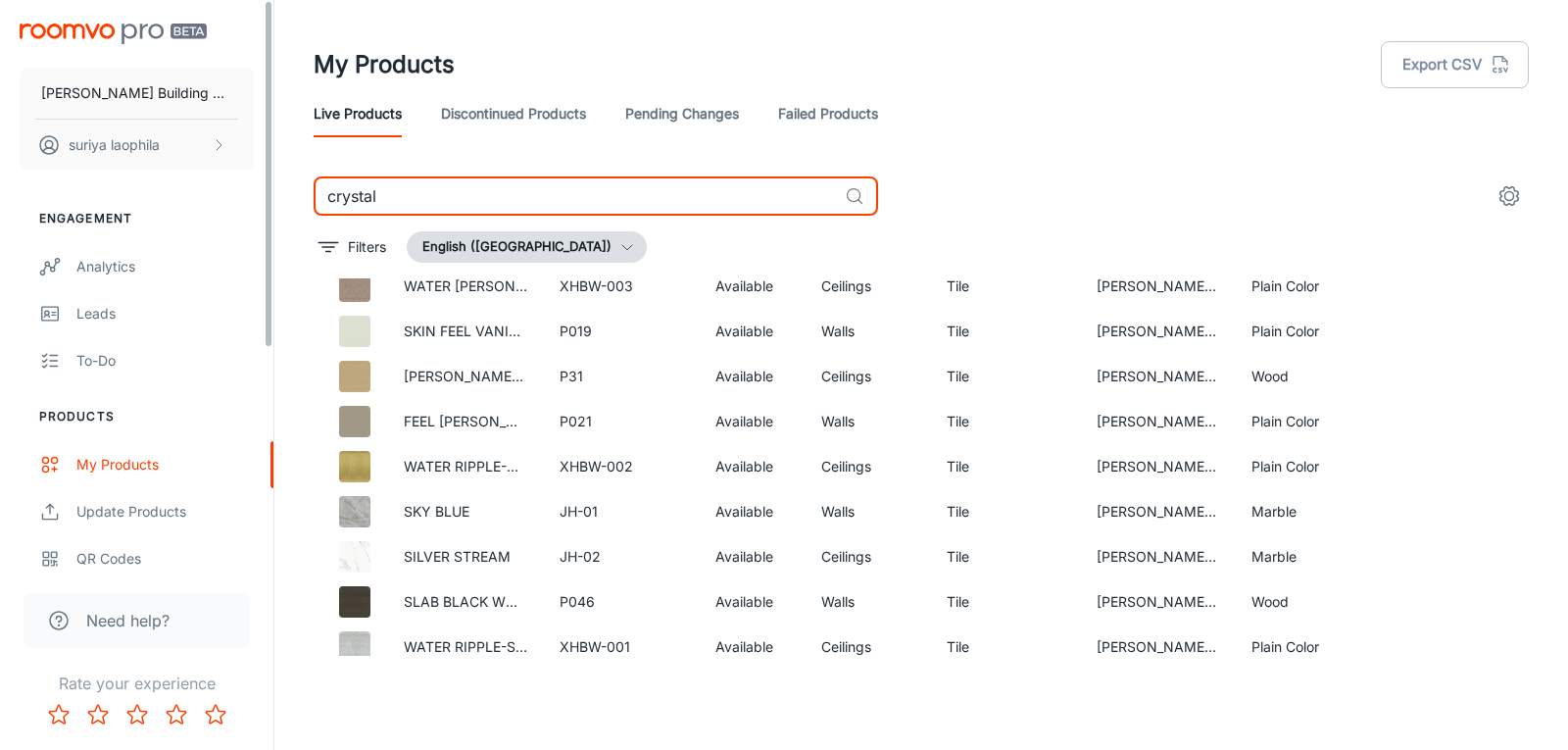
drag, startPoint x: 495, startPoint y: 193, endPoint x: 178, endPoint y: 185, distance: 317.1
click at [159, 193] on div "[PERSON_NAME] Building Material suriya laophila Engagement Analytics Leads To-d…" at bounding box center [784, 367] width 1568 height 734
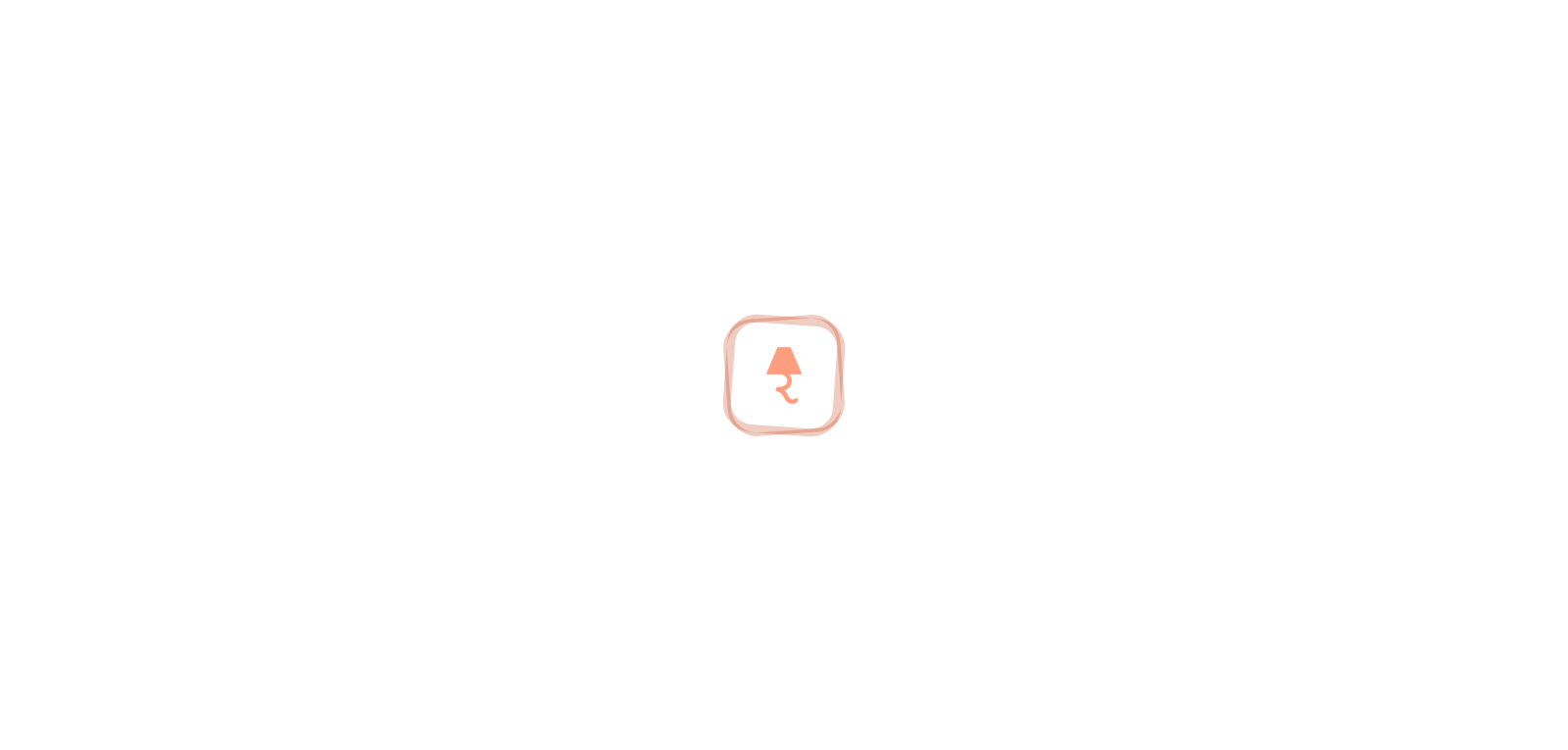
click at [408, 211] on div at bounding box center [784, 375] width 1568 height 750
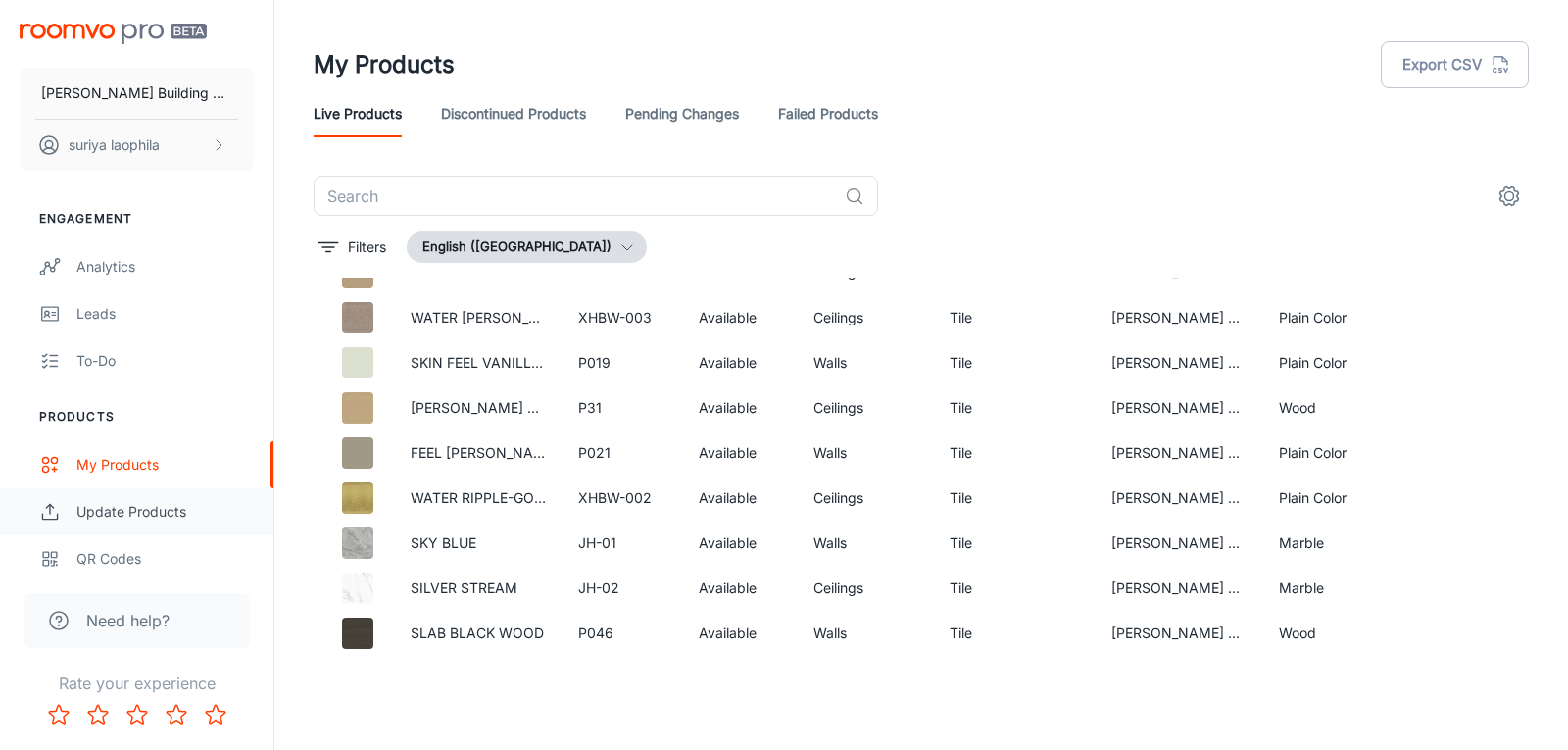
click at [148, 506] on div "Update Products" at bounding box center [165, 512] width 178 height 22
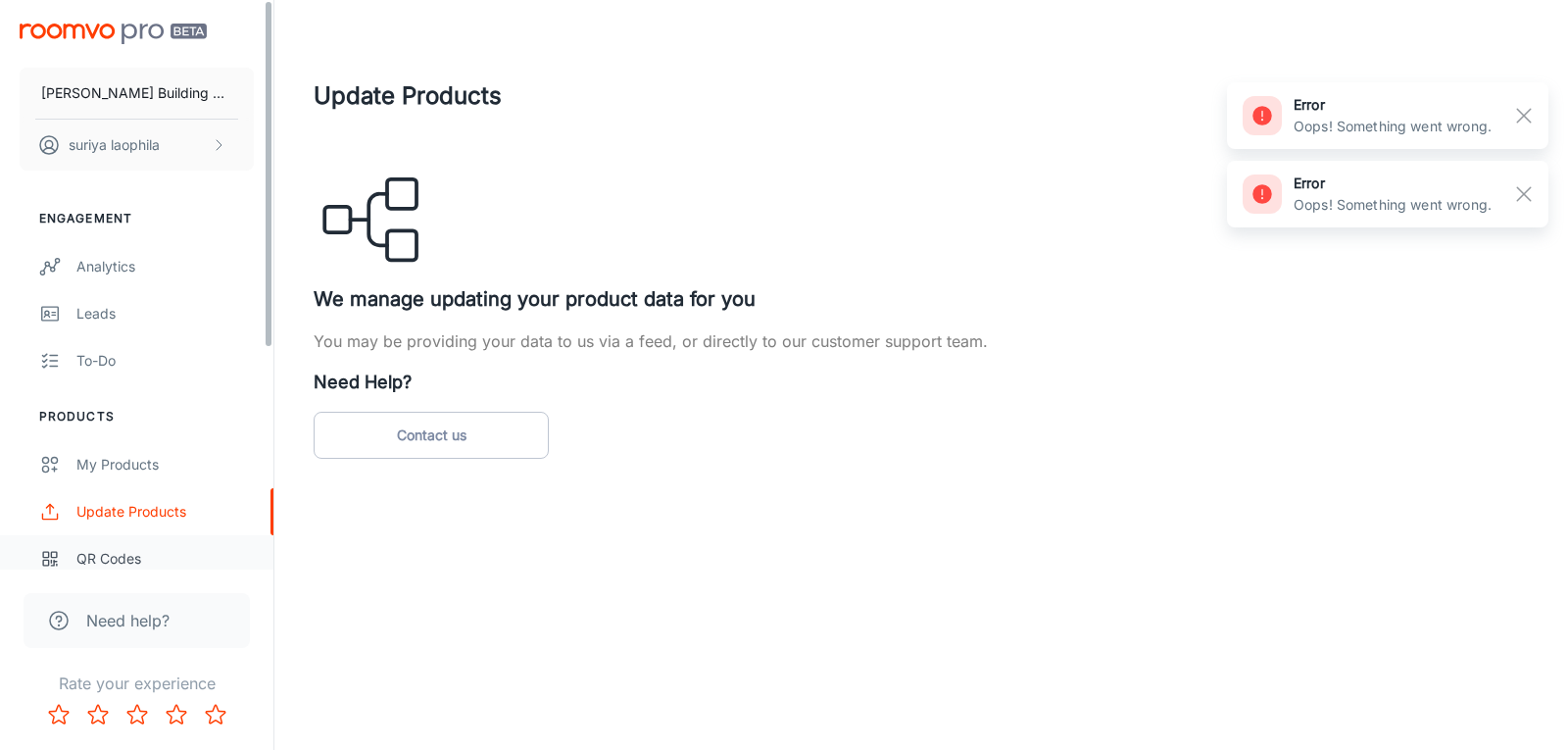
click at [121, 552] on div "QR Codes" at bounding box center [165, 559] width 178 height 22
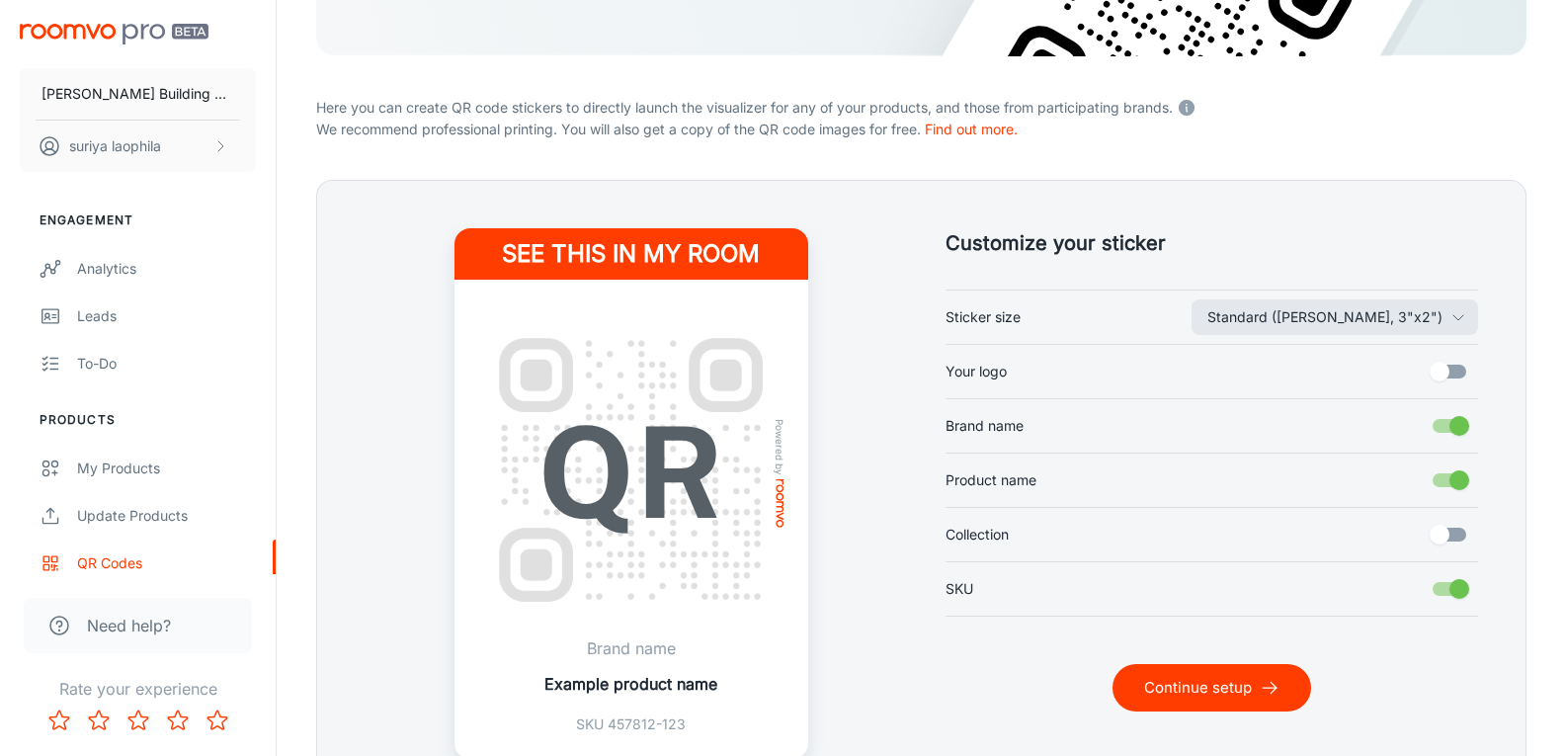
scroll to position [395, 0]
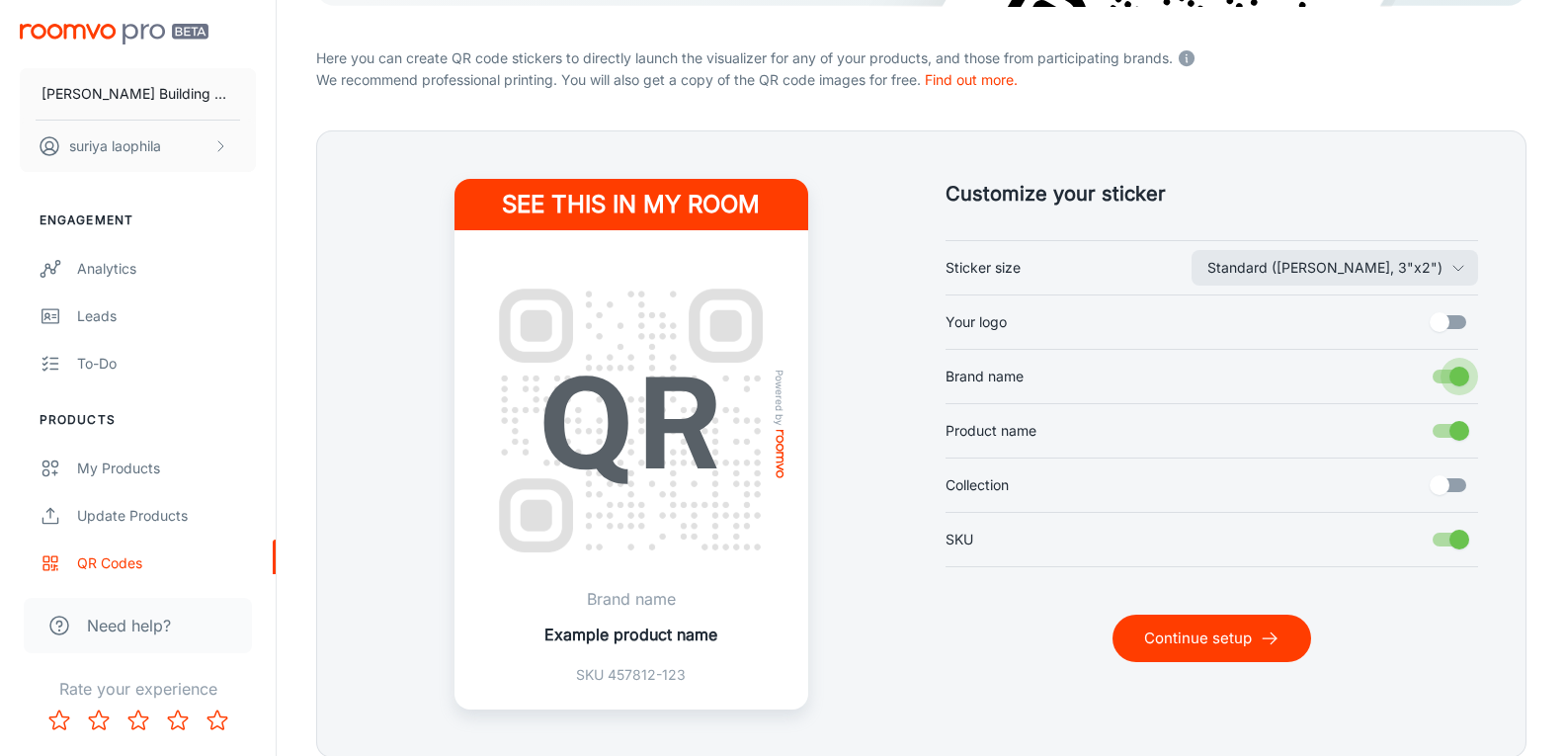
click at [1456, 377] on input "Brand name" at bounding box center [1459, 377] width 113 height 38
checkbox input "false"
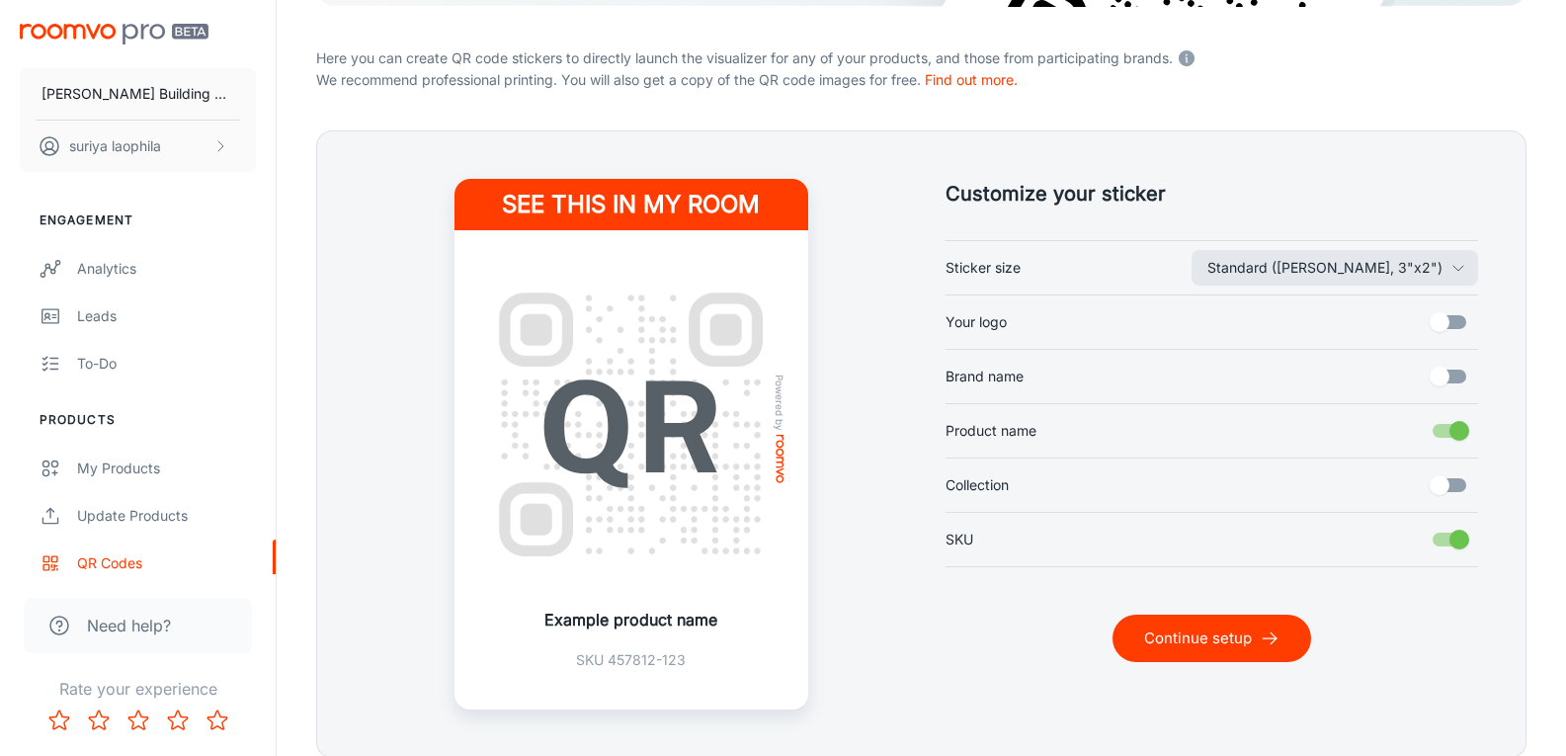
click at [1453, 447] on input "Product name" at bounding box center [1459, 431] width 113 height 38
drag, startPoint x: 1455, startPoint y: 434, endPoint x: 1459, endPoint y: 492, distance: 58.4
click at [1456, 434] on input "Product name" at bounding box center [1439, 431] width 113 height 38
click at [1447, 425] on input "Product name" at bounding box center [1459, 431] width 113 height 38
checkbox input "false"
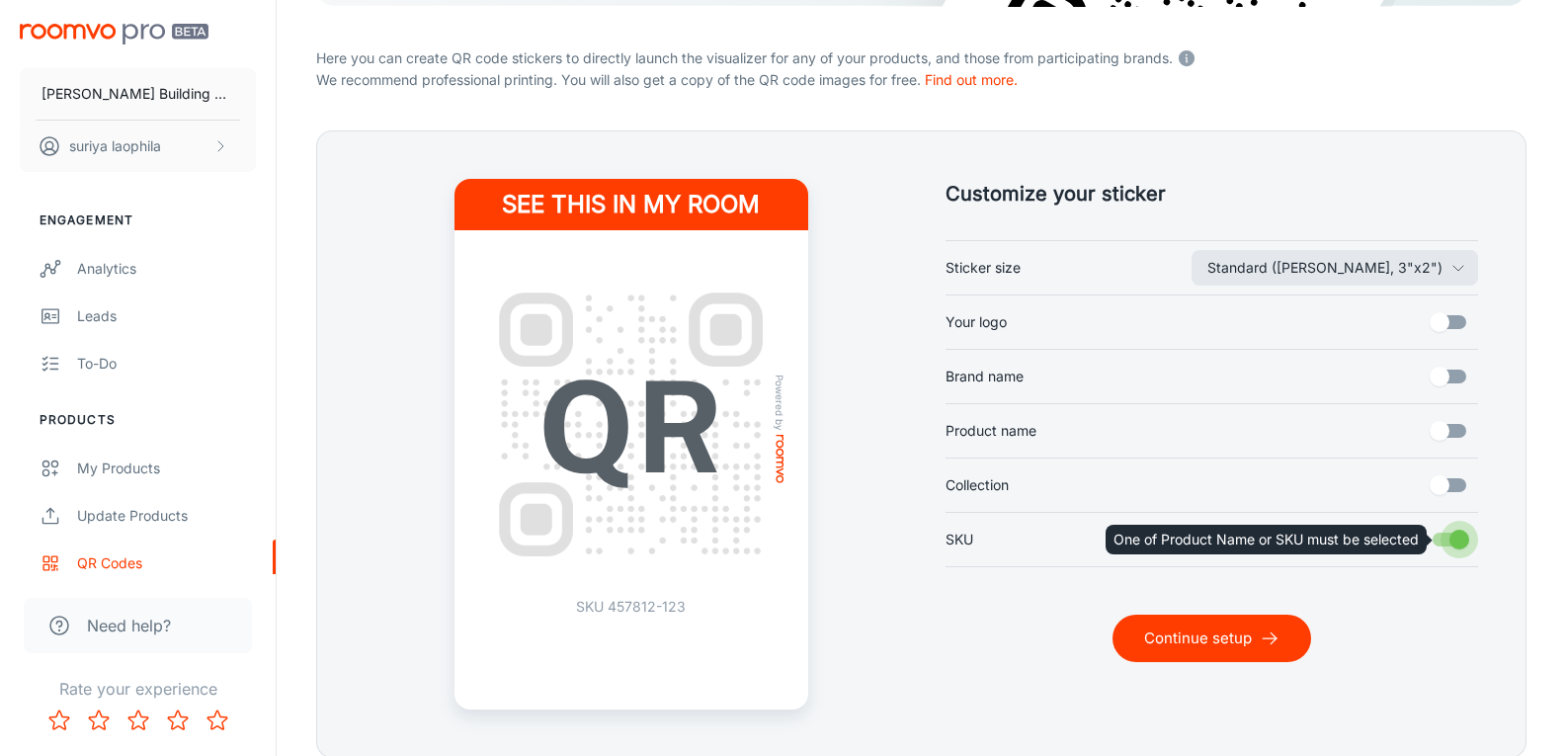
click at [1455, 532] on input "SKU" at bounding box center [1459, 540] width 113 height 38
click at [1456, 544] on input "SKU" at bounding box center [1459, 540] width 113 height 38
checkbox input "true"
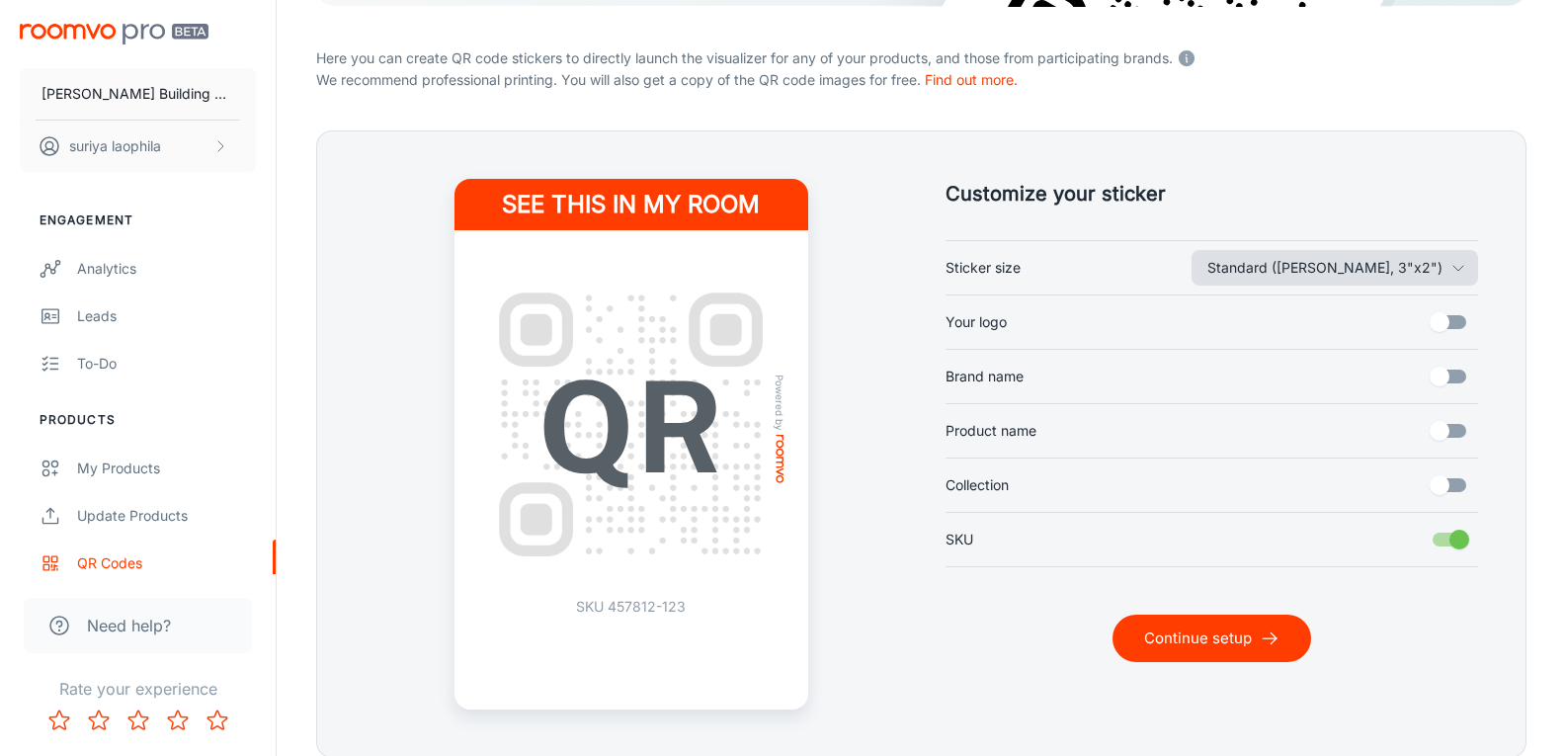
click at [1340, 277] on button "Standard ([PERSON_NAME], 3"x2")" at bounding box center [1334, 268] width 286 height 36
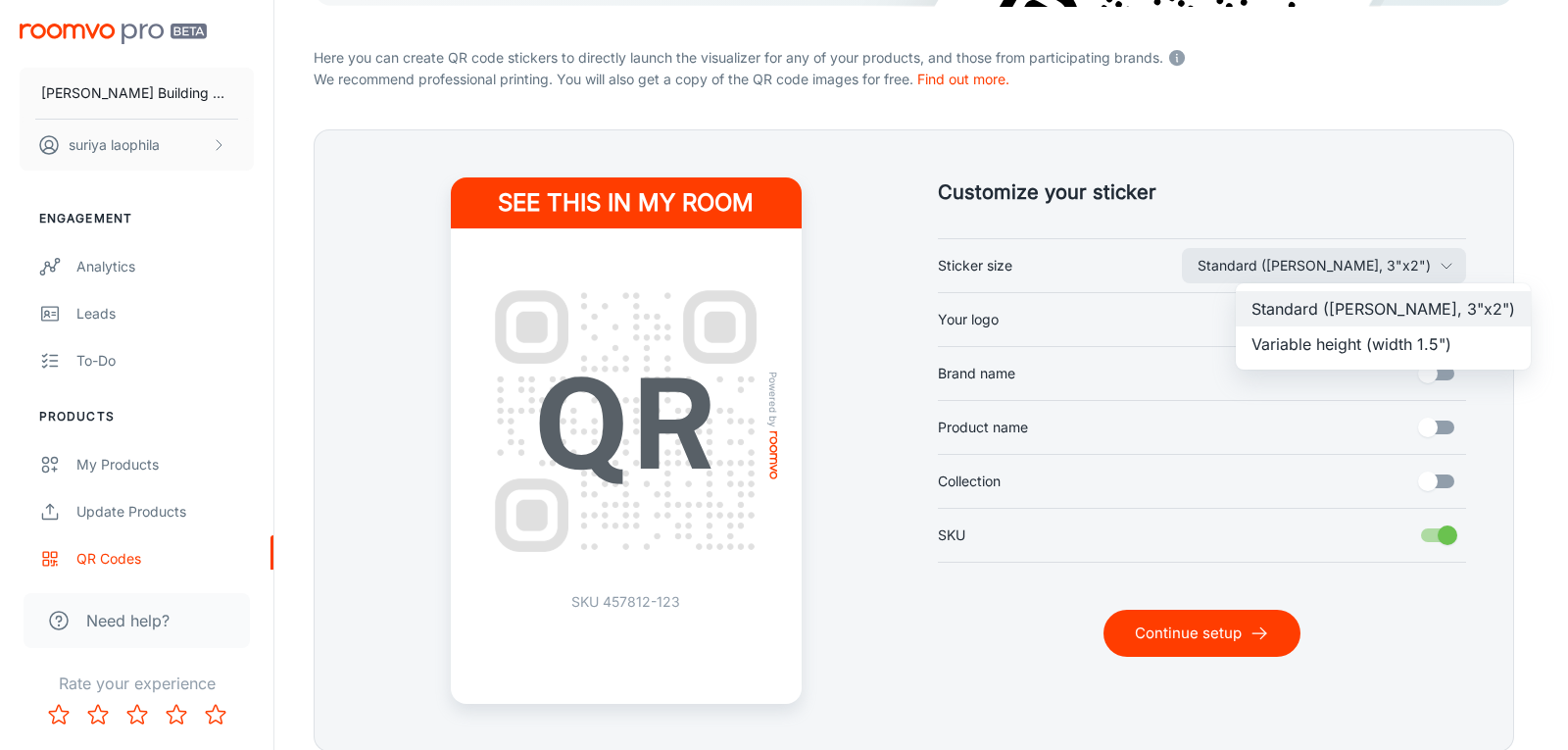
click at [1324, 342] on li "Variable height (width 1.5")" at bounding box center [1383, 344] width 295 height 36
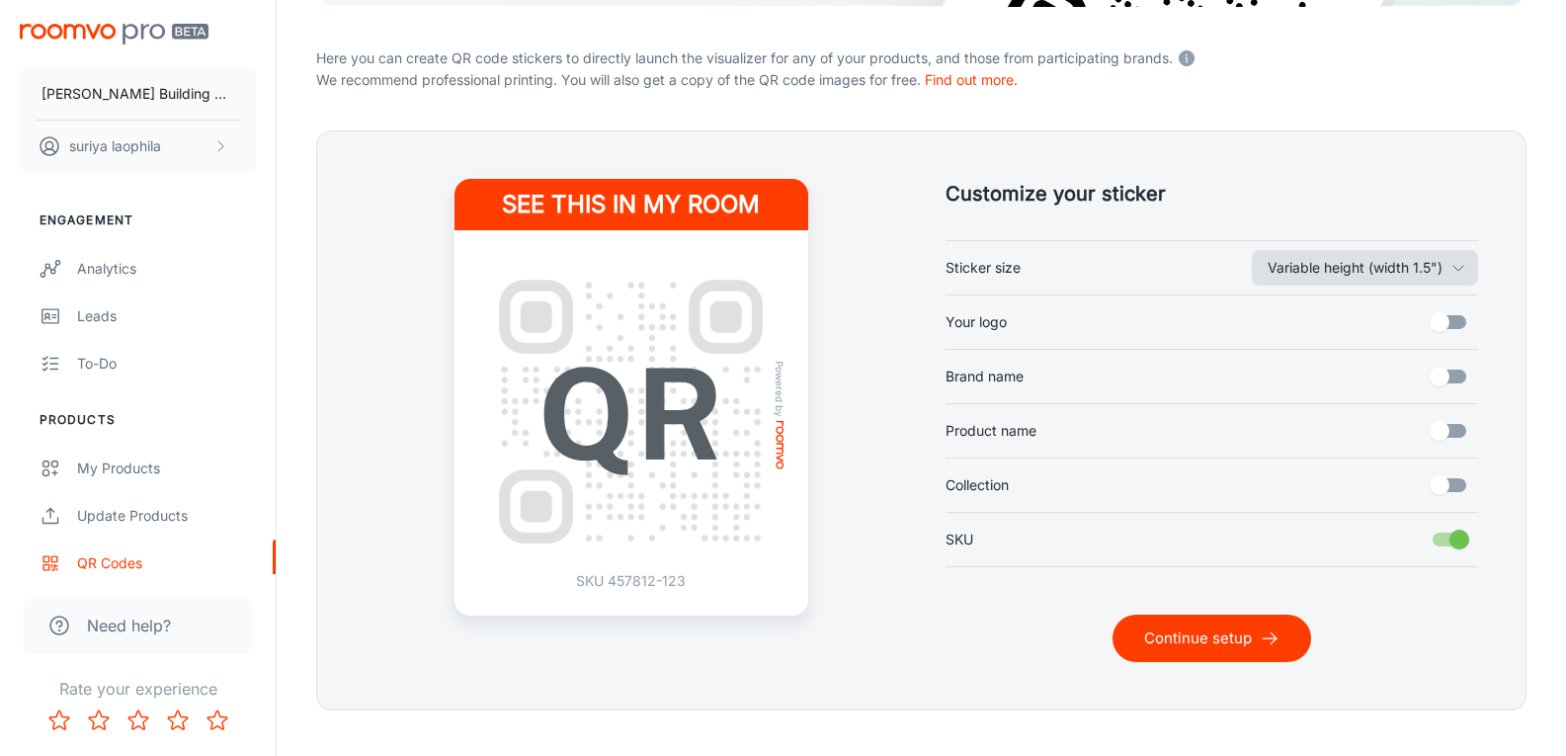
click at [1327, 271] on button "Variable height (width 1.5")" at bounding box center [1365, 268] width 226 height 36
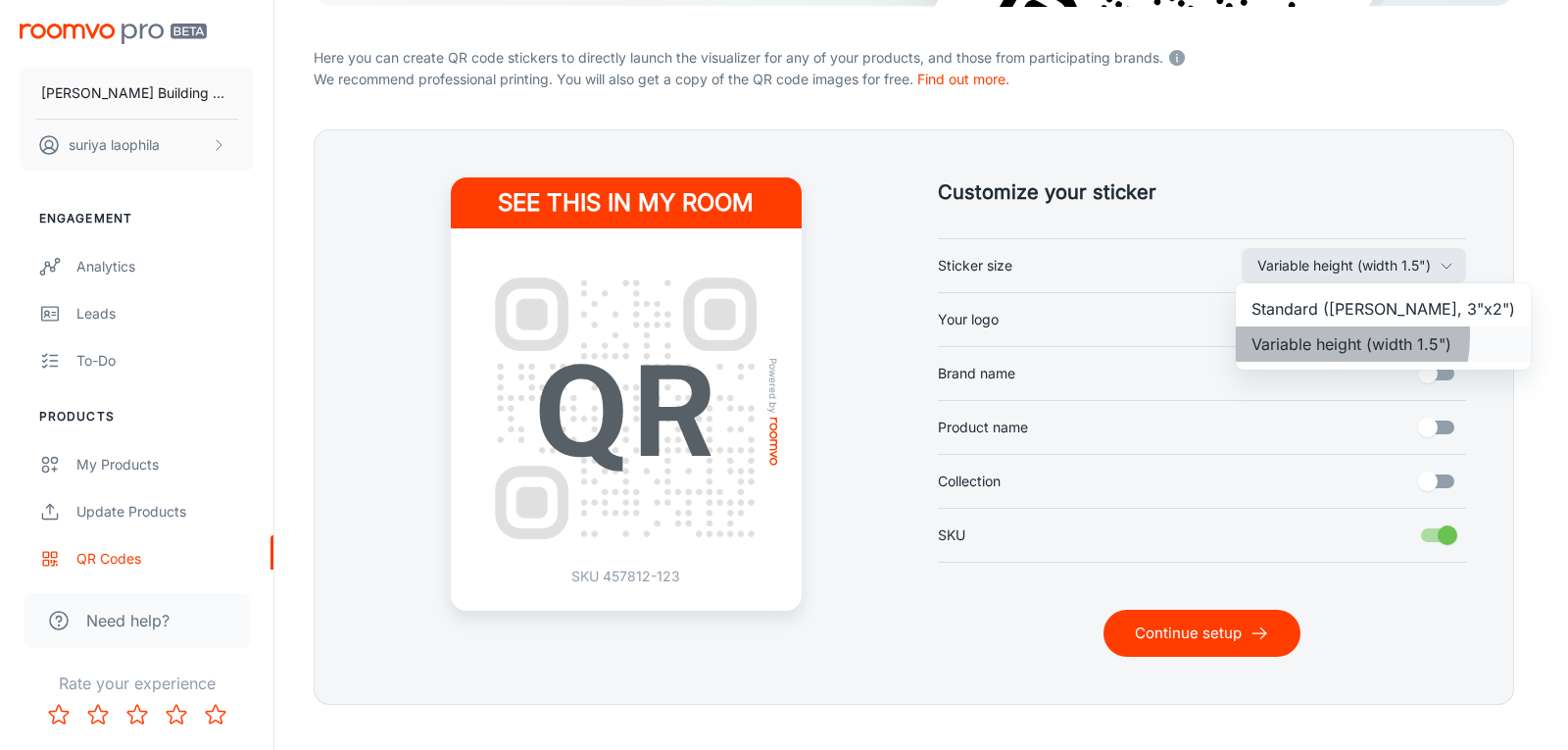
click at [1328, 336] on li "Variable height (width 1.5")" at bounding box center [1383, 344] width 295 height 36
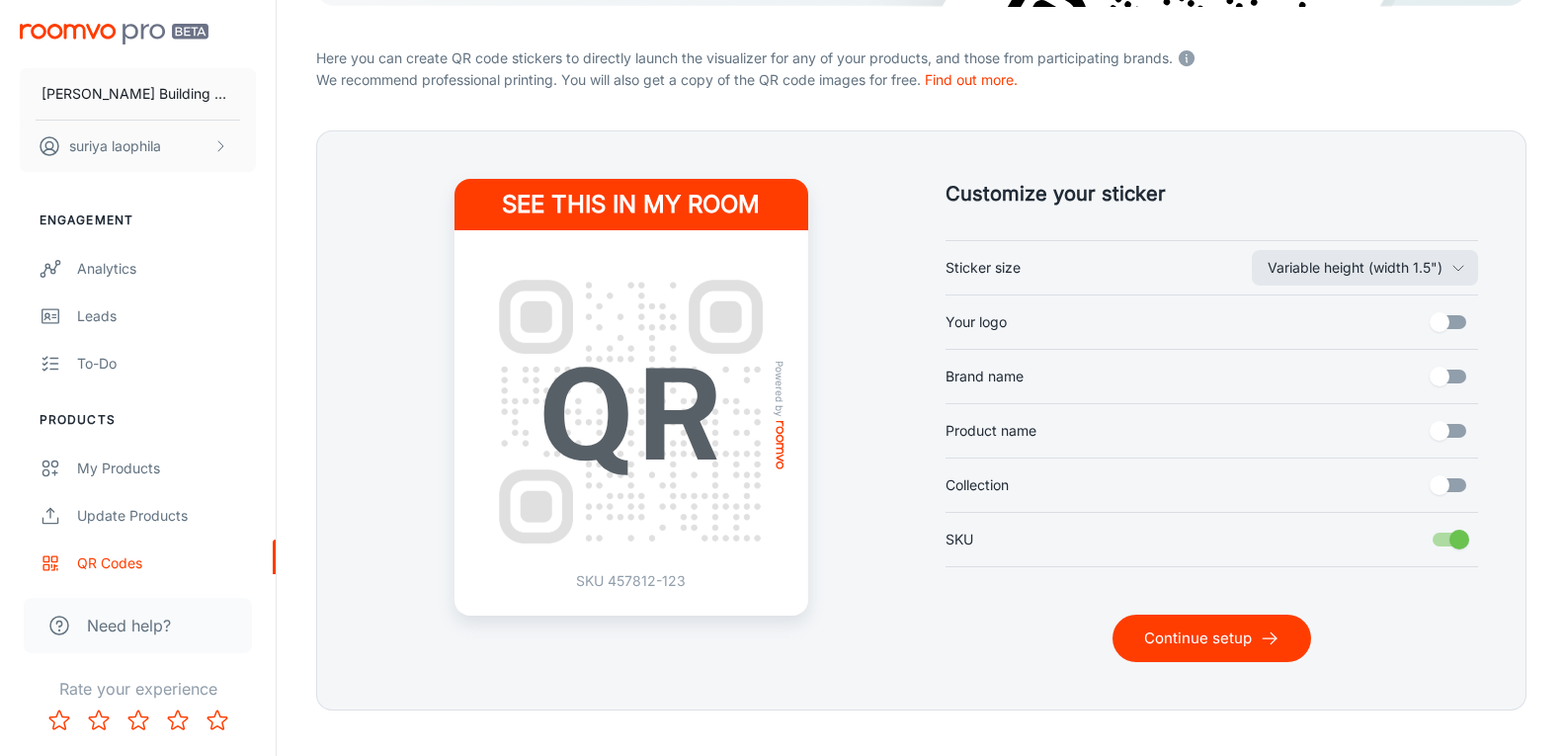
click at [1444, 322] on input "Your logo" at bounding box center [1439, 322] width 113 height 38
checkbox input "true"
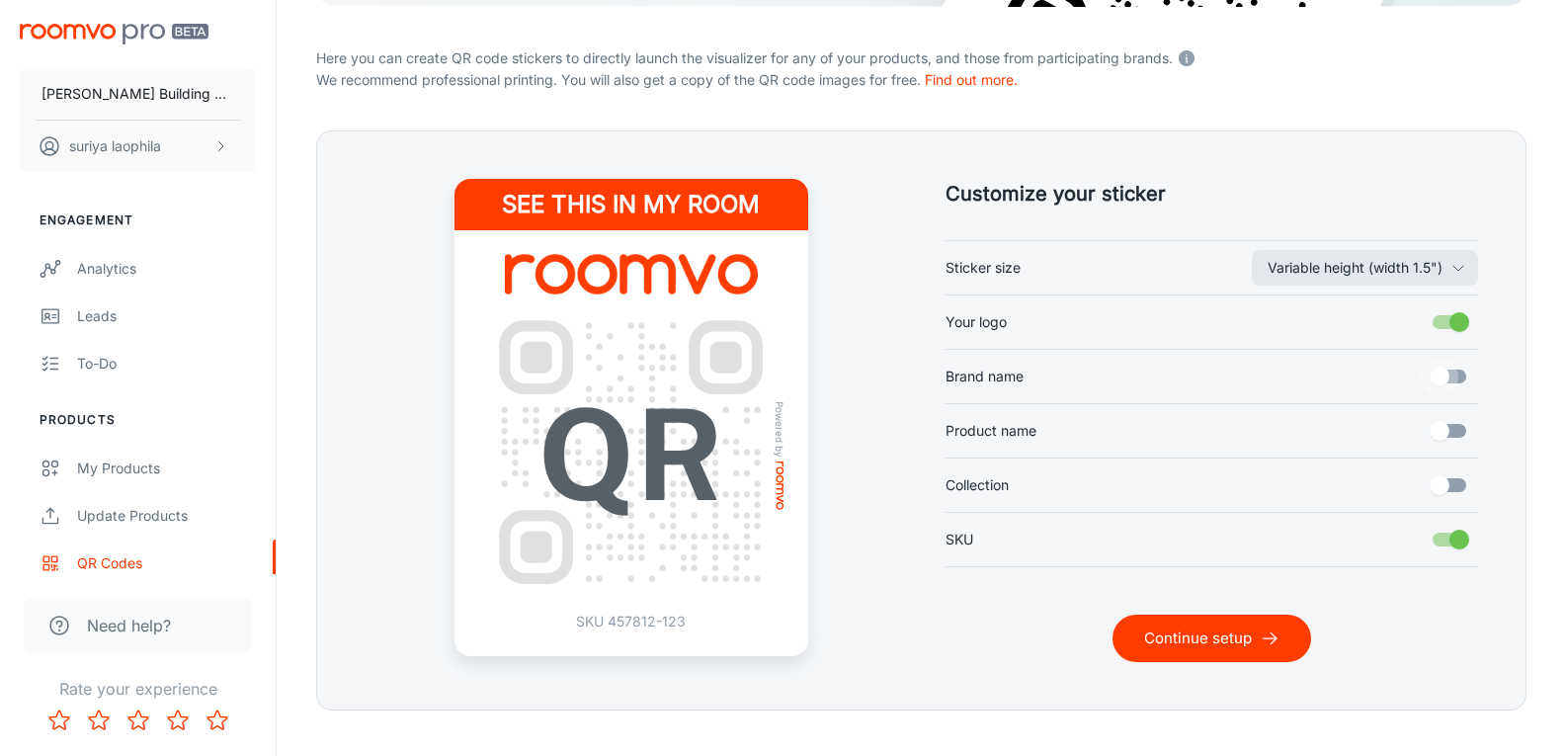
click at [1453, 368] on input "Brand name" at bounding box center [1439, 377] width 113 height 38
checkbox input "true"
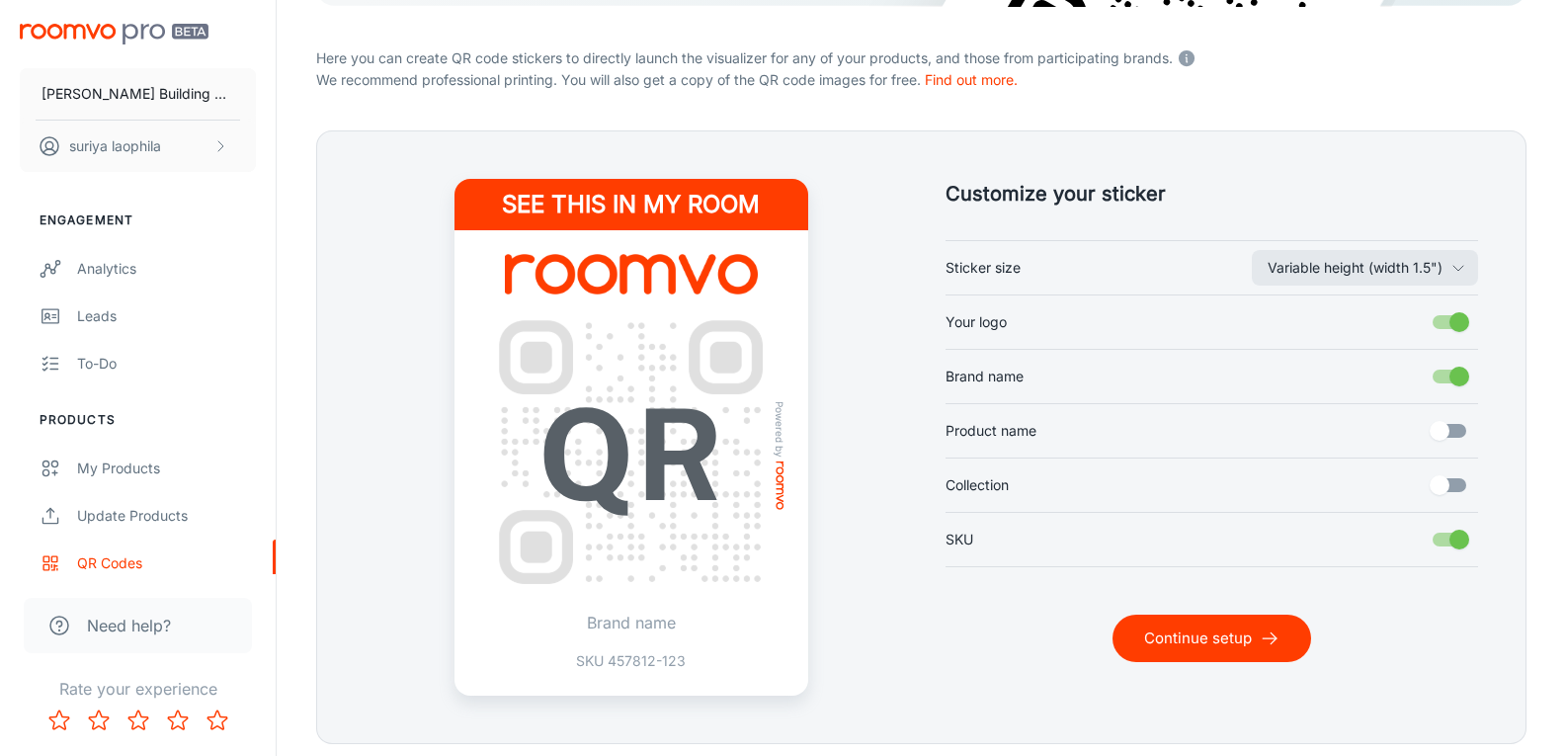
click at [1434, 426] on input "Product name" at bounding box center [1439, 431] width 113 height 38
checkbox input "true"
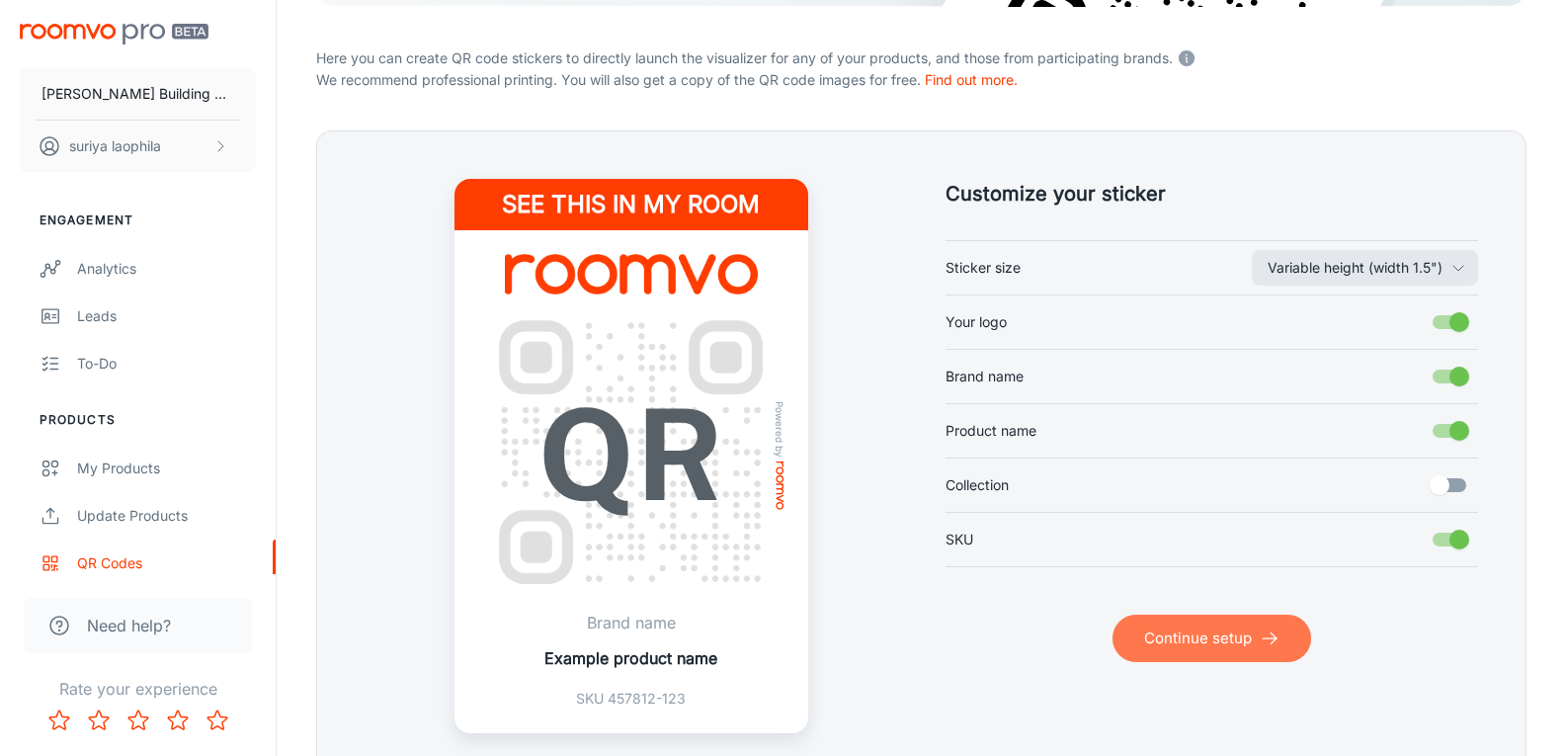
click at [1229, 639] on button "Continue setup" at bounding box center [1211, 637] width 199 height 47
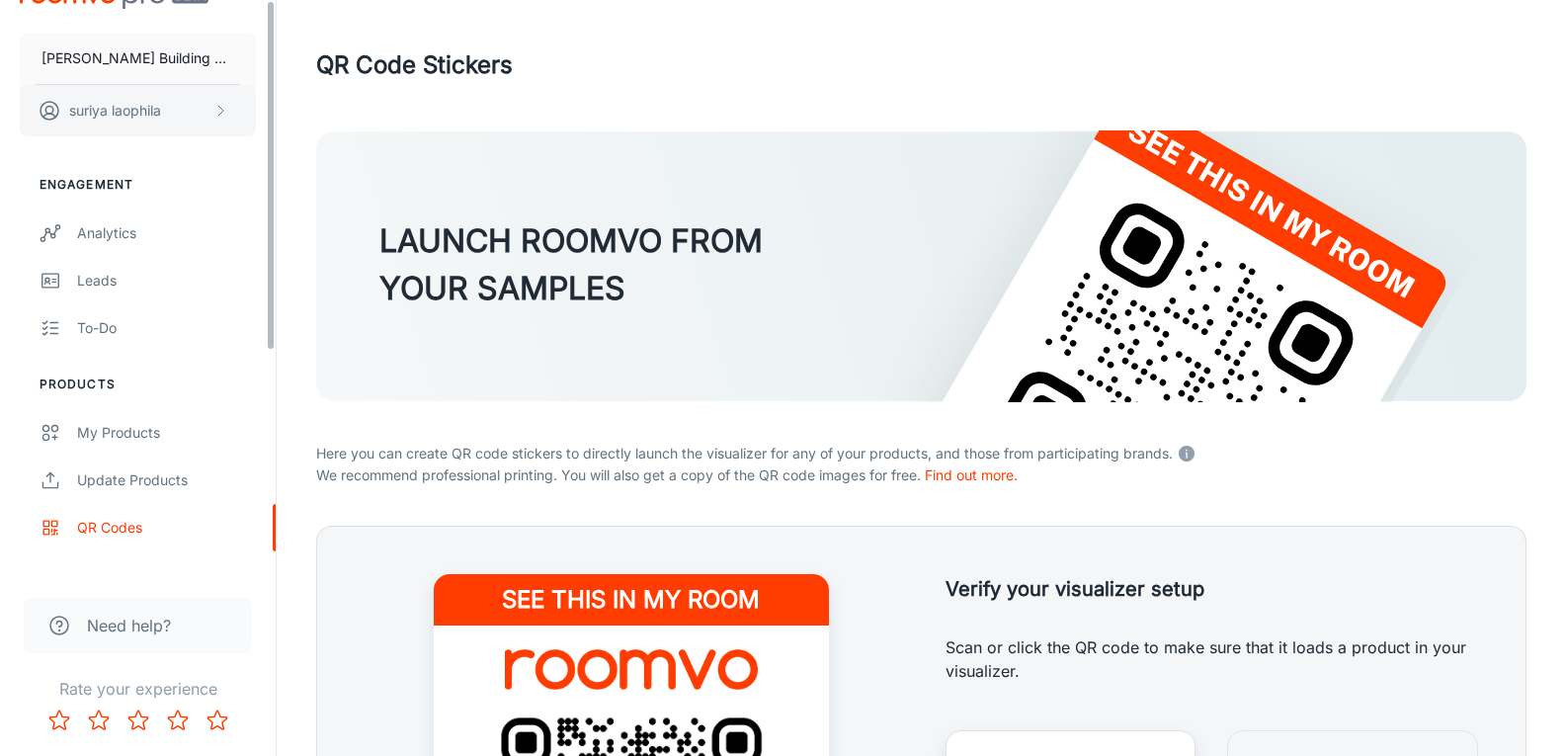
scroll to position [0, 0]
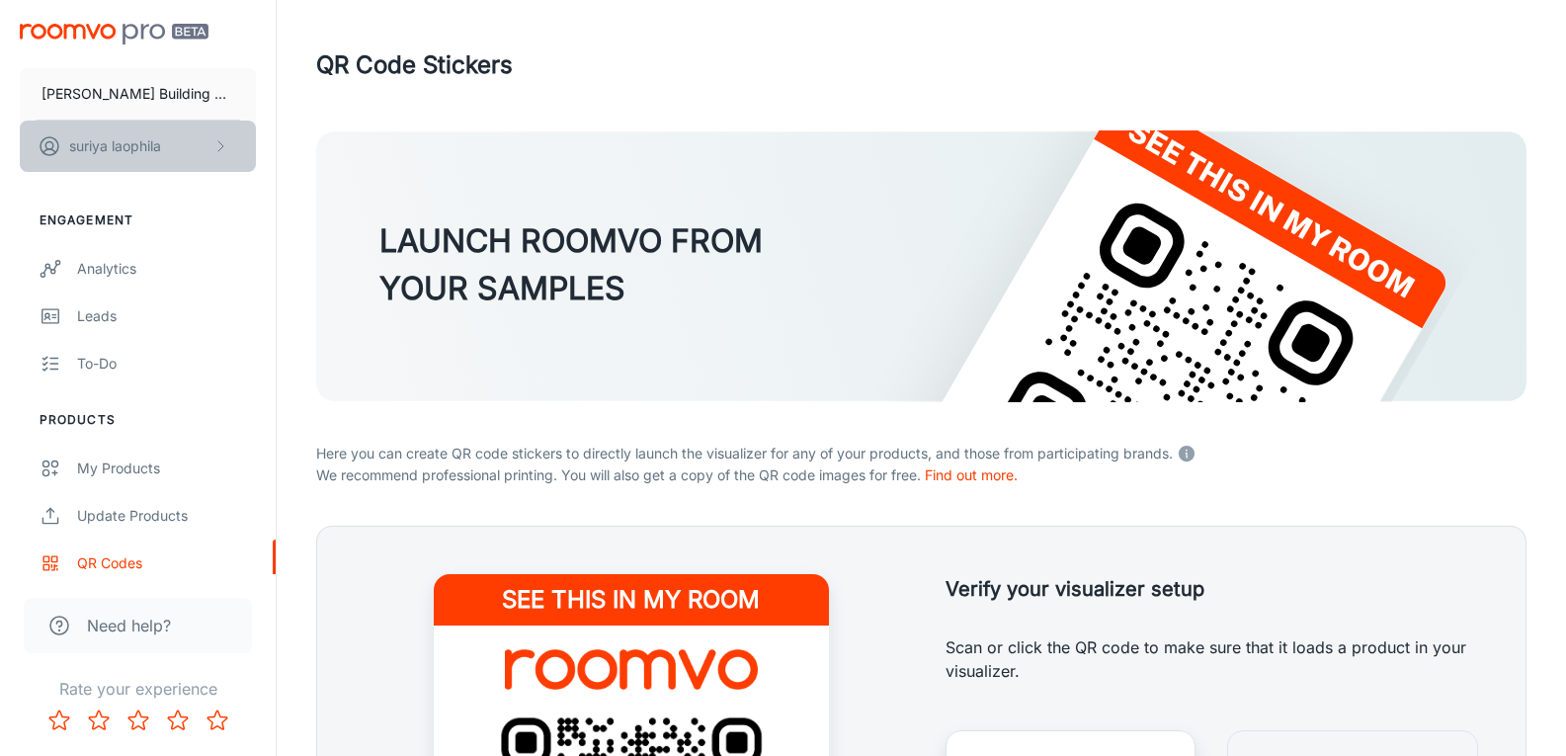
click at [216, 153] on icon "scrollable content" at bounding box center [220, 146] width 16 height 16
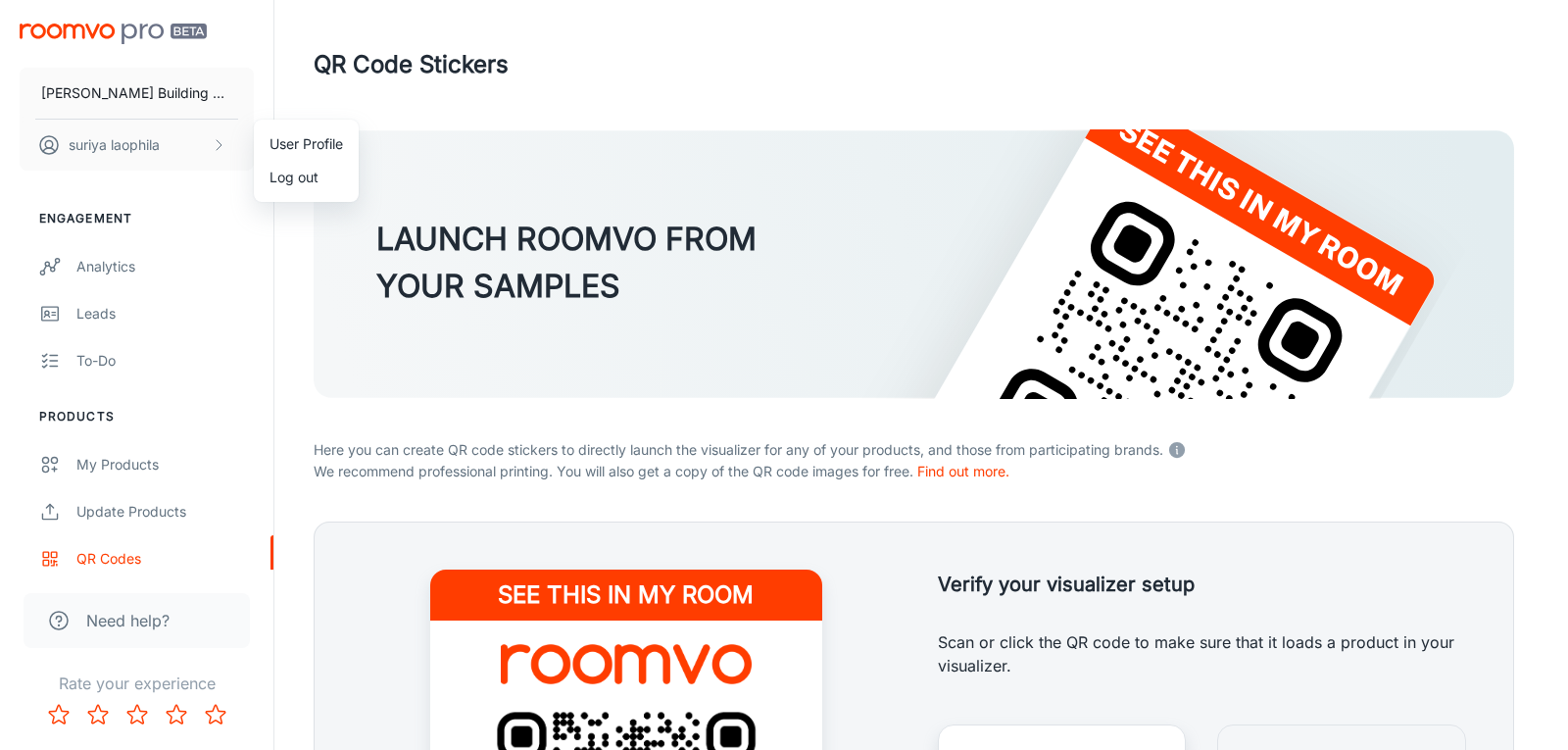
click at [161, 141] on div at bounding box center [784, 375] width 1568 height 750
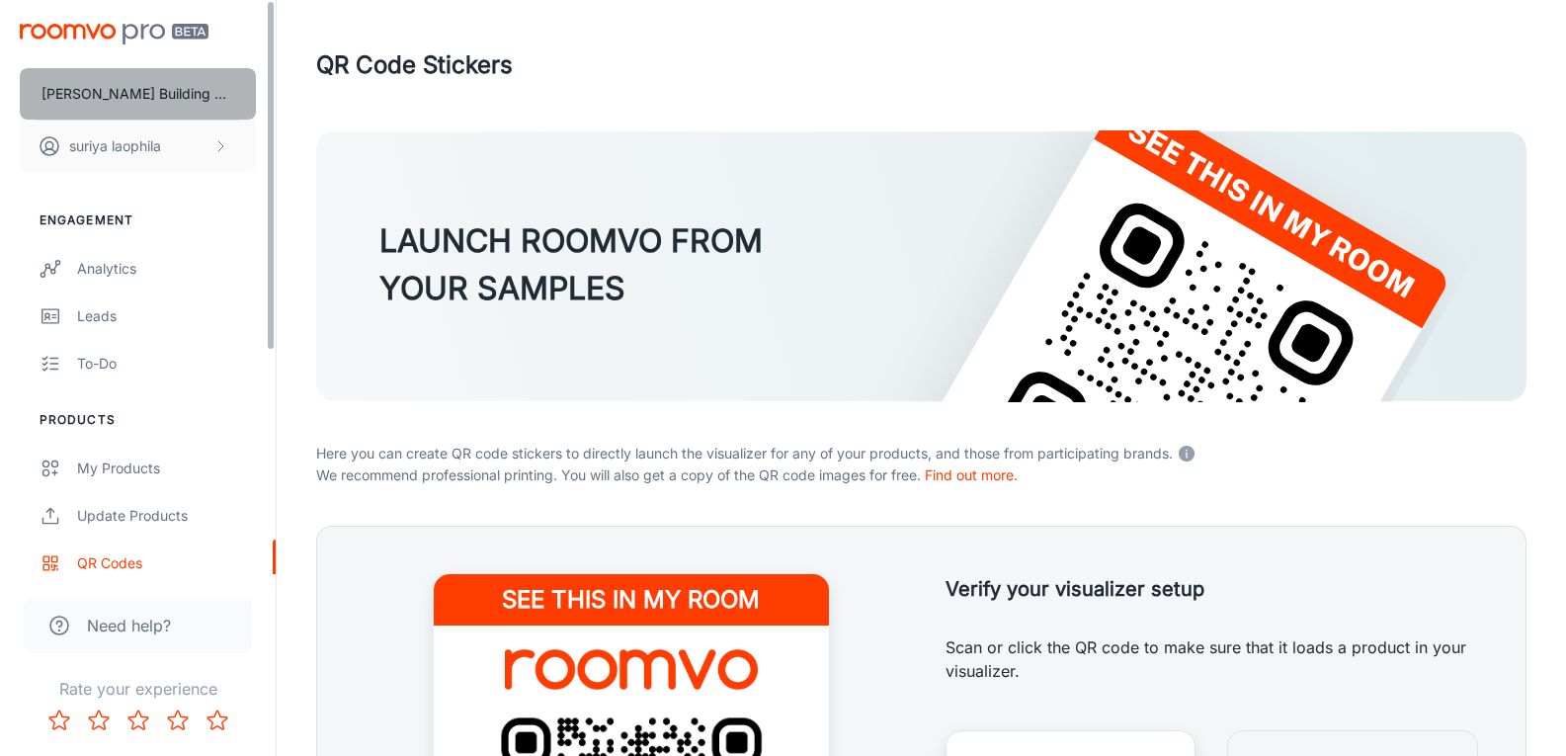
click at [161, 81] on button "[PERSON_NAME] Building Material" at bounding box center [138, 93] width 236 height 51
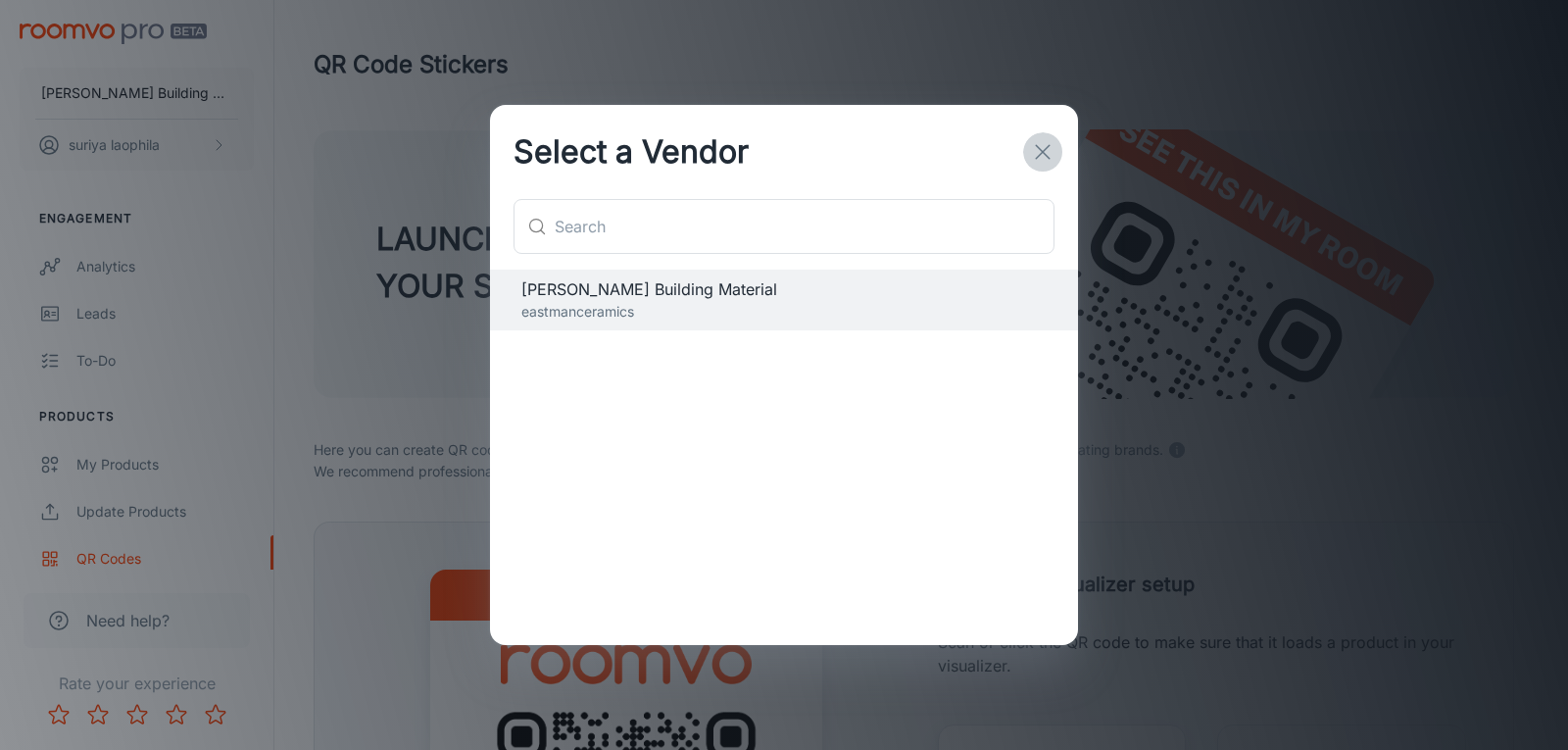
drag, startPoint x: 1042, startPoint y: 150, endPoint x: 302, endPoint y: 185, distance: 740.8
click at [1040, 151] on icon "button" at bounding box center [1042, 152] width 24 height 24
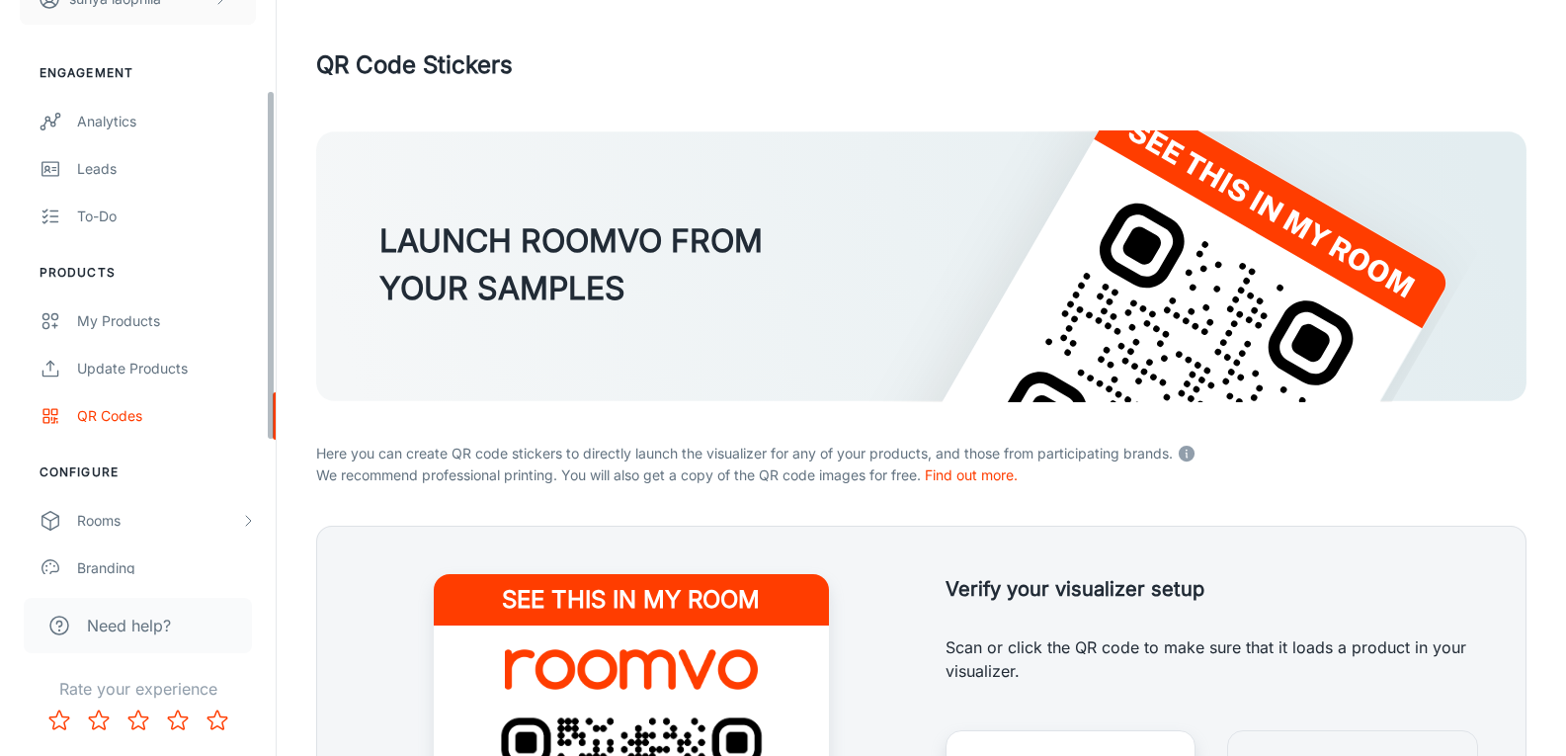
scroll to position [135, 0]
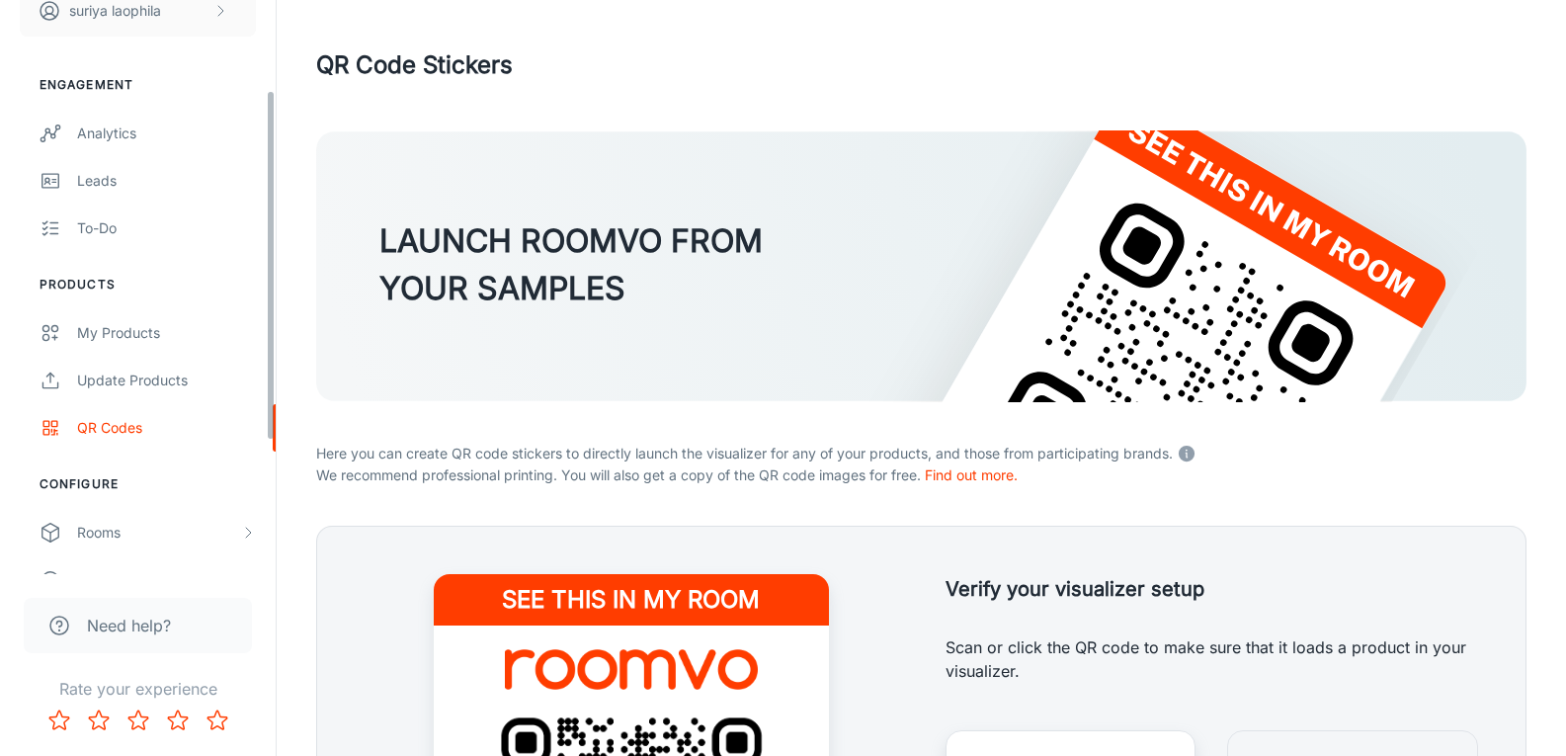
drag, startPoint x: 273, startPoint y: 358, endPoint x: 275, endPoint y: 320, distance: 37.6
click at [275, 320] on div "[PERSON_NAME] Building Material suriya laophila Engagement Analytics Leads To-d…" at bounding box center [138, 287] width 276 height 574
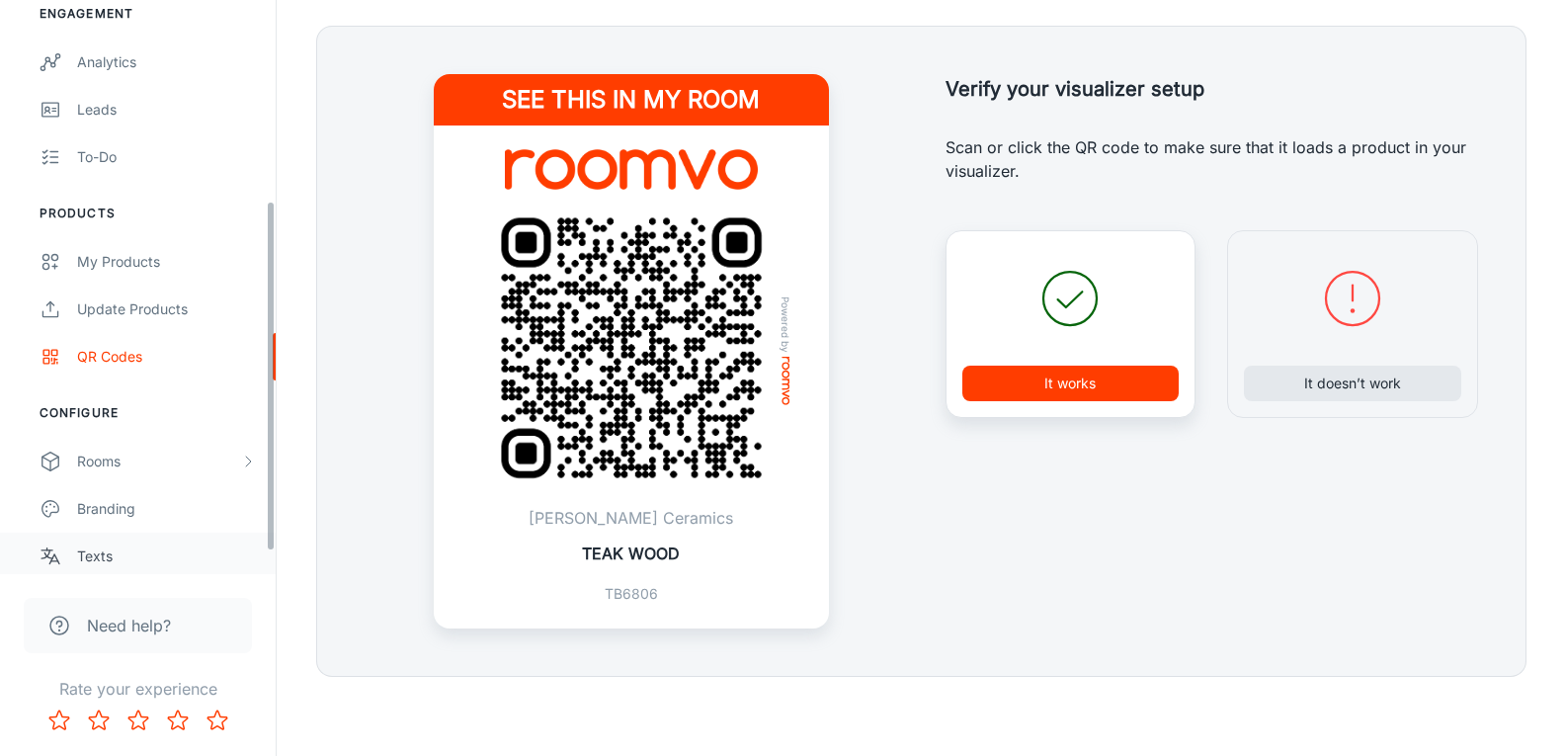
scroll to position [333, 0]
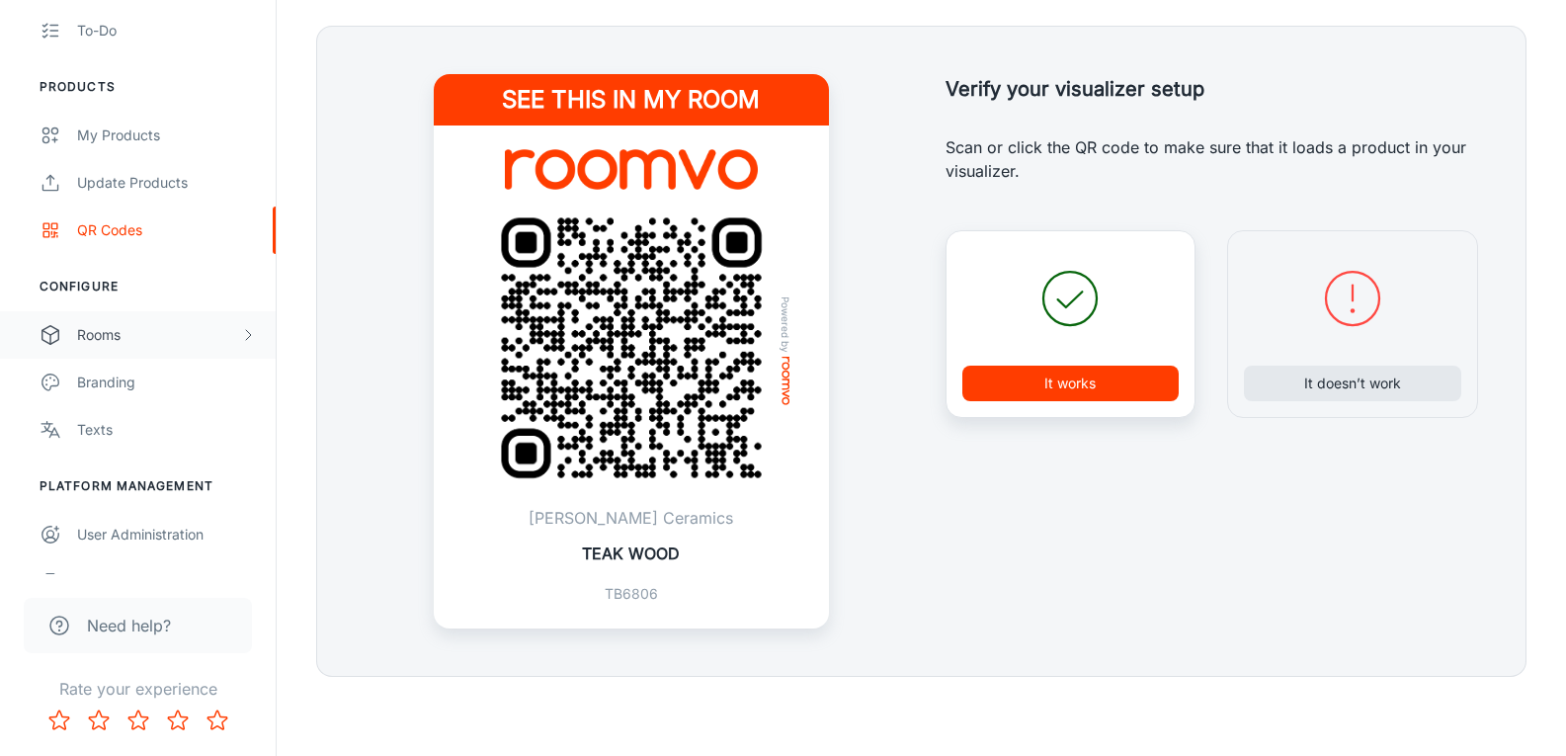
click at [249, 333] on polyline "scrollable content" at bounding box center [248, 335] width 5 height 10
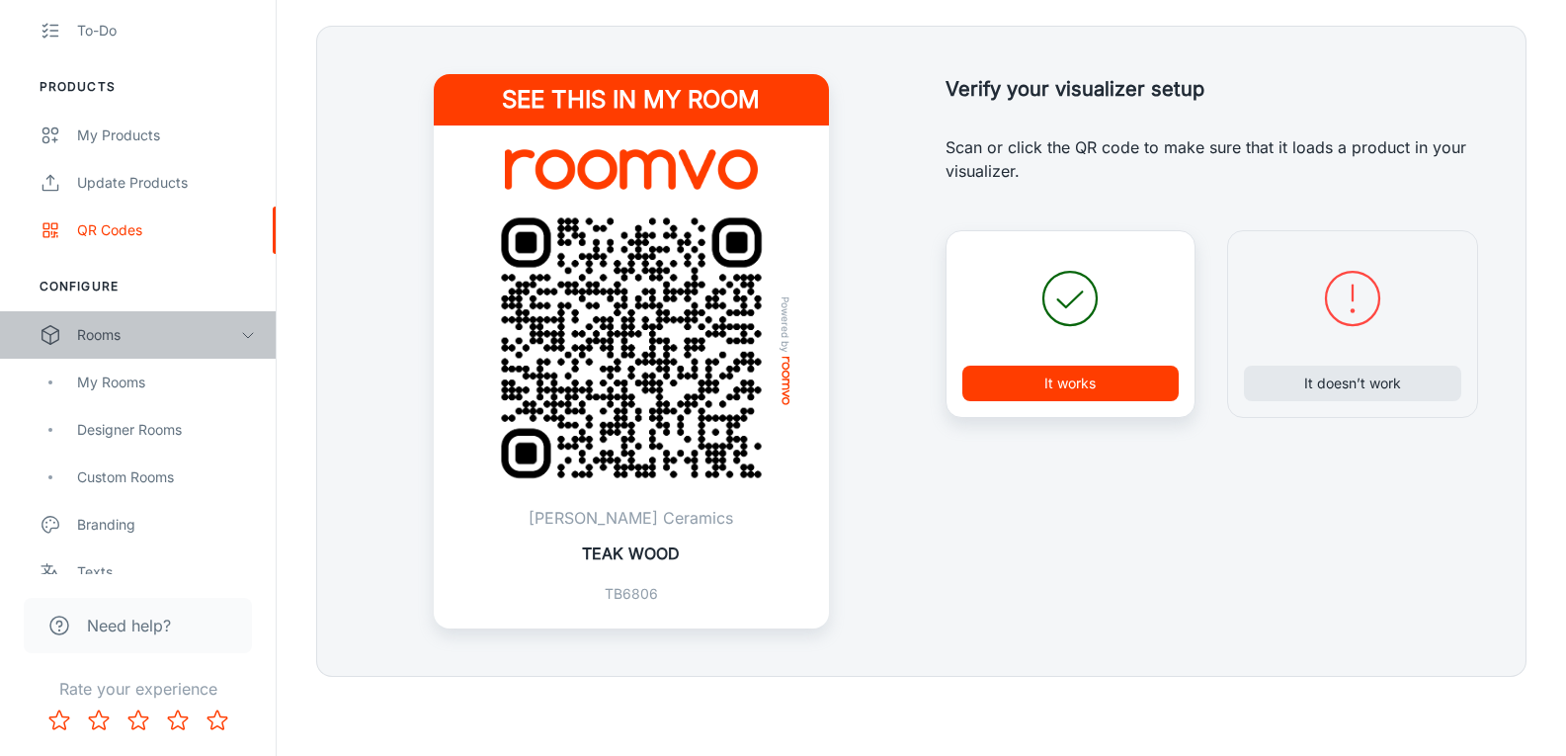
click at [249, 333] on icon "scrollable content" at bounding box center [248, 335] width 16 height 16
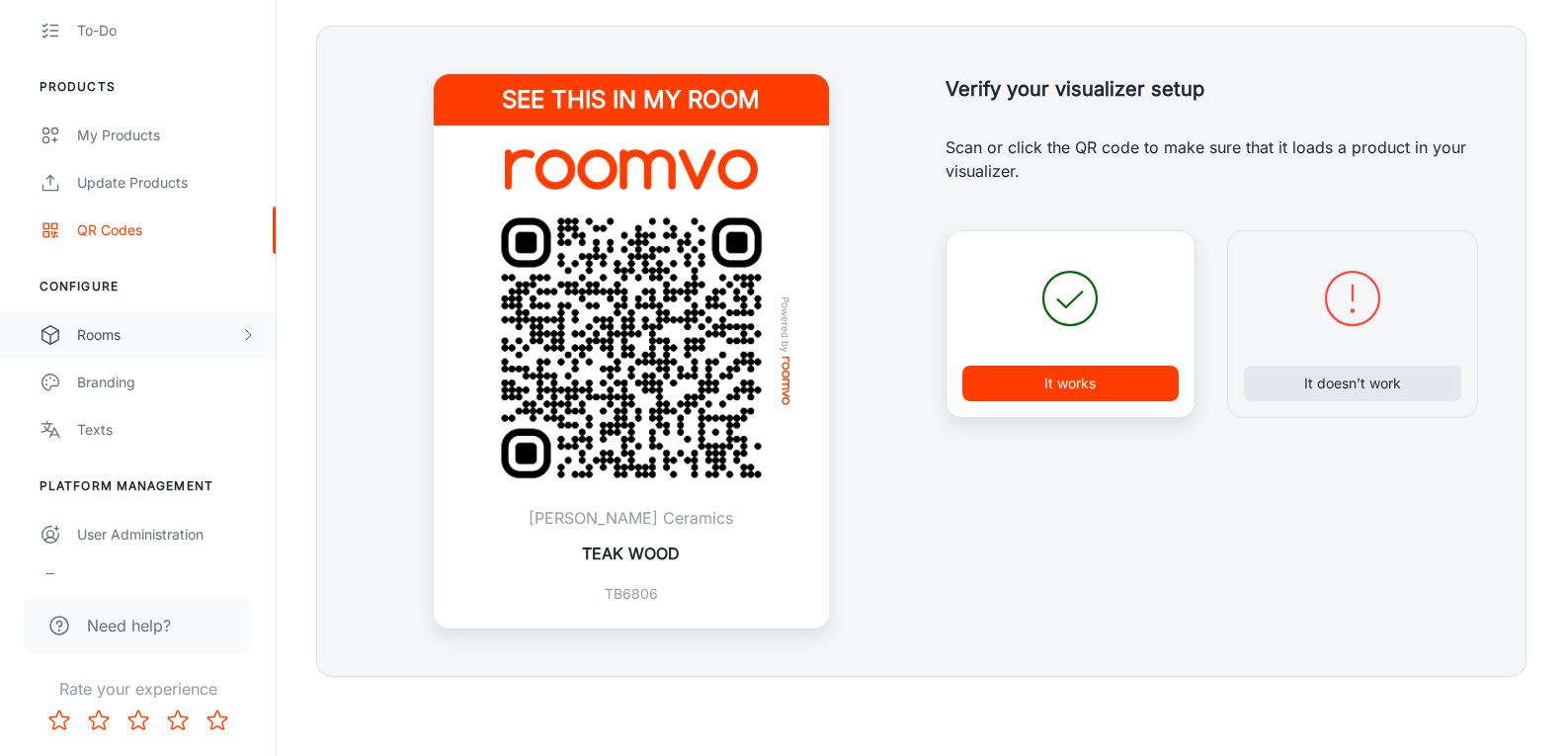
click at [70, 287] on li "Configure" at bounding box center [138, 287] width 276 height 18
click at [106, 285] on li "Configure" at bounding box center [138, 287] width 276 height 18
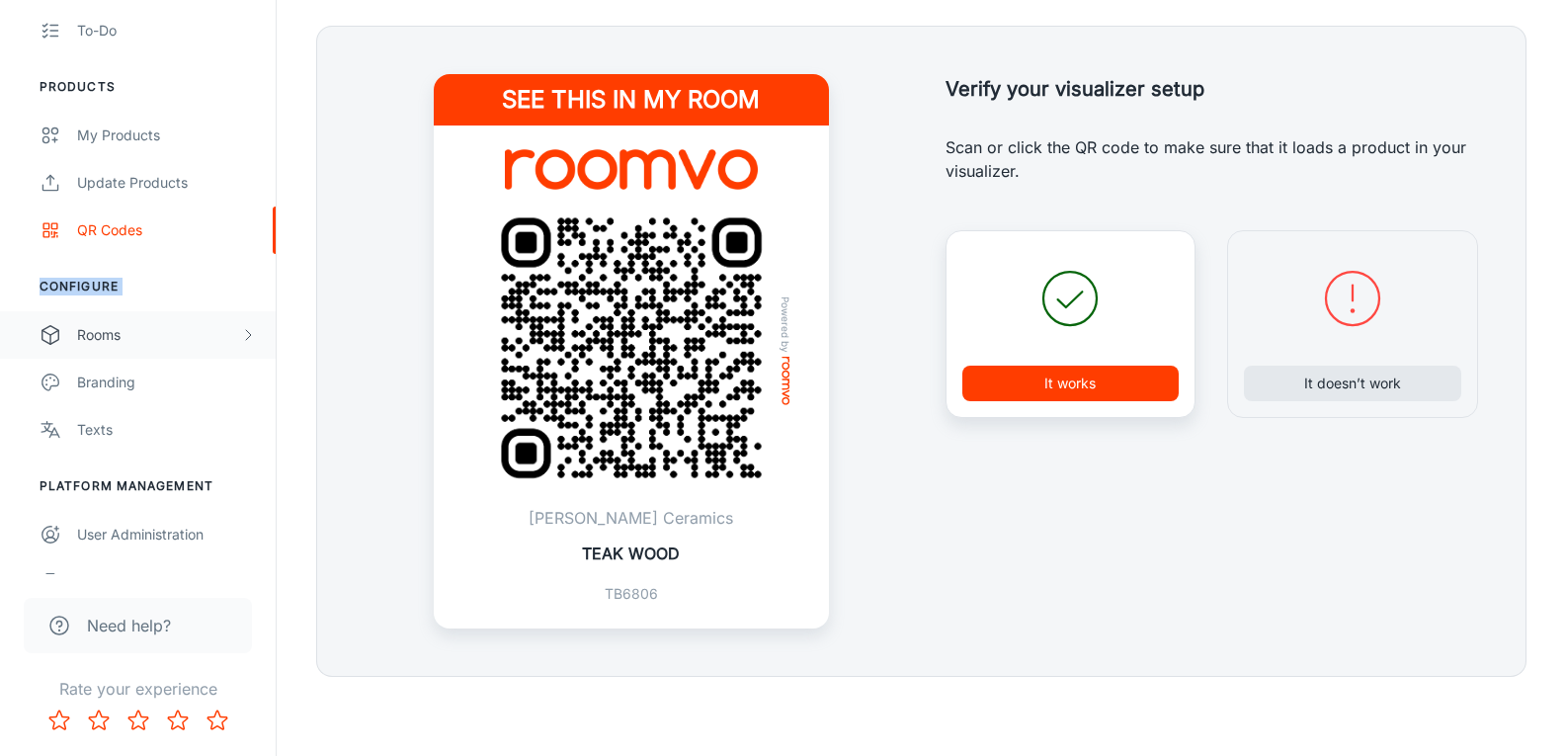
click at [106, 285] on li "Configure" at bounding box center [138, 287] width 276 height 18
click at [95, 285] on li "Configure" at bounding box center [138, 287] width 276 height 18
click at [122, 285] on li "Configure" at bounding box center [138, 287] width 276 height 18
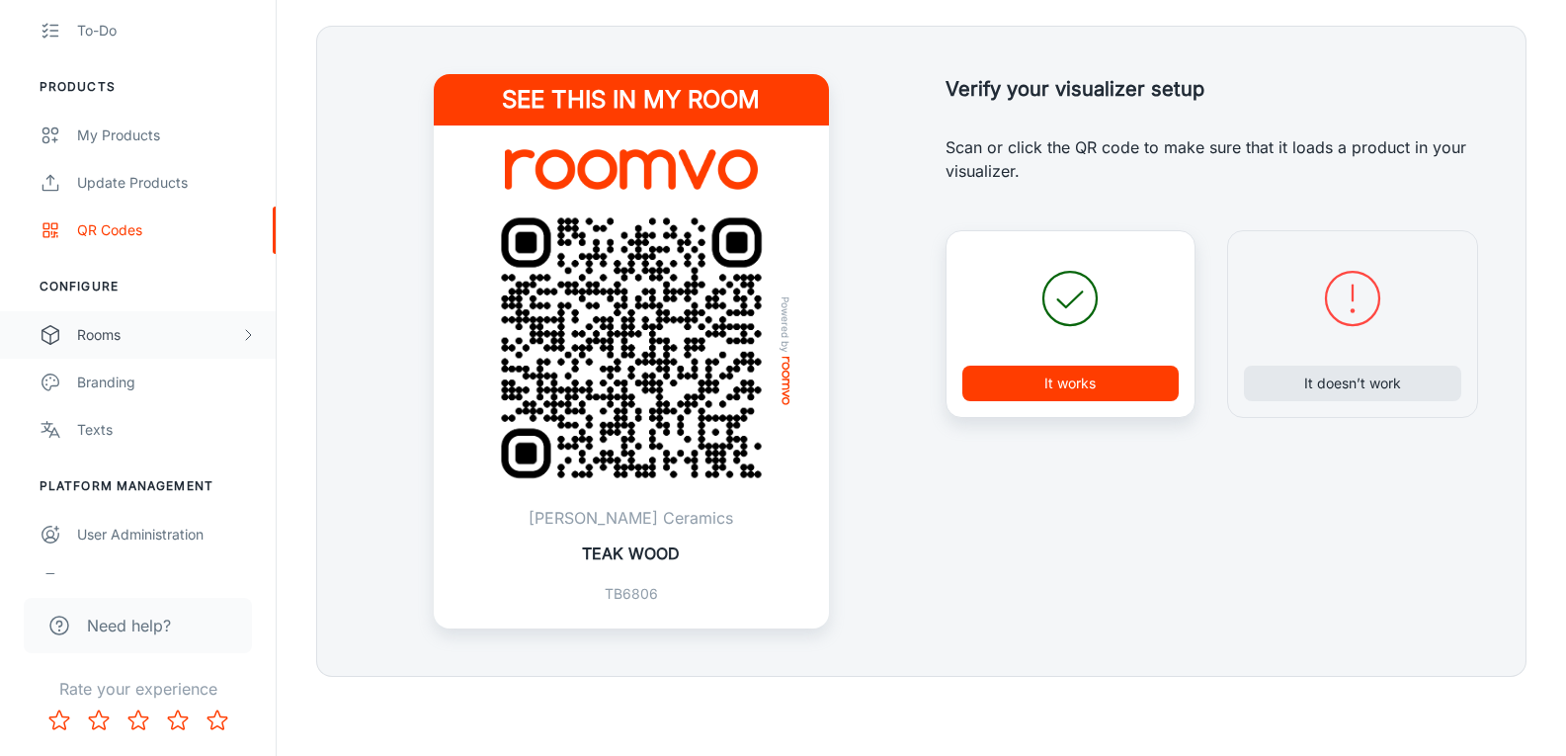
click at [115, 337] on div "Rooms" at bounding box center [158, 335] width 163 height 22
click at [108, 286] on li "Configure" at bounding box center [138, 287] width 276 height 18
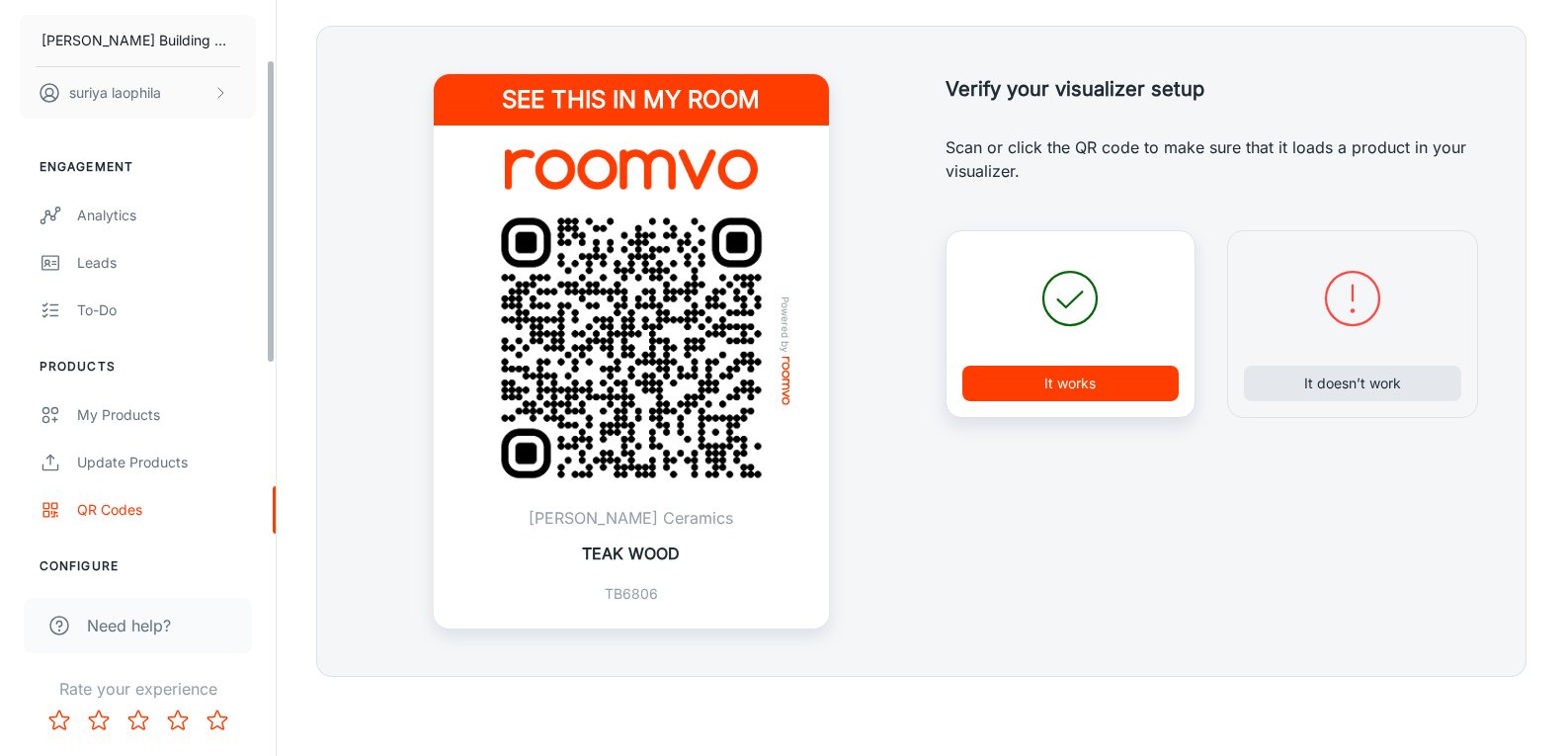
scroll to position [24, 0]
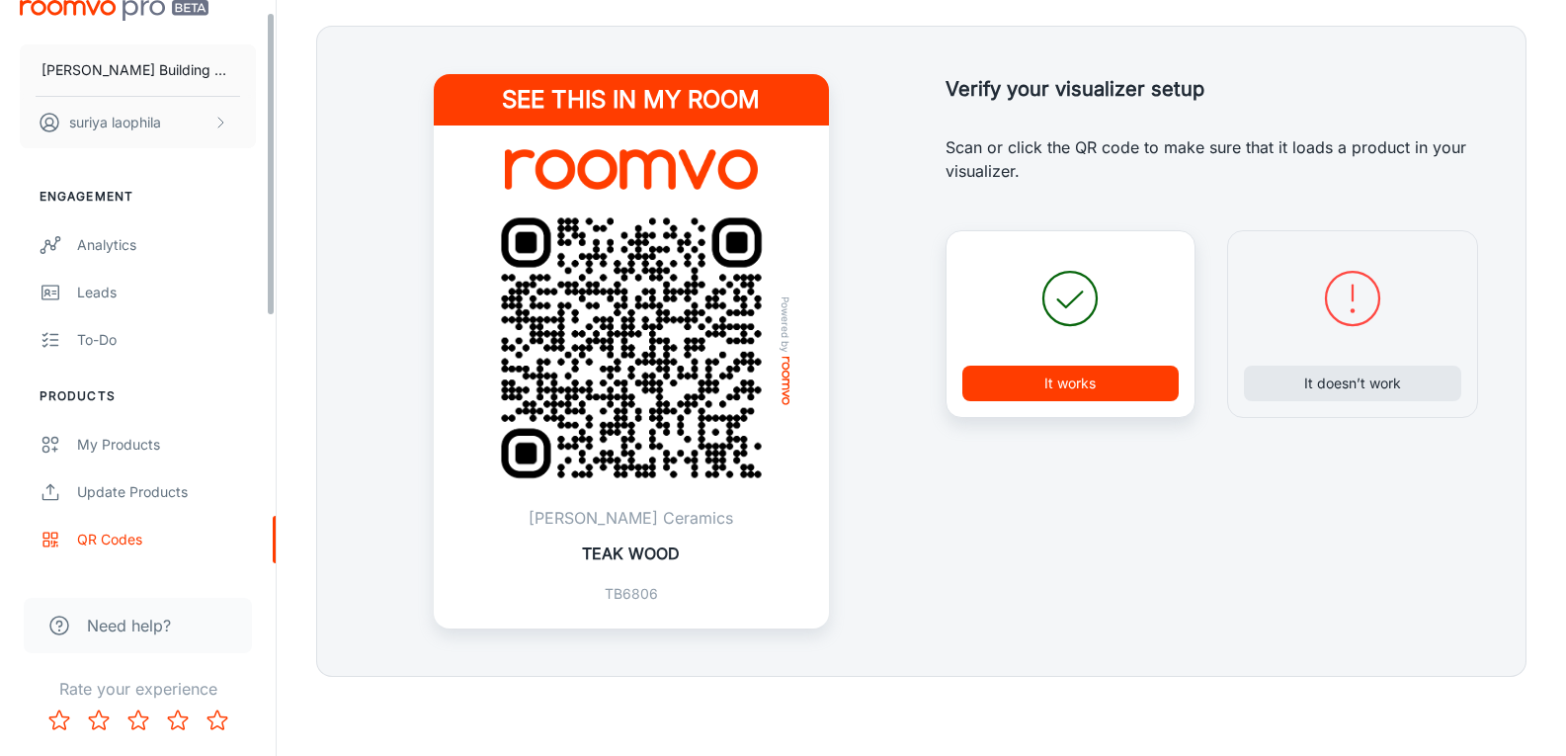
drag, startPoint x: 271, startPoint y: 298, endPoint x: 244, endPoint y: 134, distance: 166.1
click at [244, 134] on div "[PERSON_NAME] Building Material suriya laophila Engagement Analytics Leads To-d…" at bounding box center [138, 287] width 276 height 574
click at [273, 191] on div "[PERSON_NAME] Building Material suriya laophila Engagement Analytics Leads To-d…" at bounding box center [138, 287] width 276 height 574
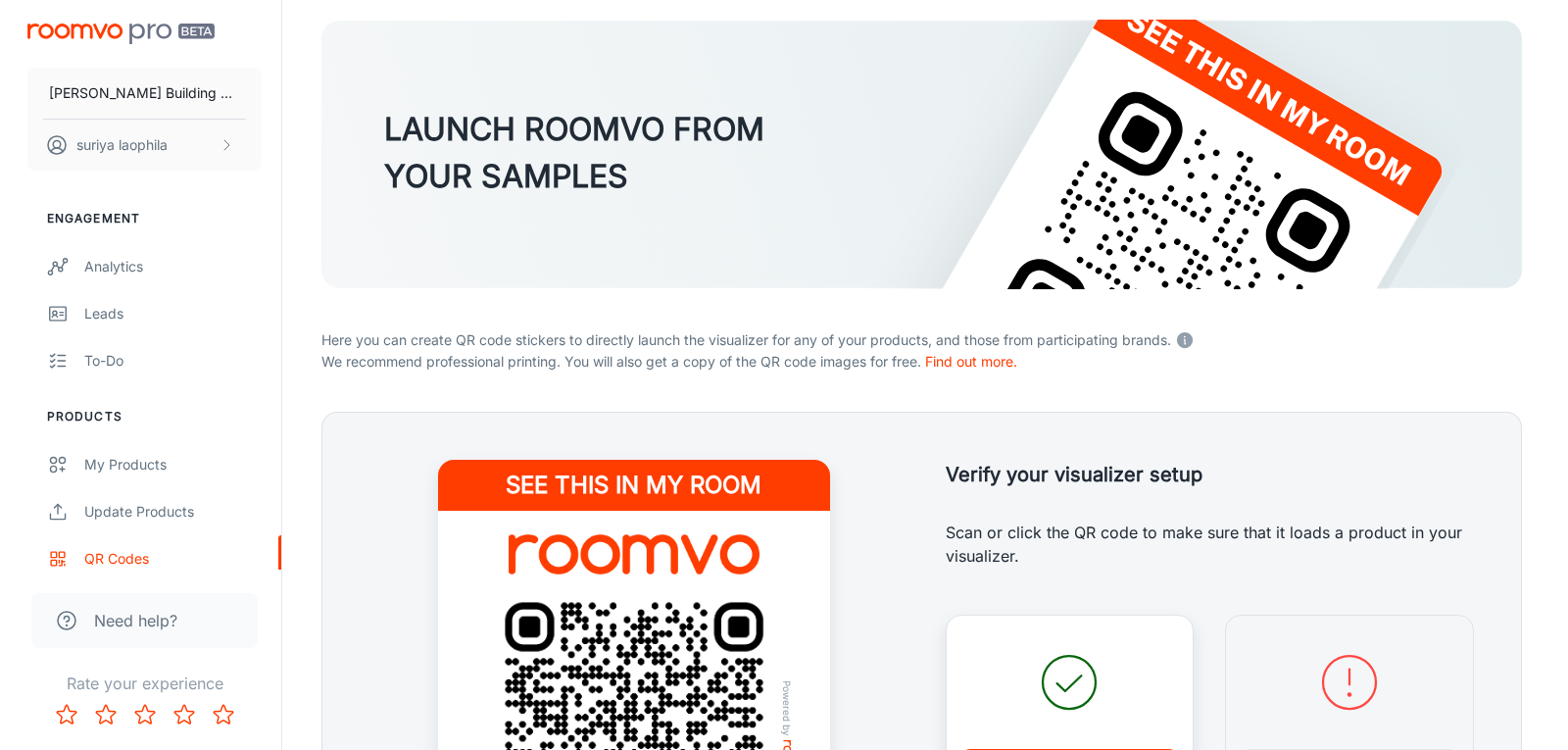
scroll to position [0, 0]
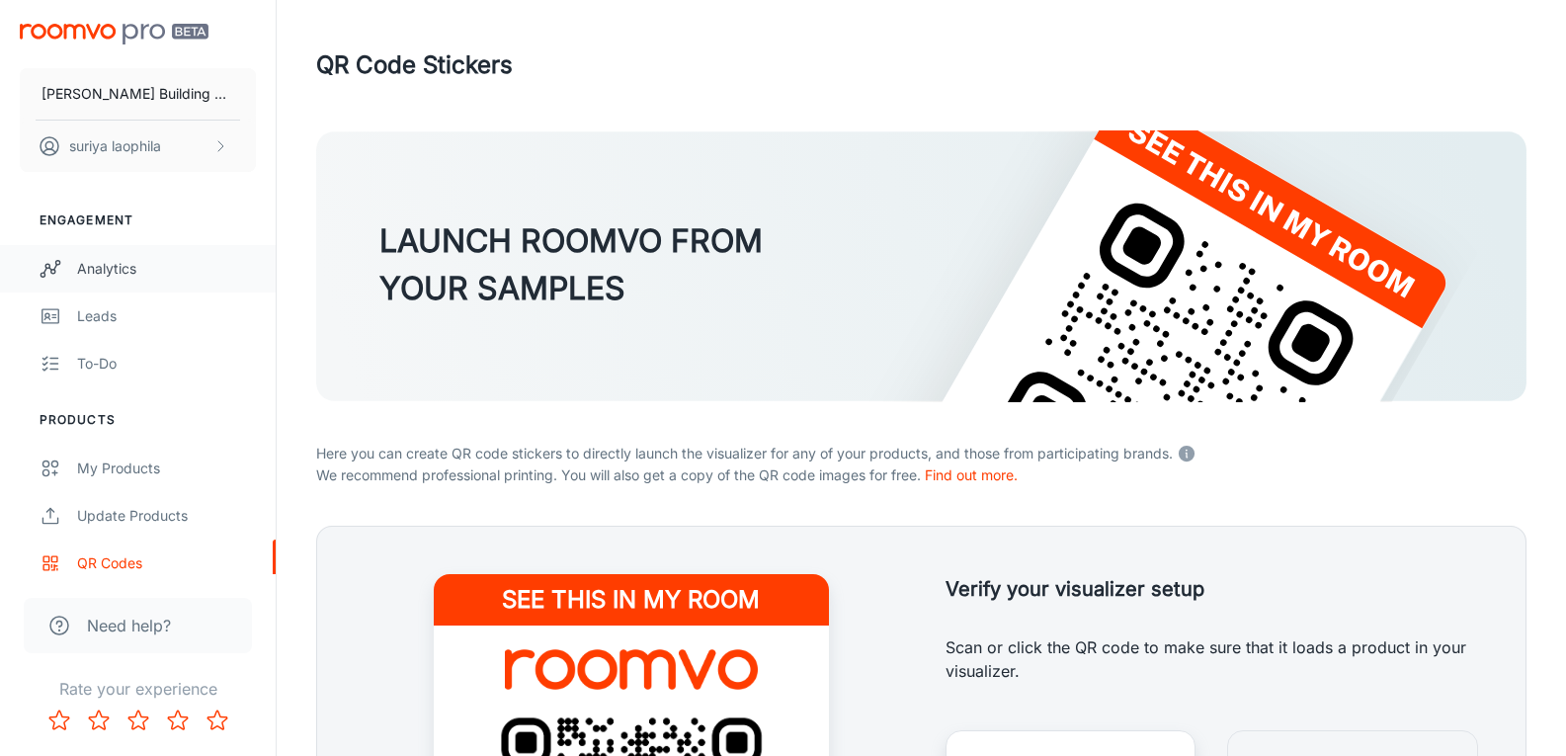
click at [115, 268] on div "Analytics" at bounding box center [166, 269] width 179 height 22
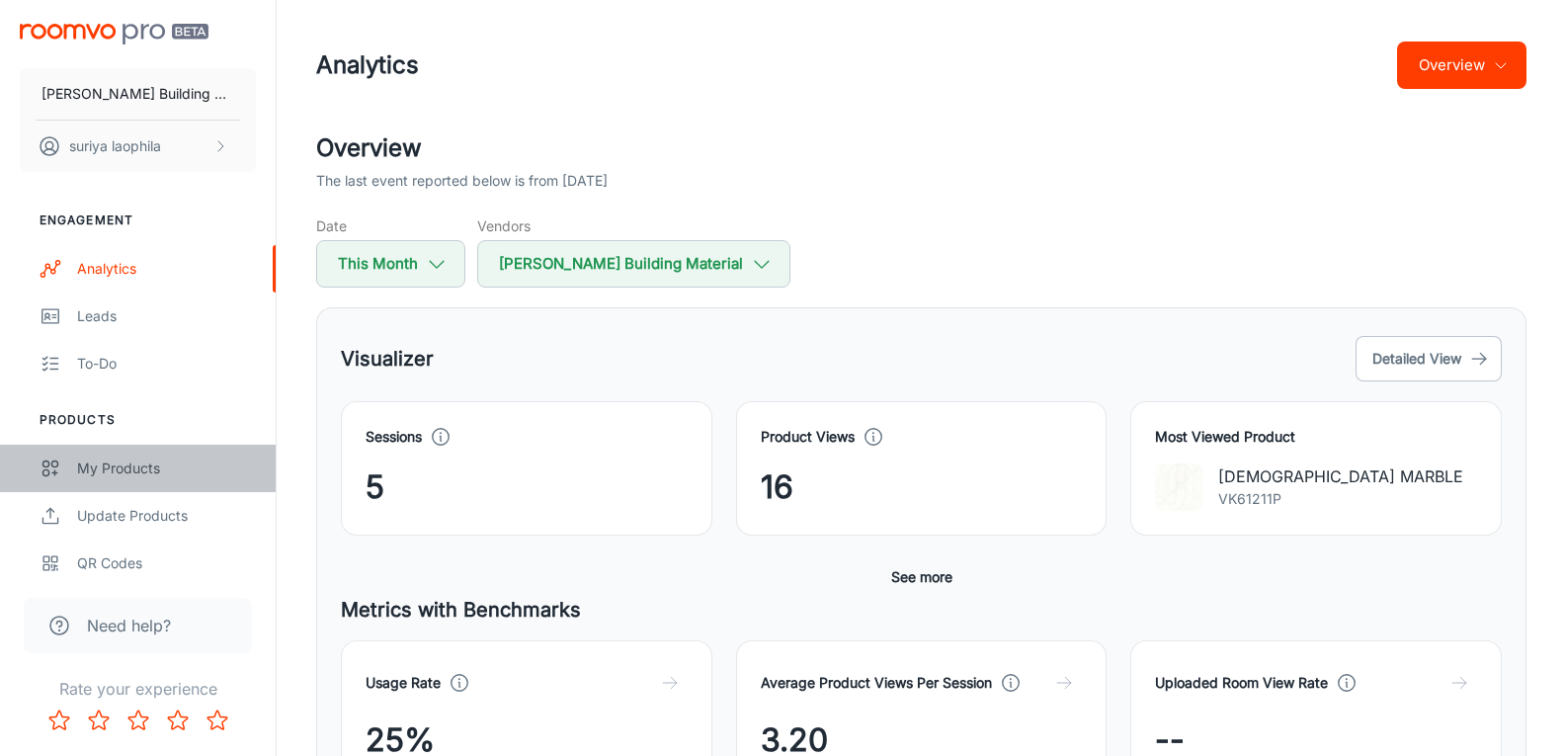
click at [122, 449] on link "My Products" at bounding box center [138, 468] width 276 height 47
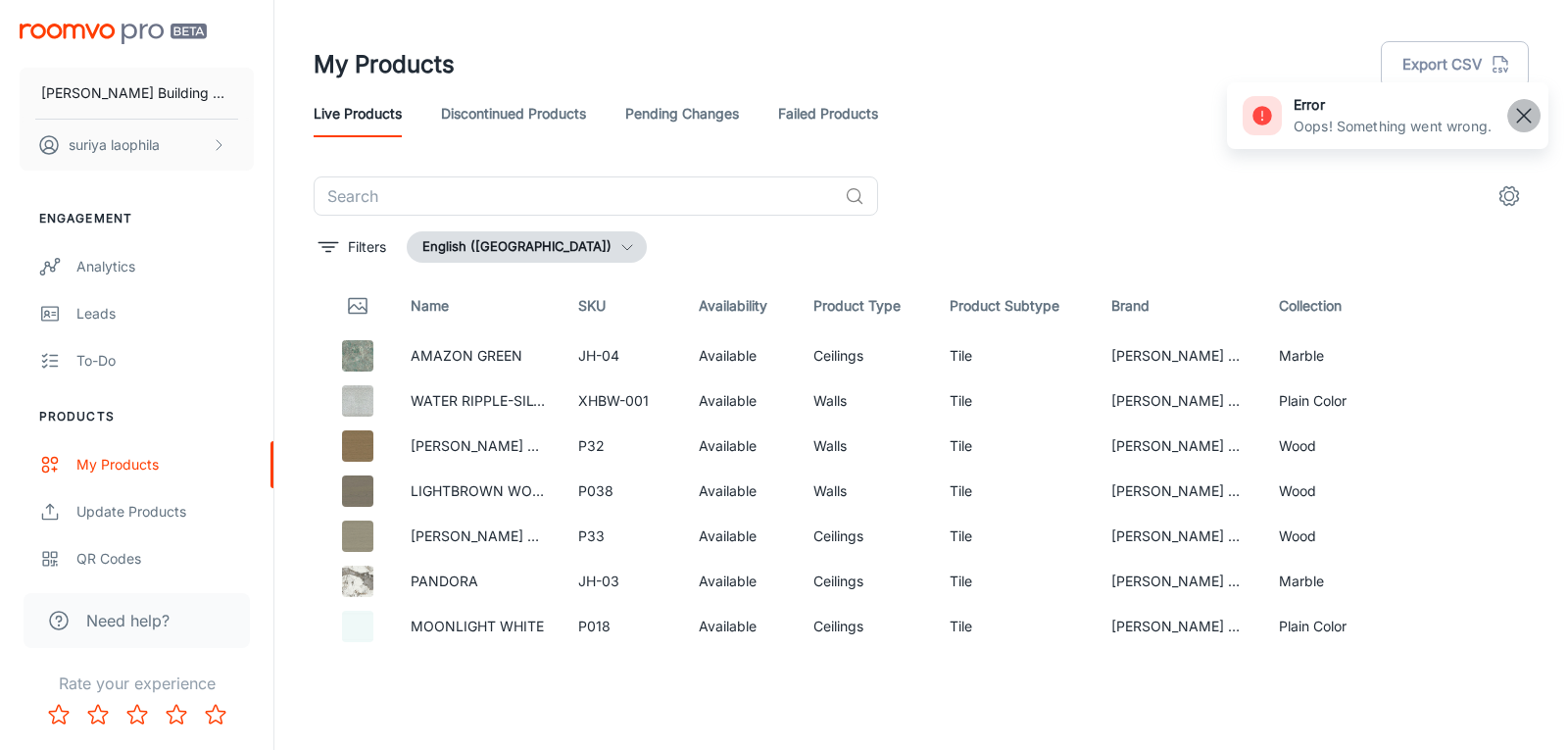
click at [1532, 105] on rect "button" at bounding box center [1523, 116] width 24 height 24
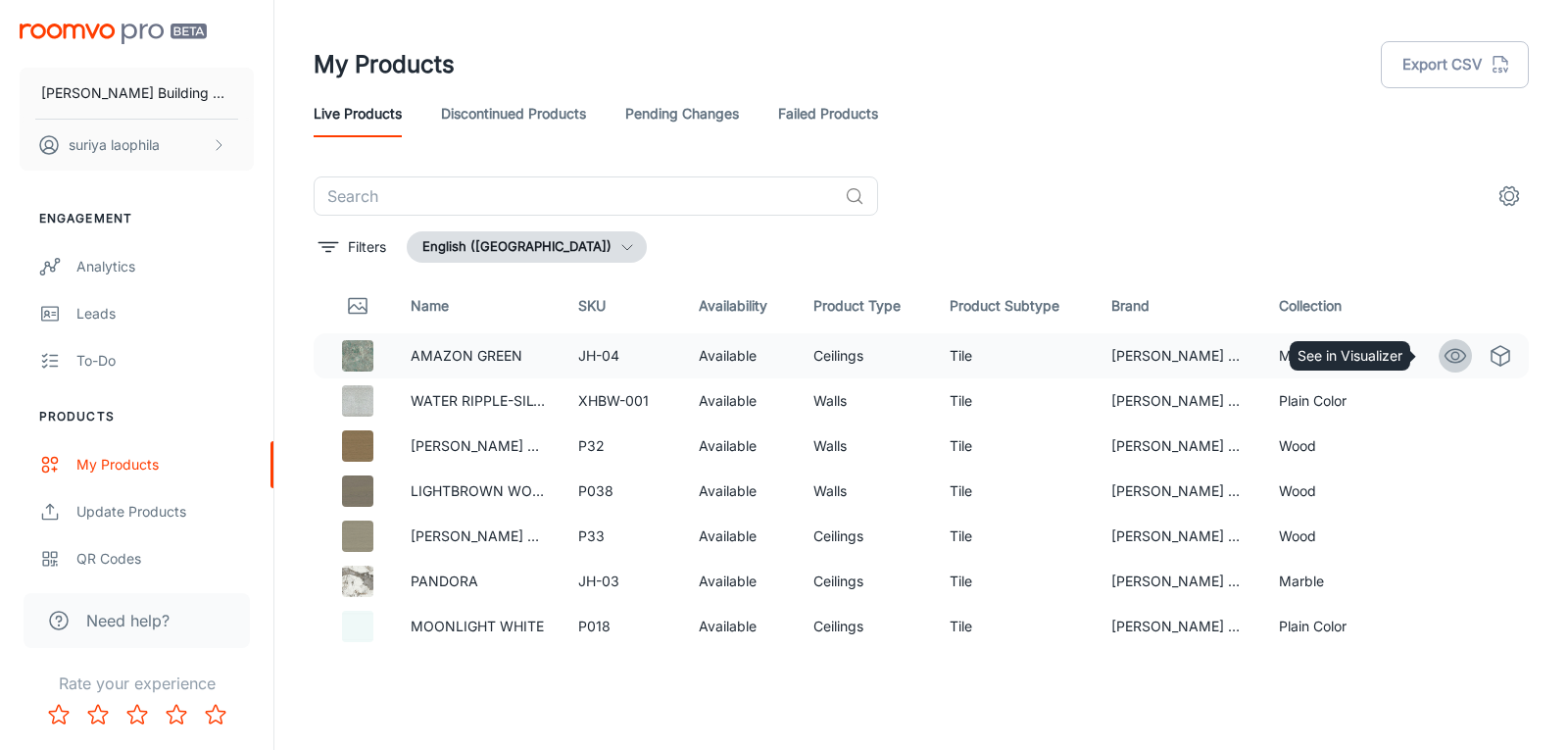
click at [1451, 352] on circle "See in Visualizer" at bounding box center [1455, 356] width 8 height 8
click at [1500, 358] on line "See in Virtual Samples" at bounding box center [1500, 361] width 0 height 10
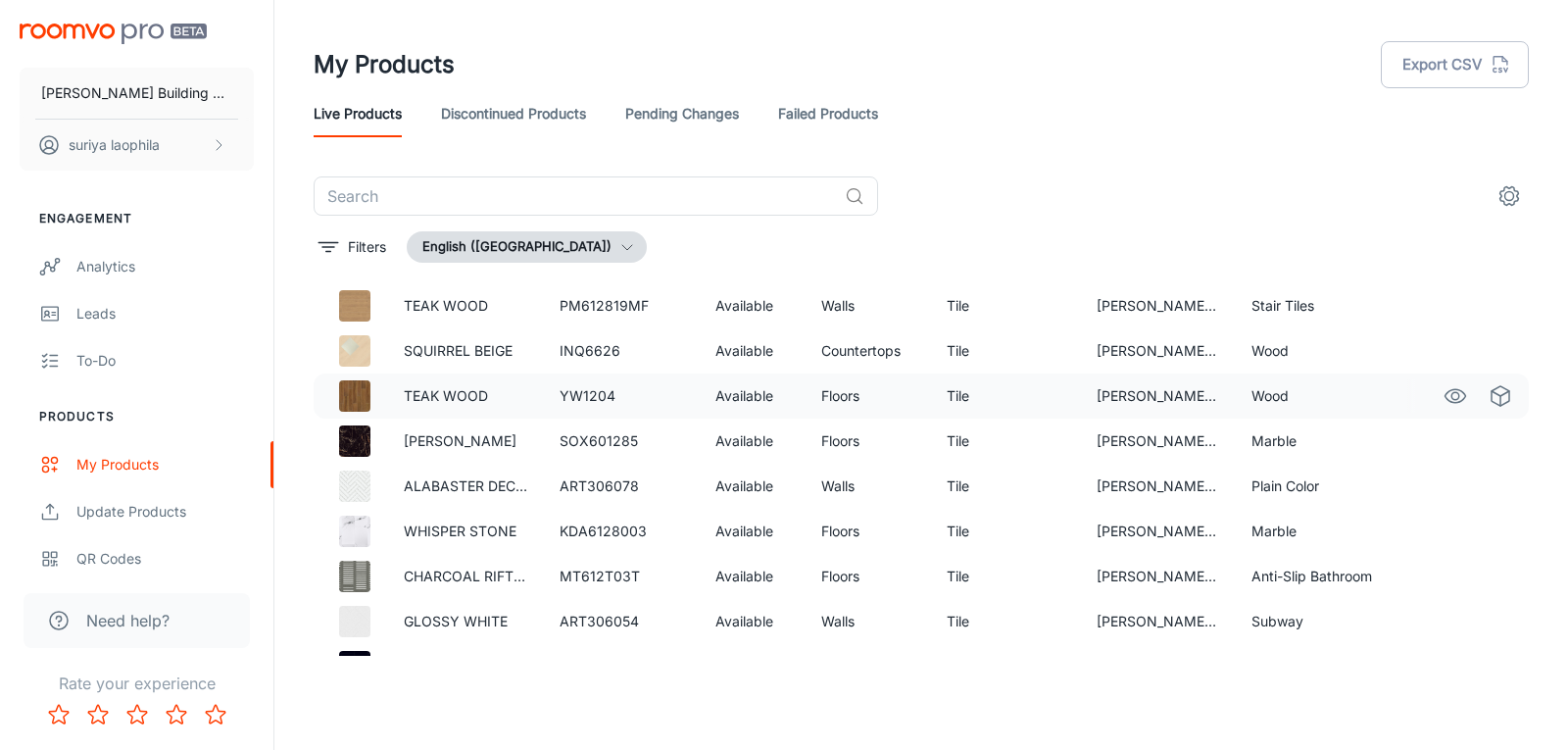
scroll to position [1610, 0]
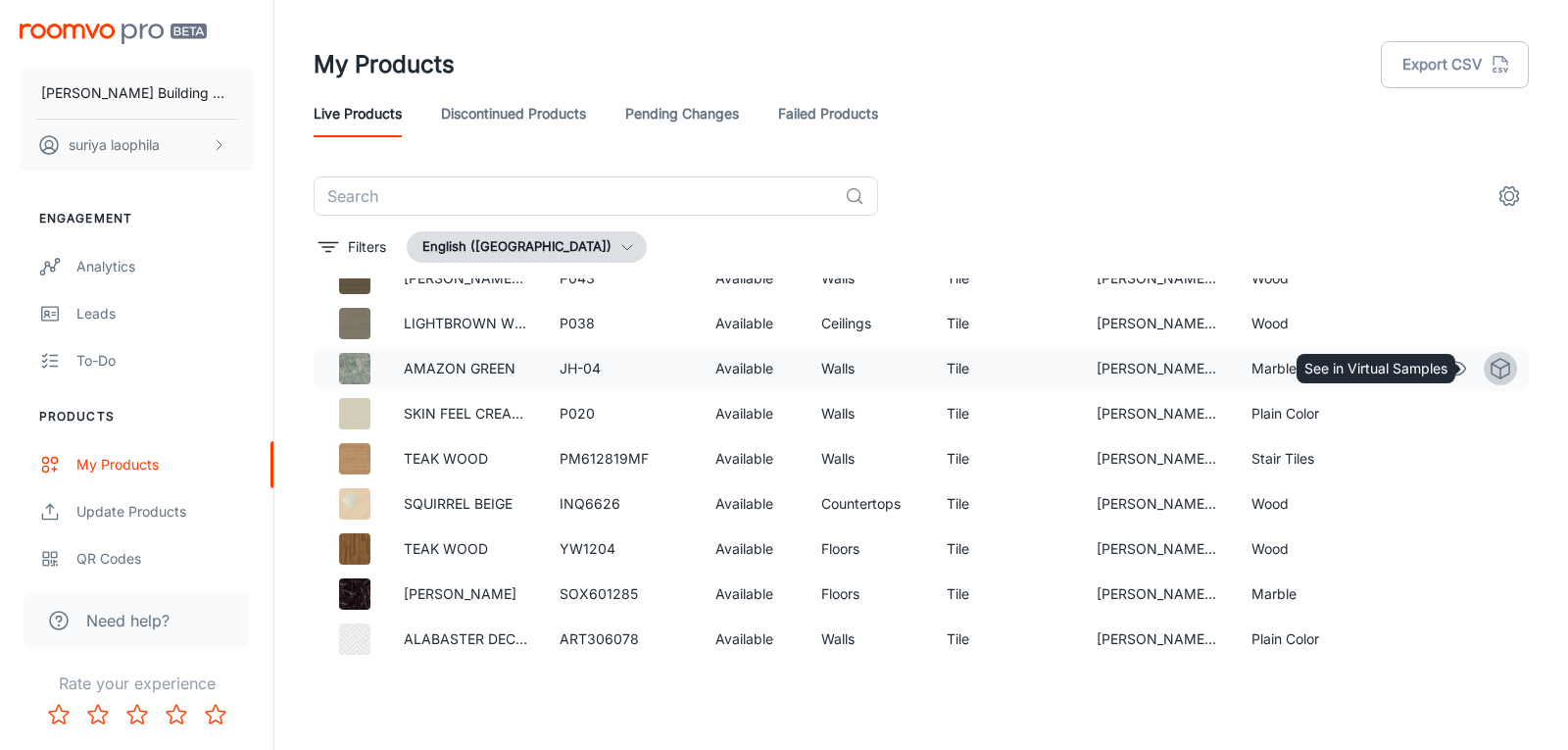
click at [1489, 368] on icon "See in Virtual Samples" at bounding box center [1501, 369] width 24 height 24
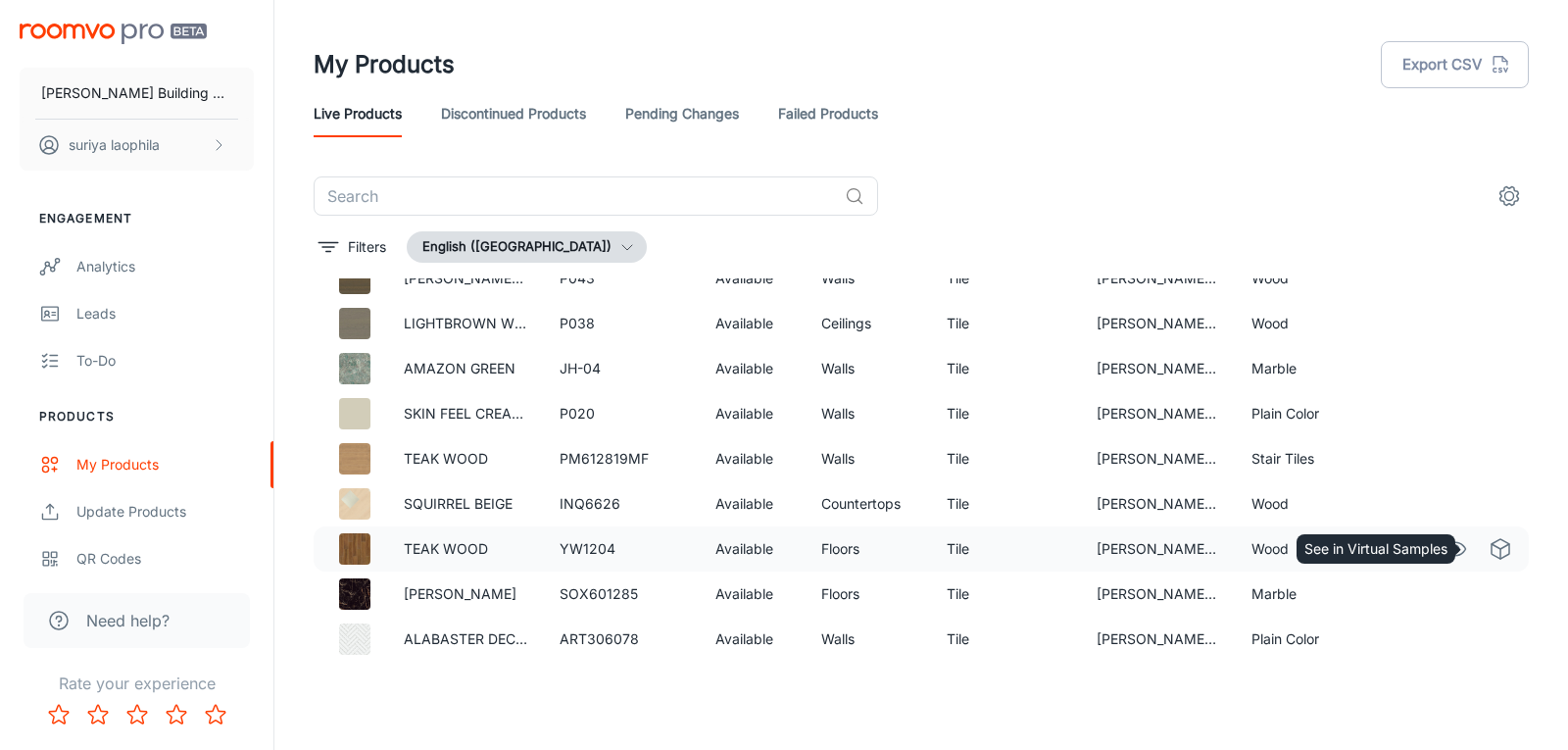
click at [1489, 541] on icon "See in Virtual Samples" at bounding box center [1501, 549] width 24 height 24
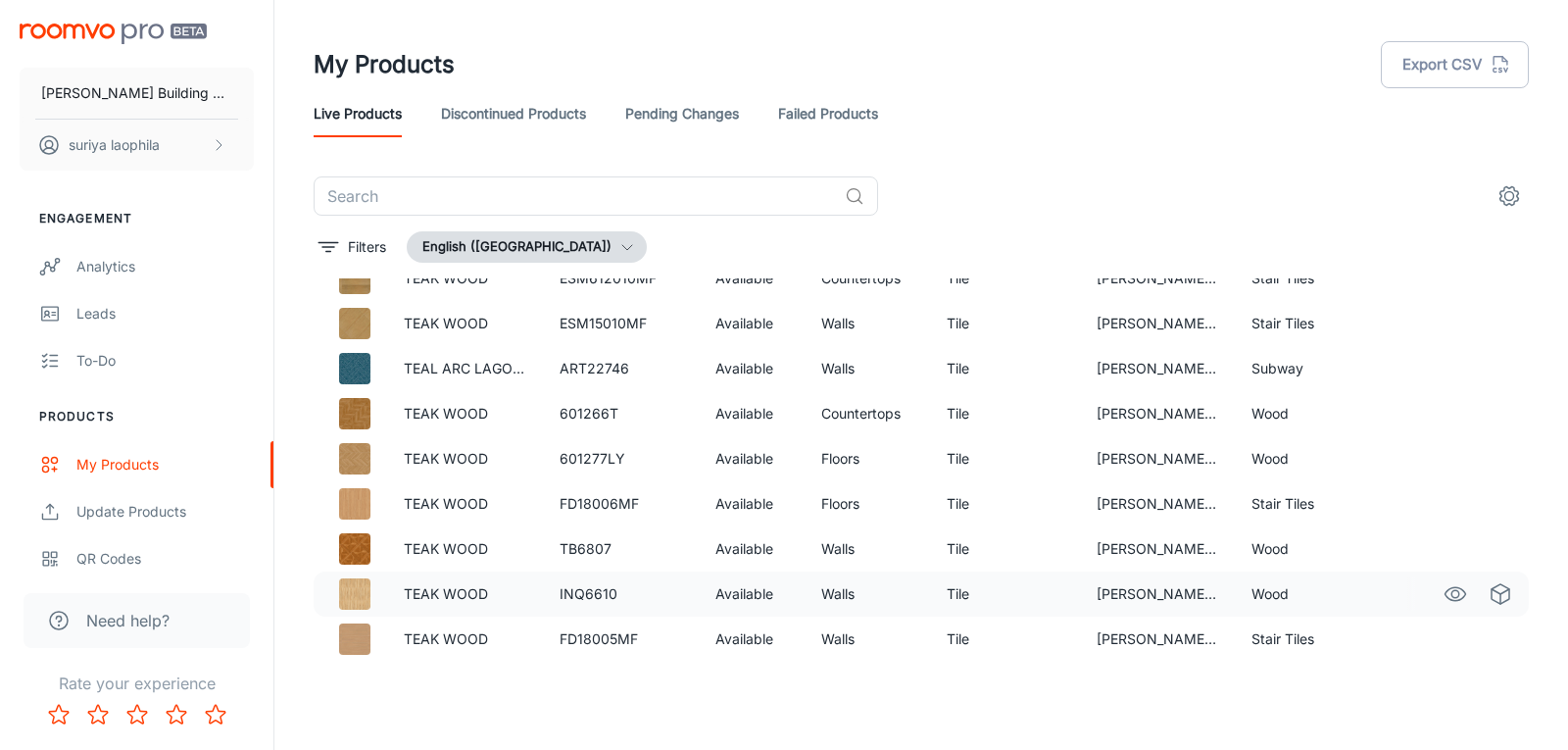
scroll to position [5448, 0]
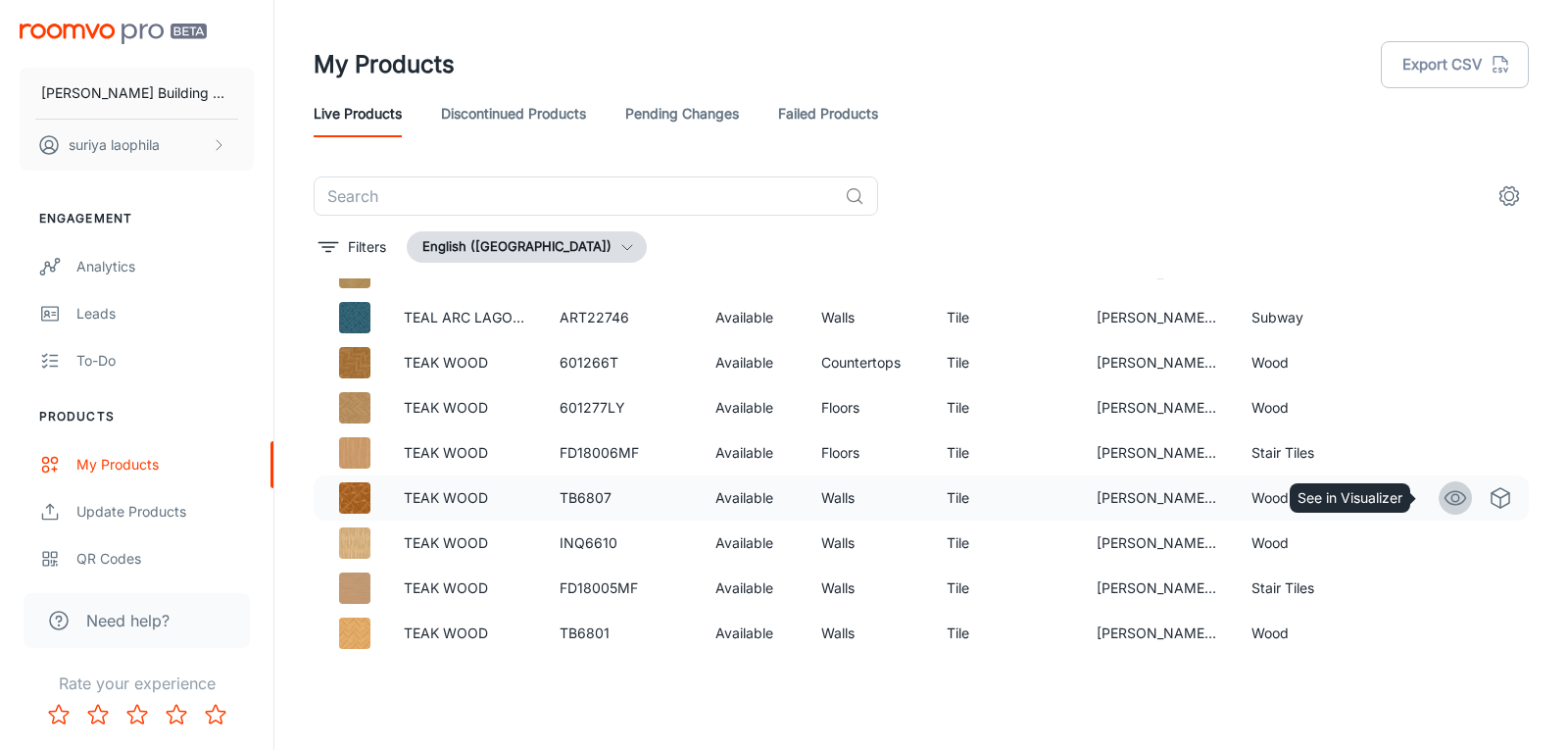
click at [1445, 492] on icon "See in Visualizer" at bounding box center [1455, 498] width 21 height 14
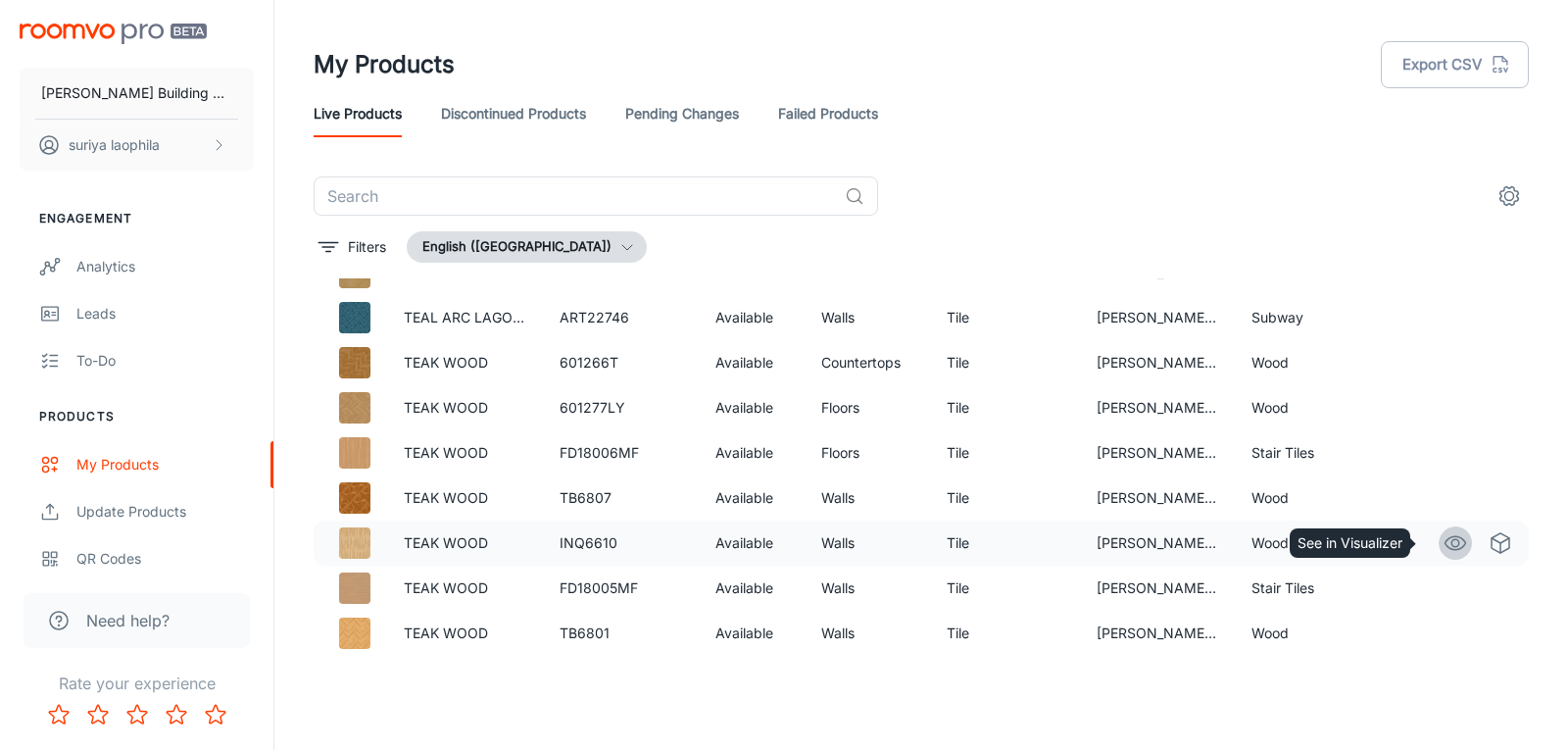
click at [1443, 540] on icon "See in Visualizer" at bounding box center [1455, 543] width 24 height 24
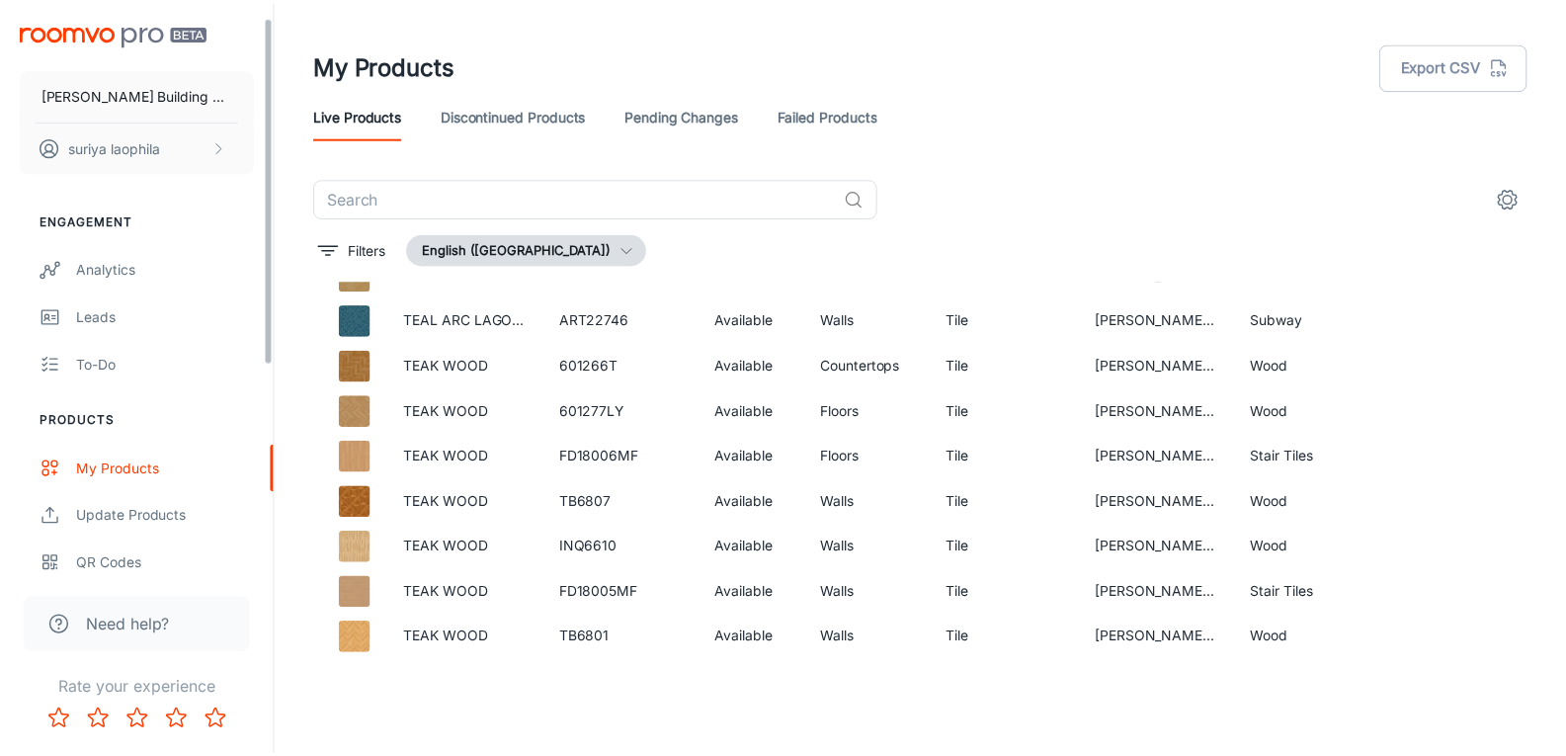
scroll to position [99, 0]
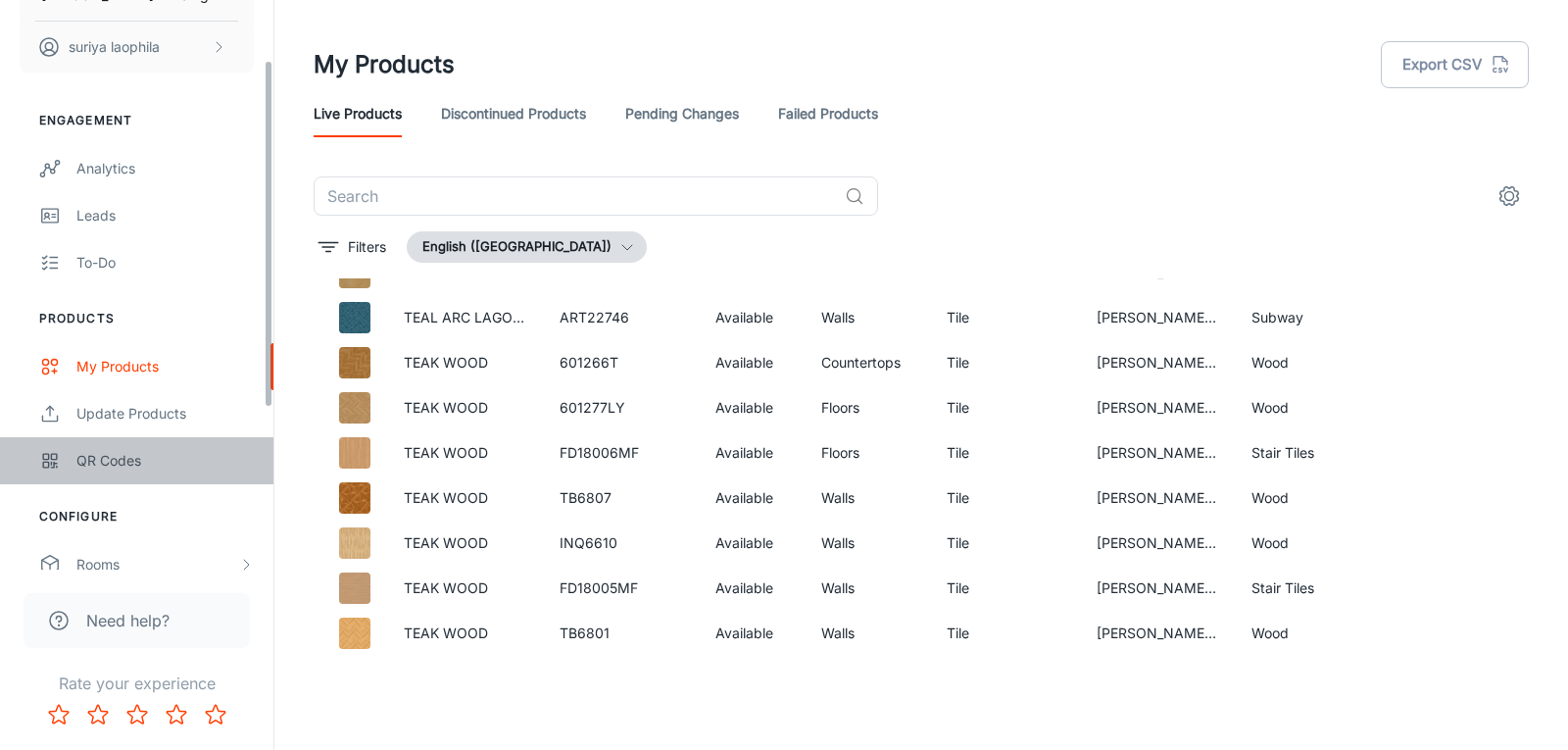
click at [106, 450] on div "QR Codes" at bounding box center [165, 460] width 178 height 22
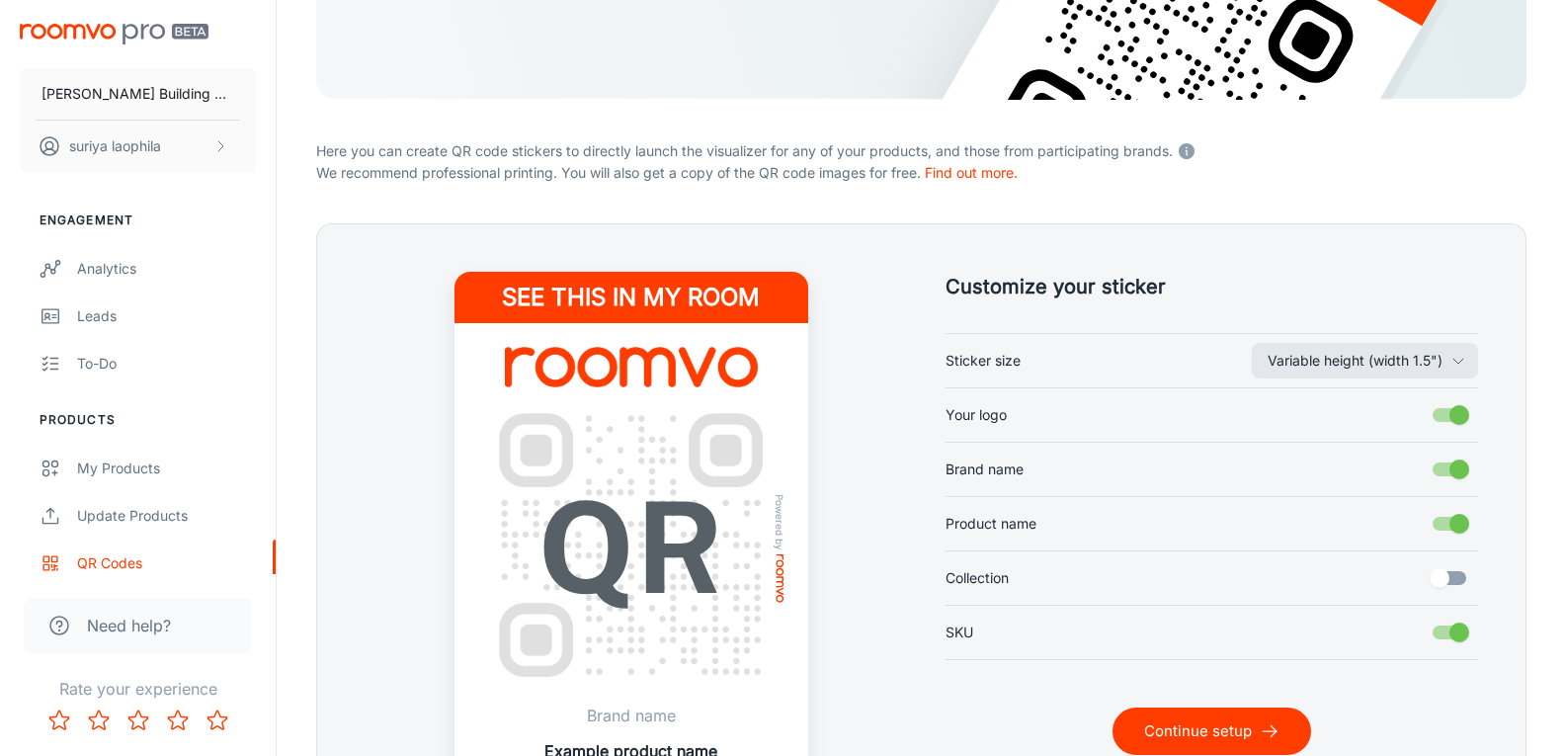
scroll to position [401, 0]
